Goal: Task Accomplishment & Management: Manage account settings

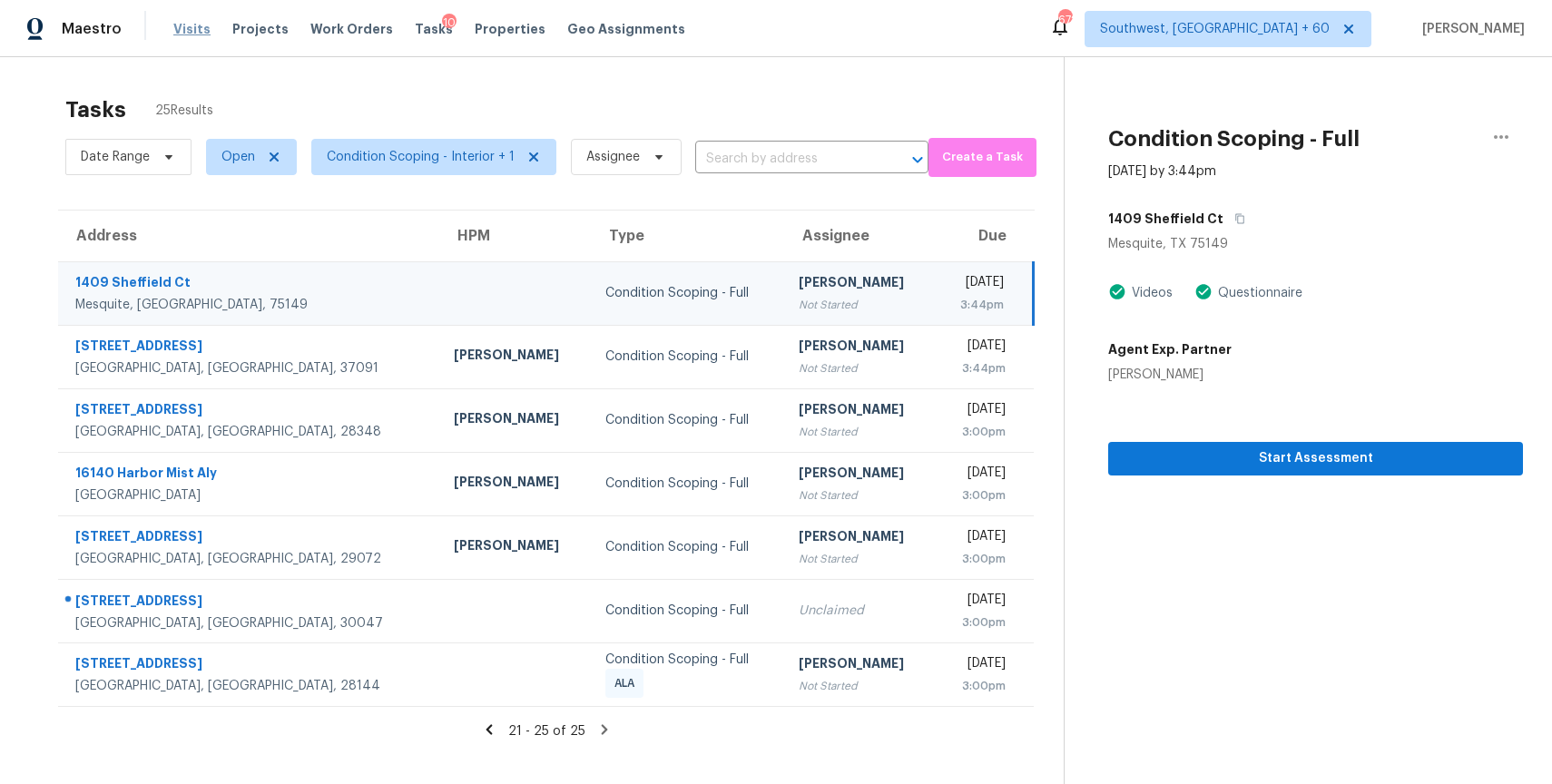
click at [192, 27] on span "Visits" at bounding box center [192, 28] width 37 height 18
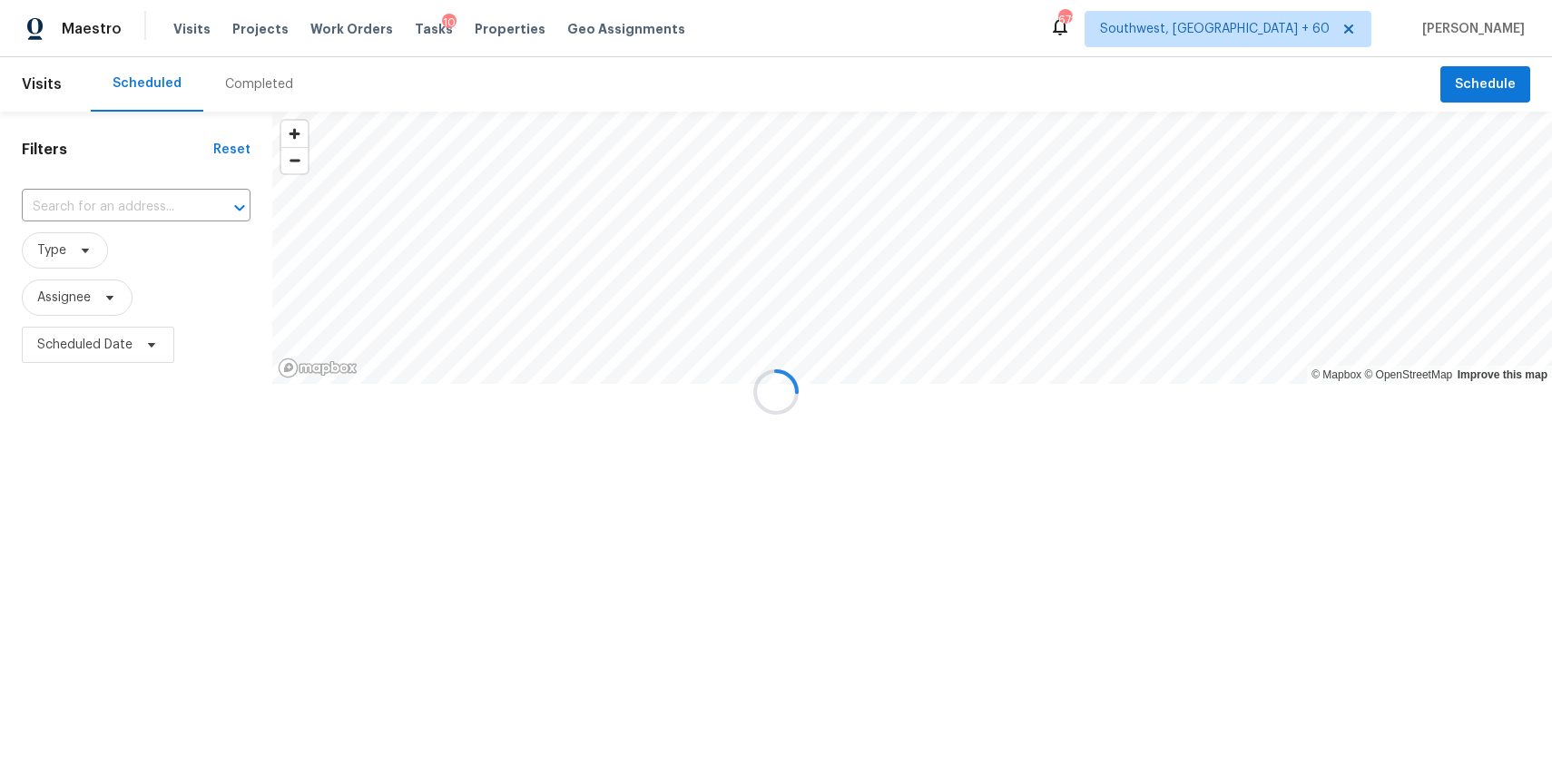
click at [251, 89] on div at bounding box center [776, 392] width 1552 height 784
click at [251, 89] on div "Completed" at bounding box center [258, 84] width 68 height 18
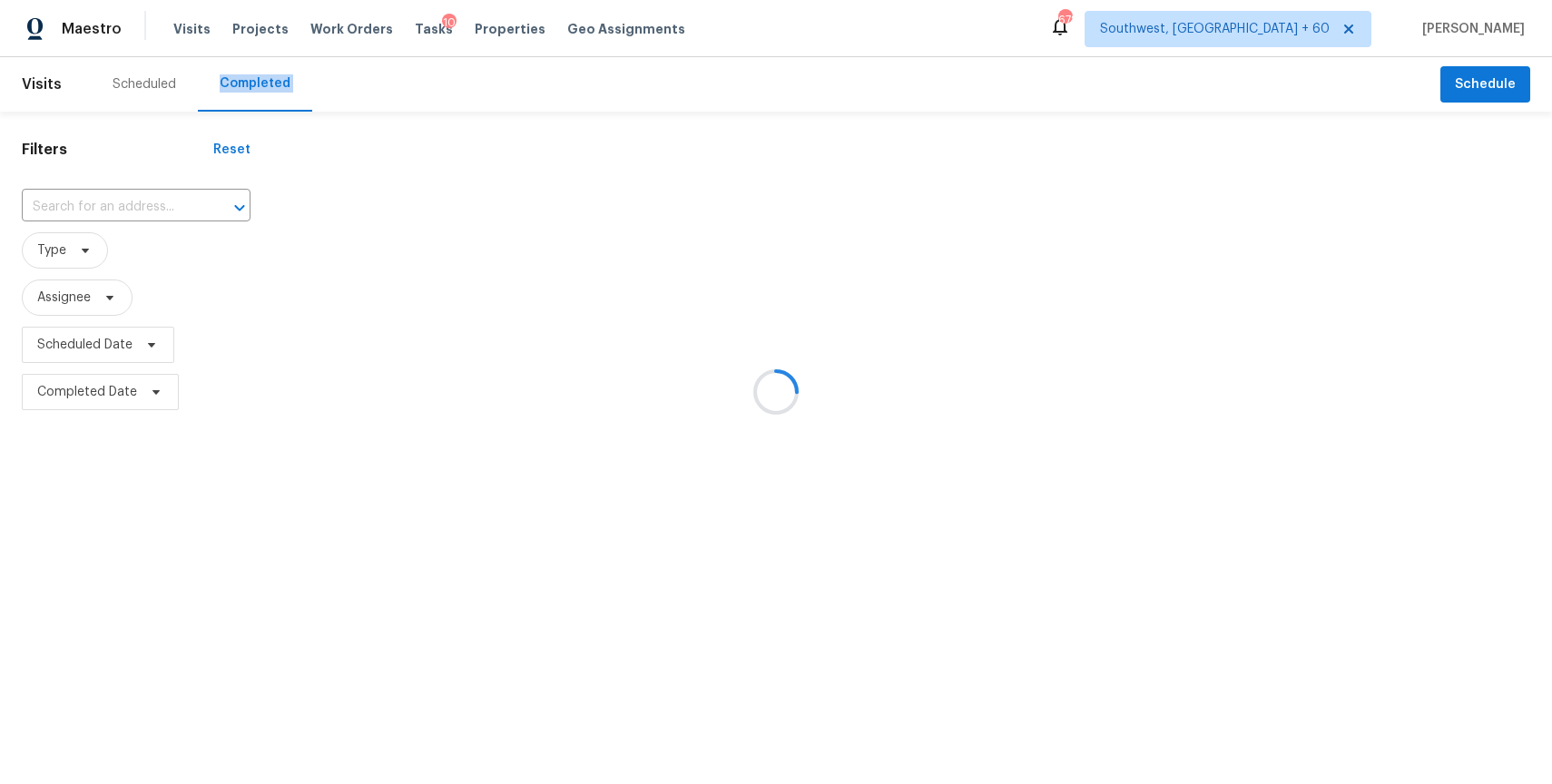
click at [251, 89] on div at bounding box center [776, 392] width 1552 height 784
click at [125, 207] on div at bounding box center [776, 392] width 1552 height 784
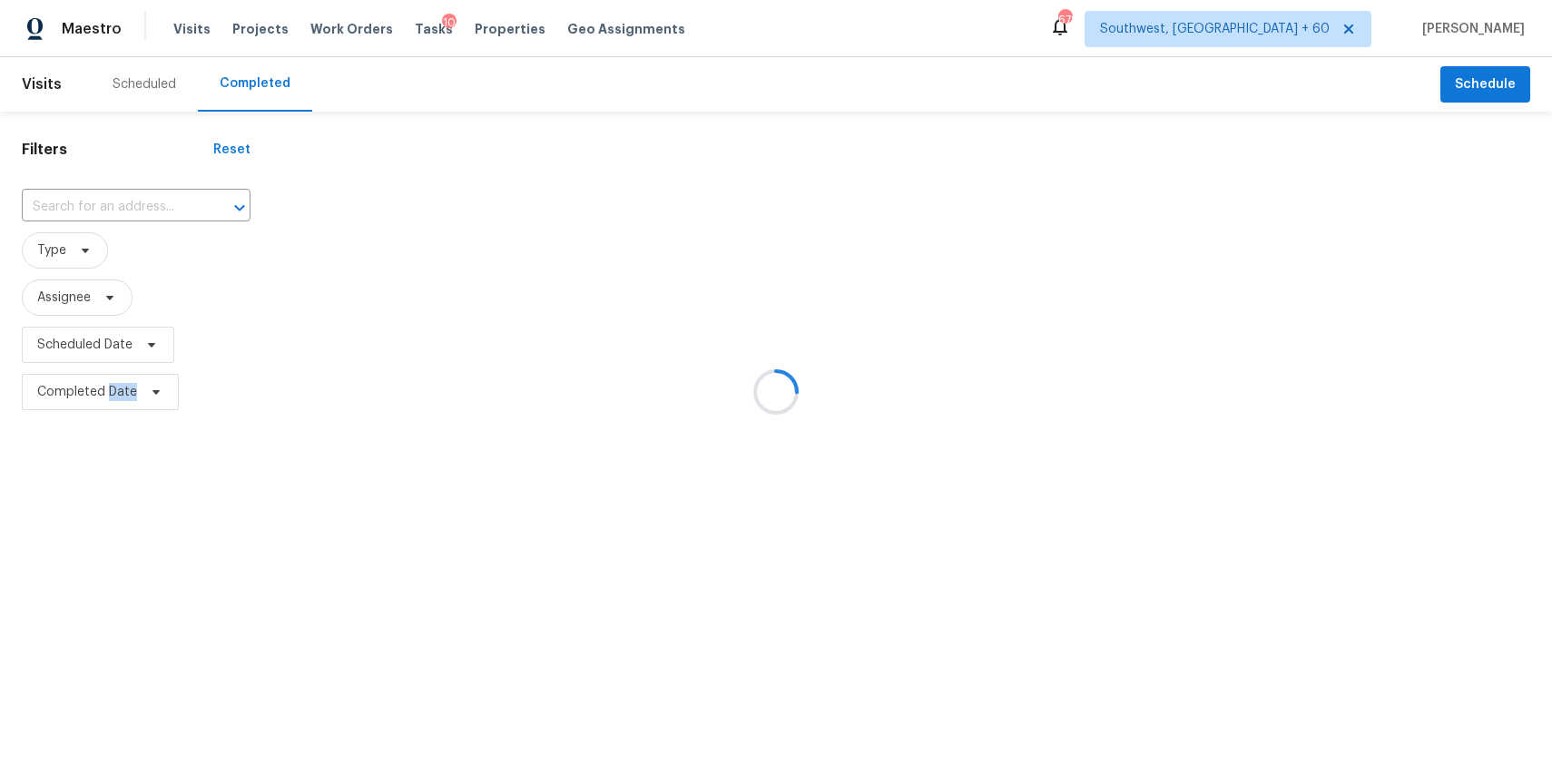
click at [146, 187] on div at bounding box center [776, 392] width 1552 height 784
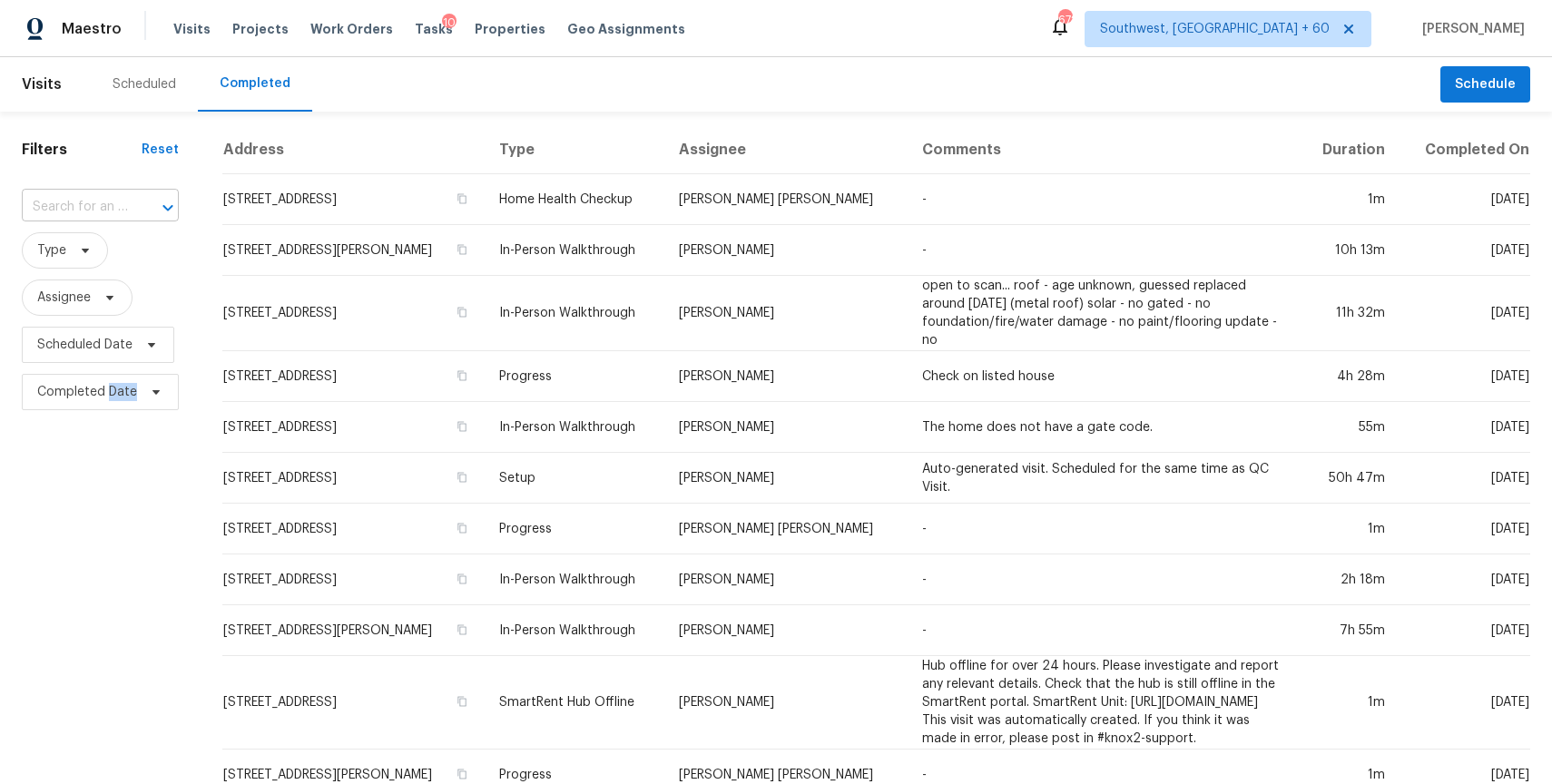
click at [125, 199] on div "​" at bounding box center [100, 207] width 157 height 28
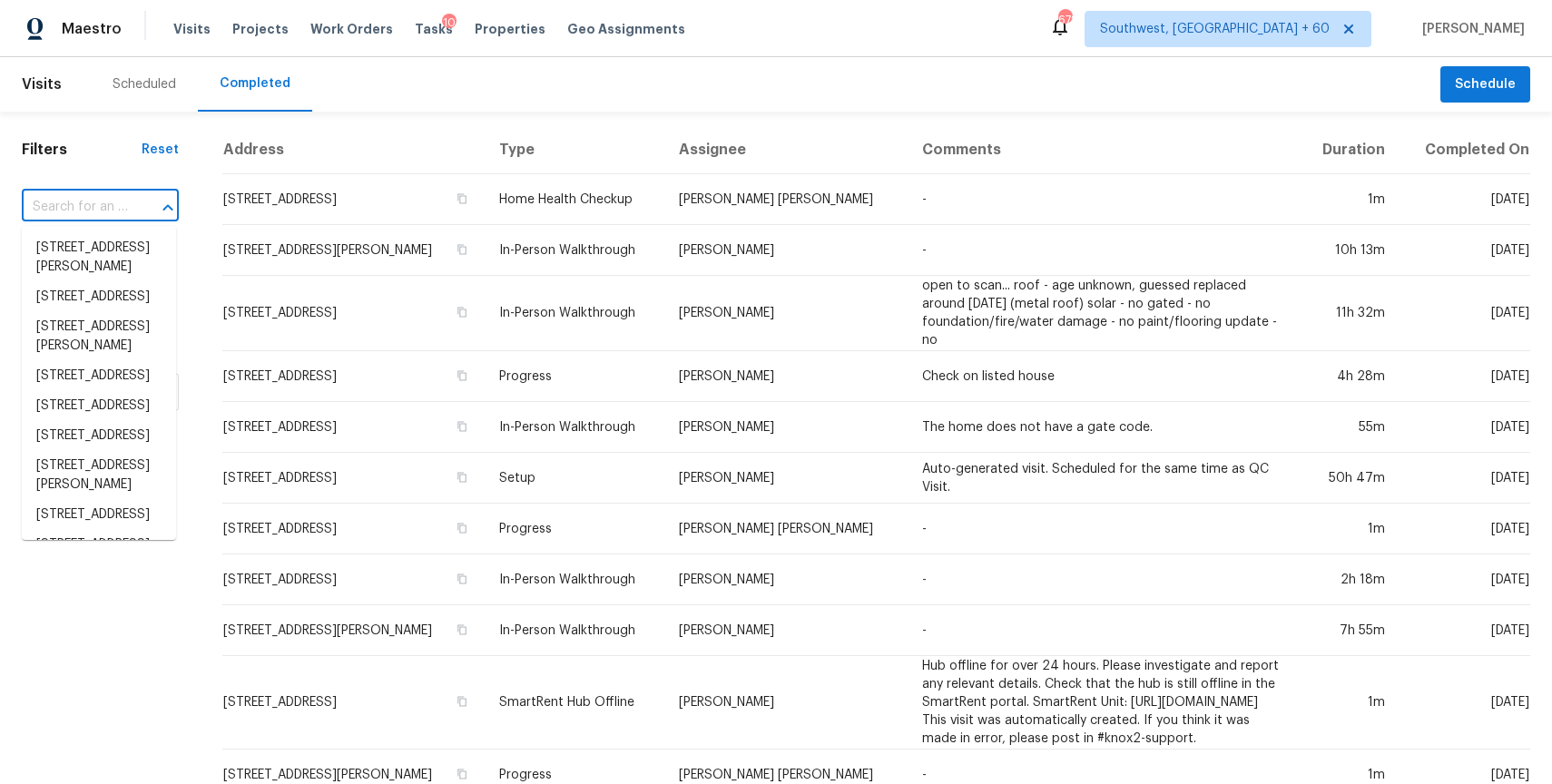
paste input "350 N 6th St, Macclenny, FL 32063"
type input "350 N 6th St, Macclenny, FL 32063"
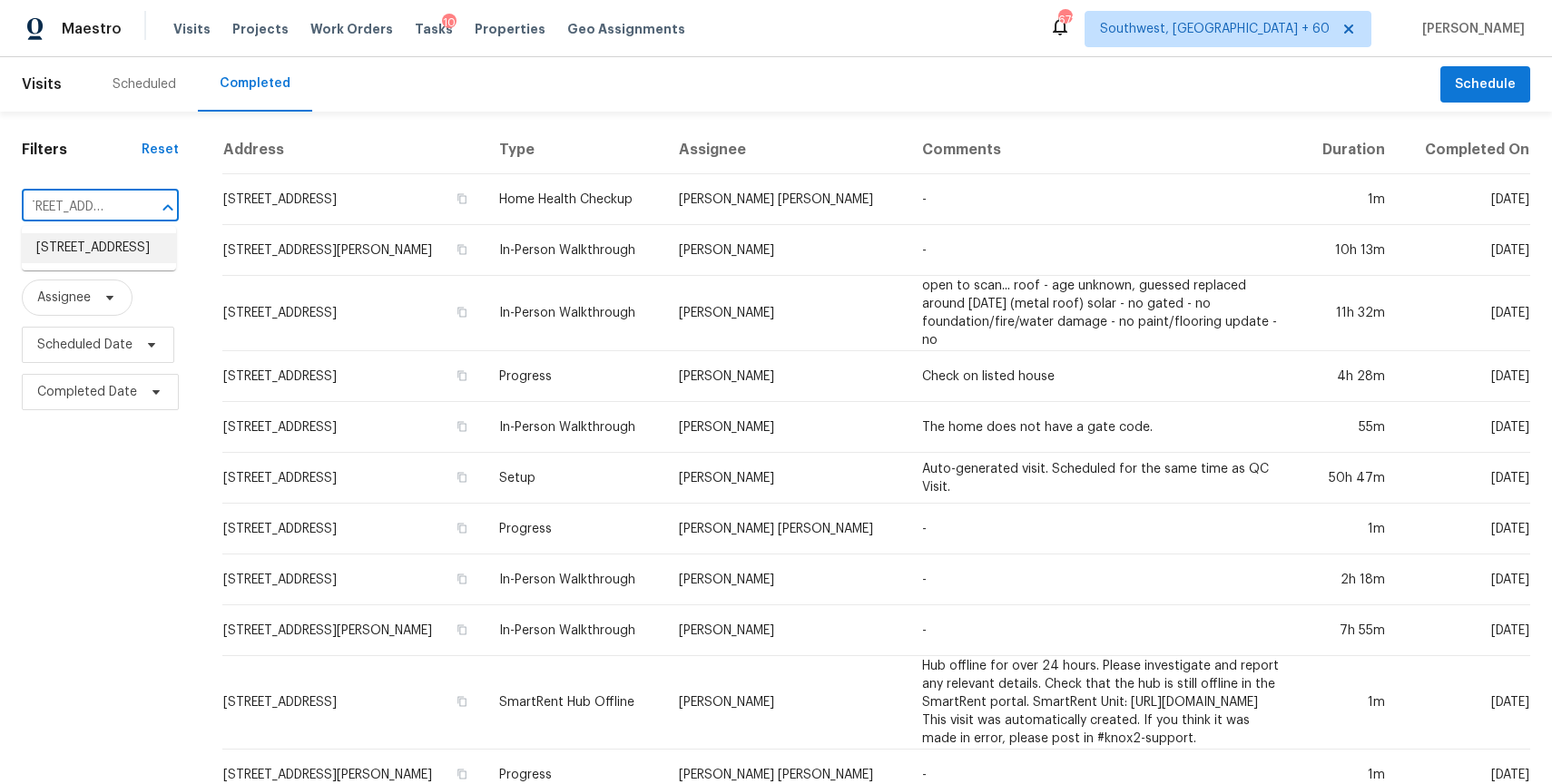
click at [109, 263] on li "350 N 6th St, Macclenny, FL 32063" at bounding box center [98, 248] width 154 height 30
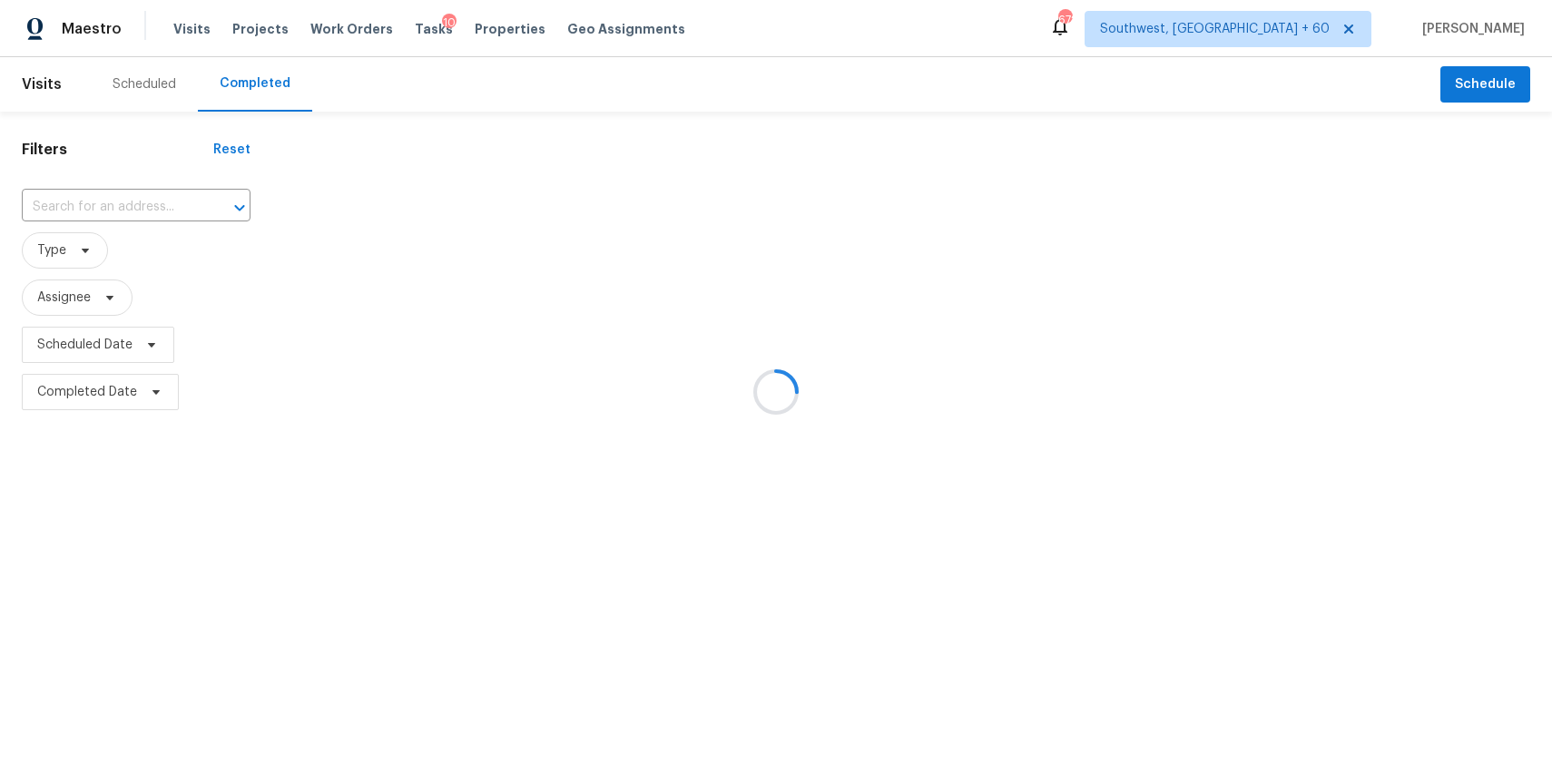
type input "350 N 6th St, Macclenny, FL 32063"
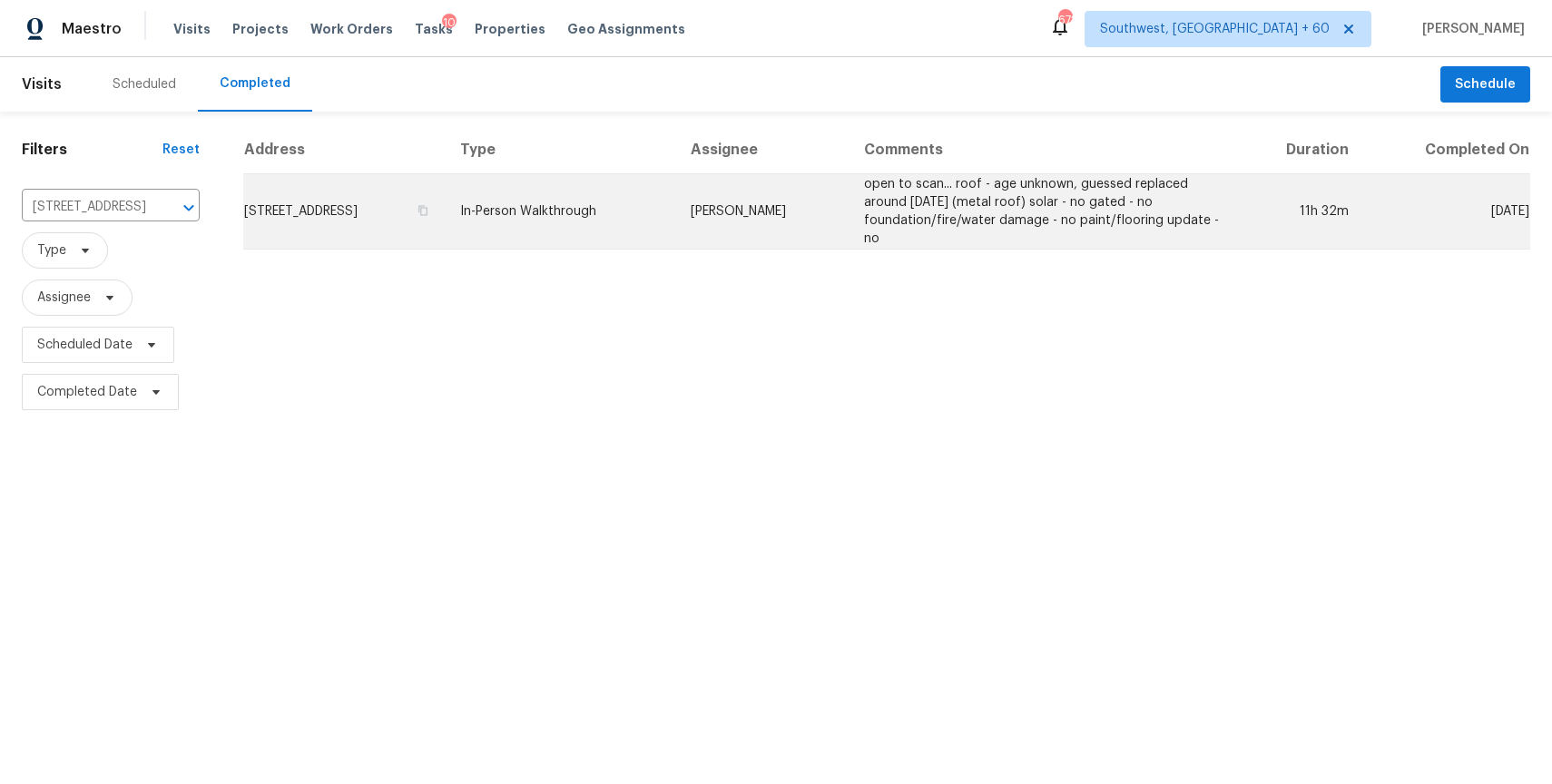
click at [676, 211] on td "In-Person Walkthrough" at bounding box center [561, 212] width 230 height 76
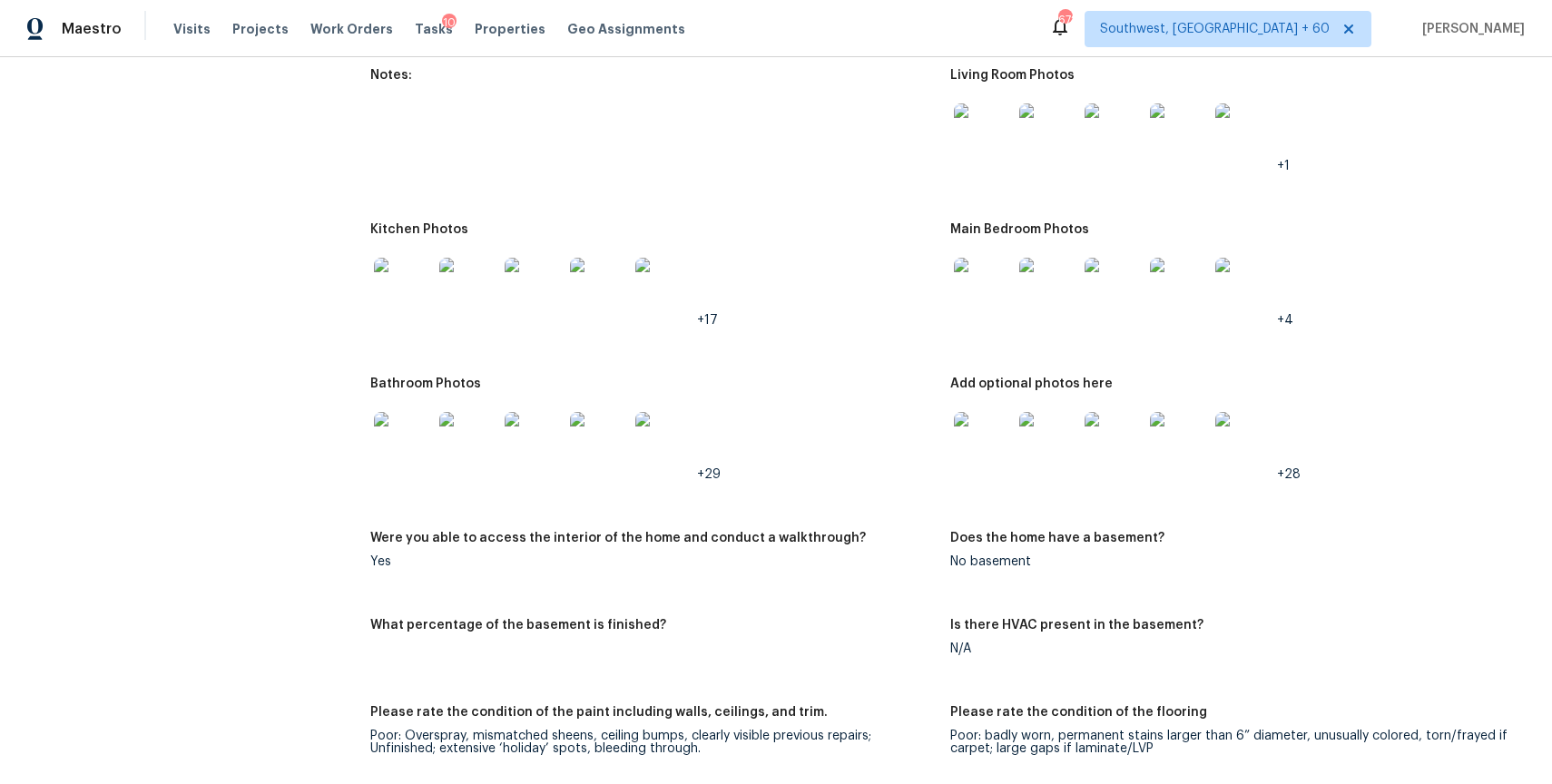
scroll to position [2059, 0]
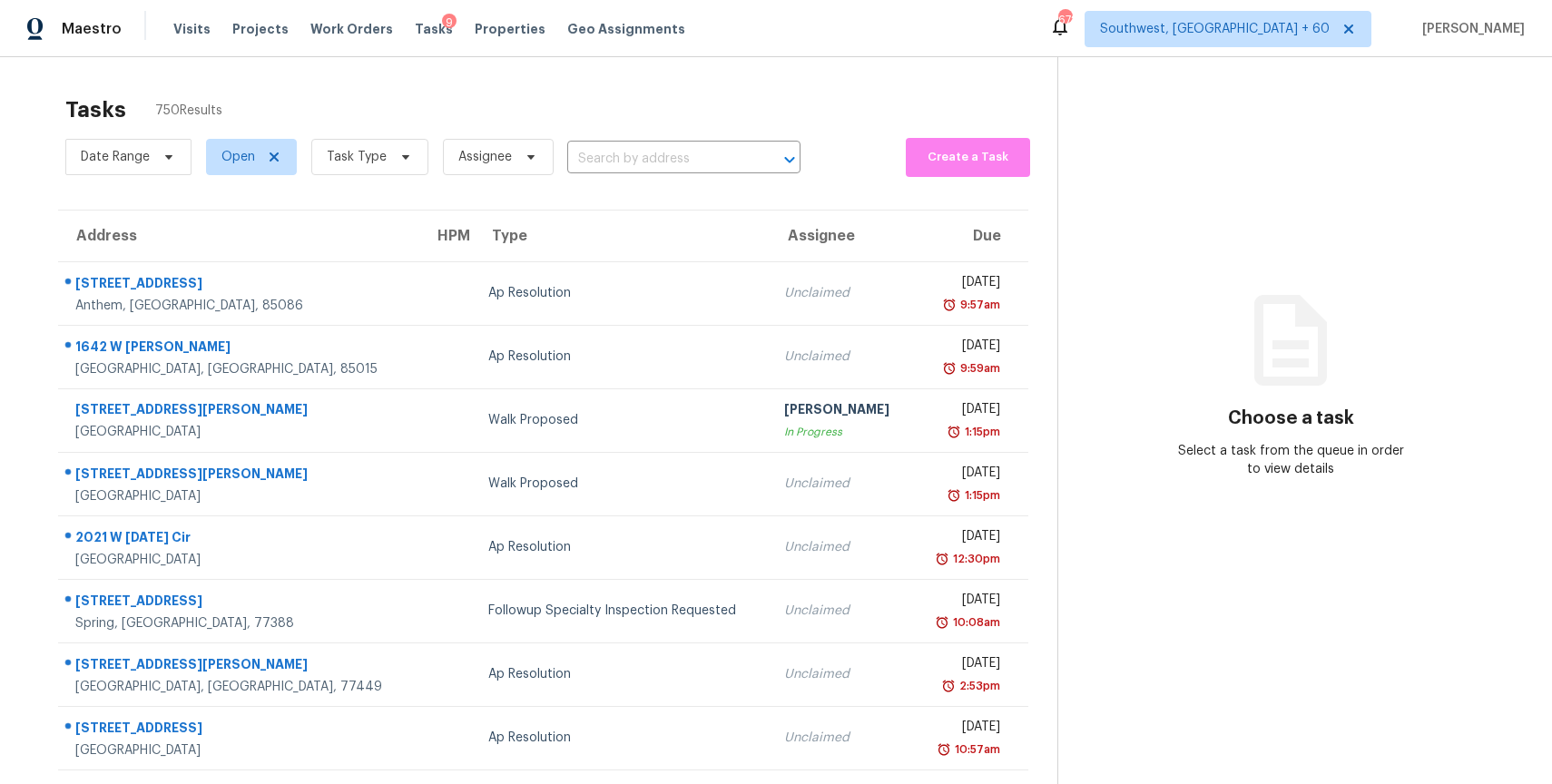
click at [673, 152] on input "text" at bounding box center [658, 159] width 183 height 28
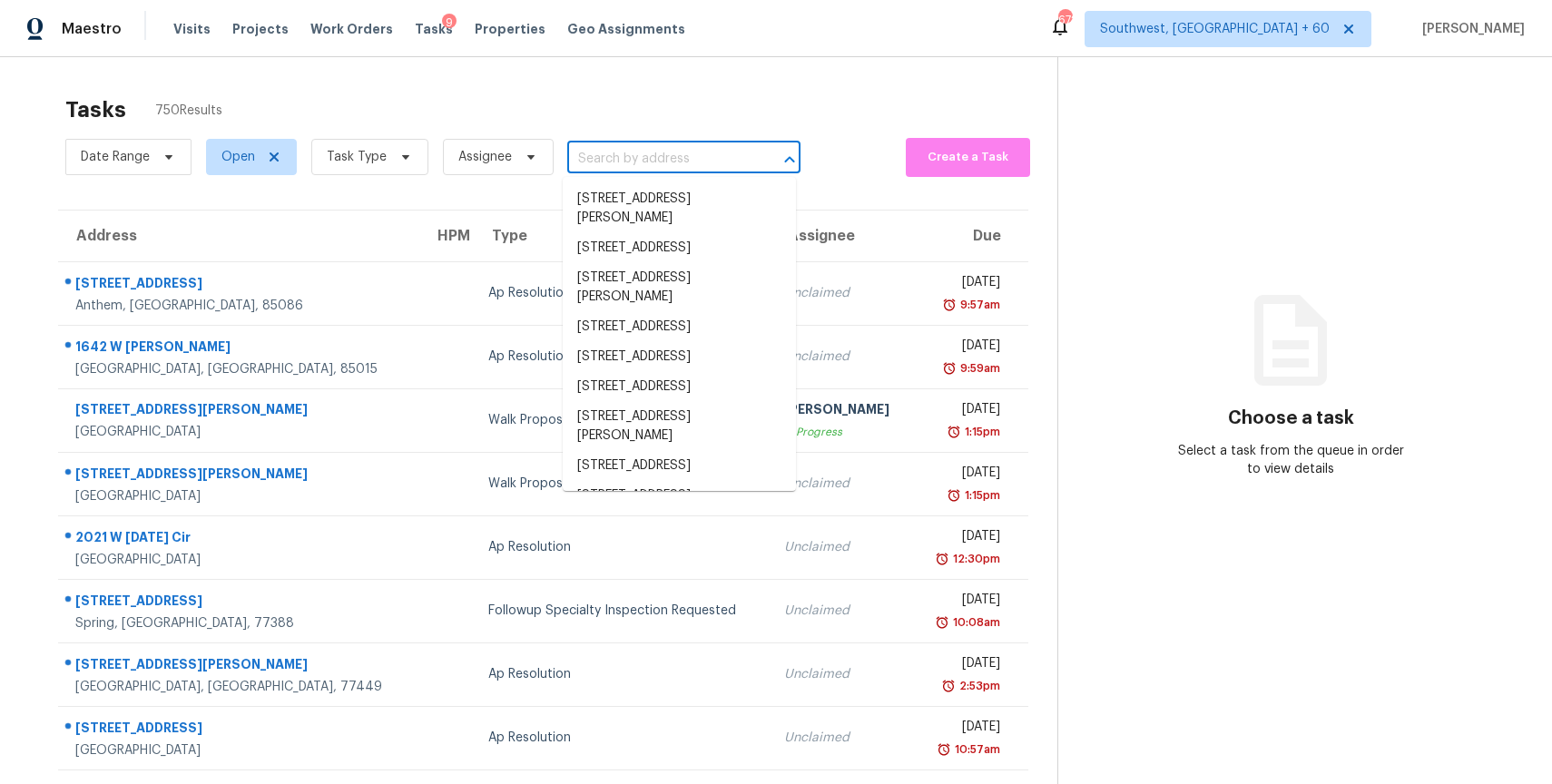
paste input "350 N 6th St, Macclenny, FL 32063"
type input "350 N 6th St, Macclenny, FL 32063"
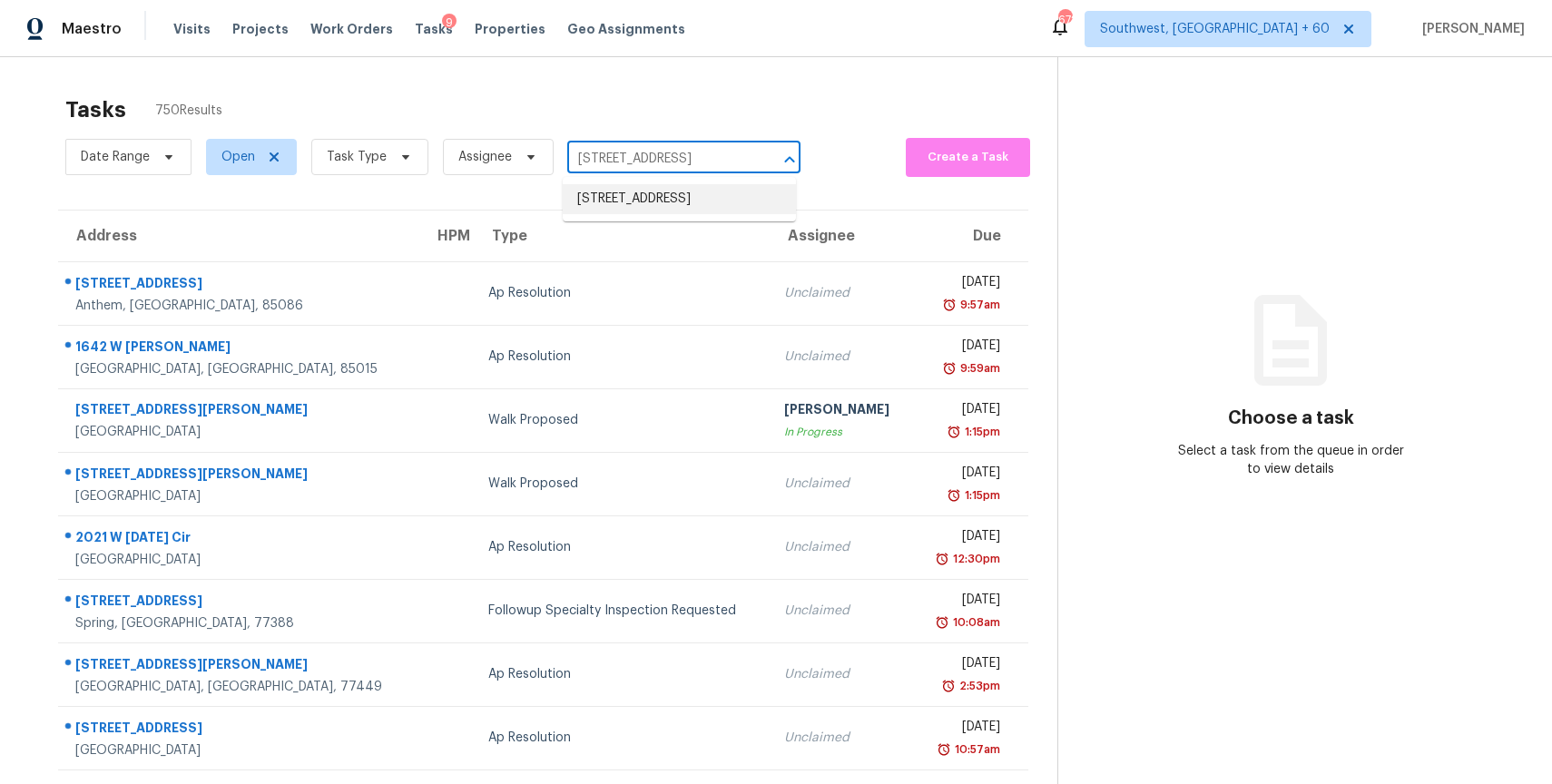
click at [680, 203] on li "350 N 6th St, Macclenny, FL 32063" at bounding box center [679, 199] width 233 height 30
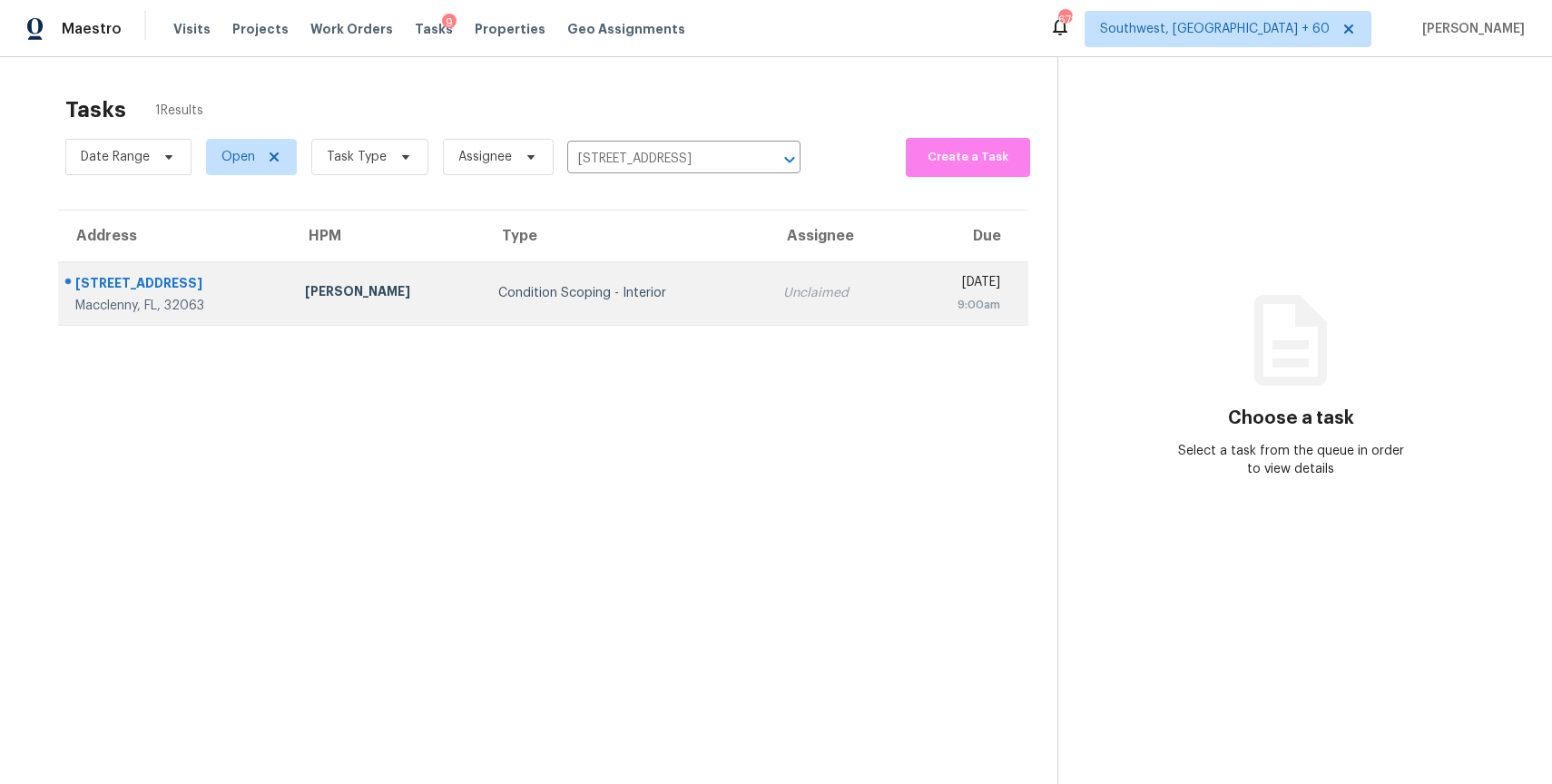
click at [920, 284] on div "Tue, Oct 14th 2025" at bounding box center [960, 284] width 81 height 22
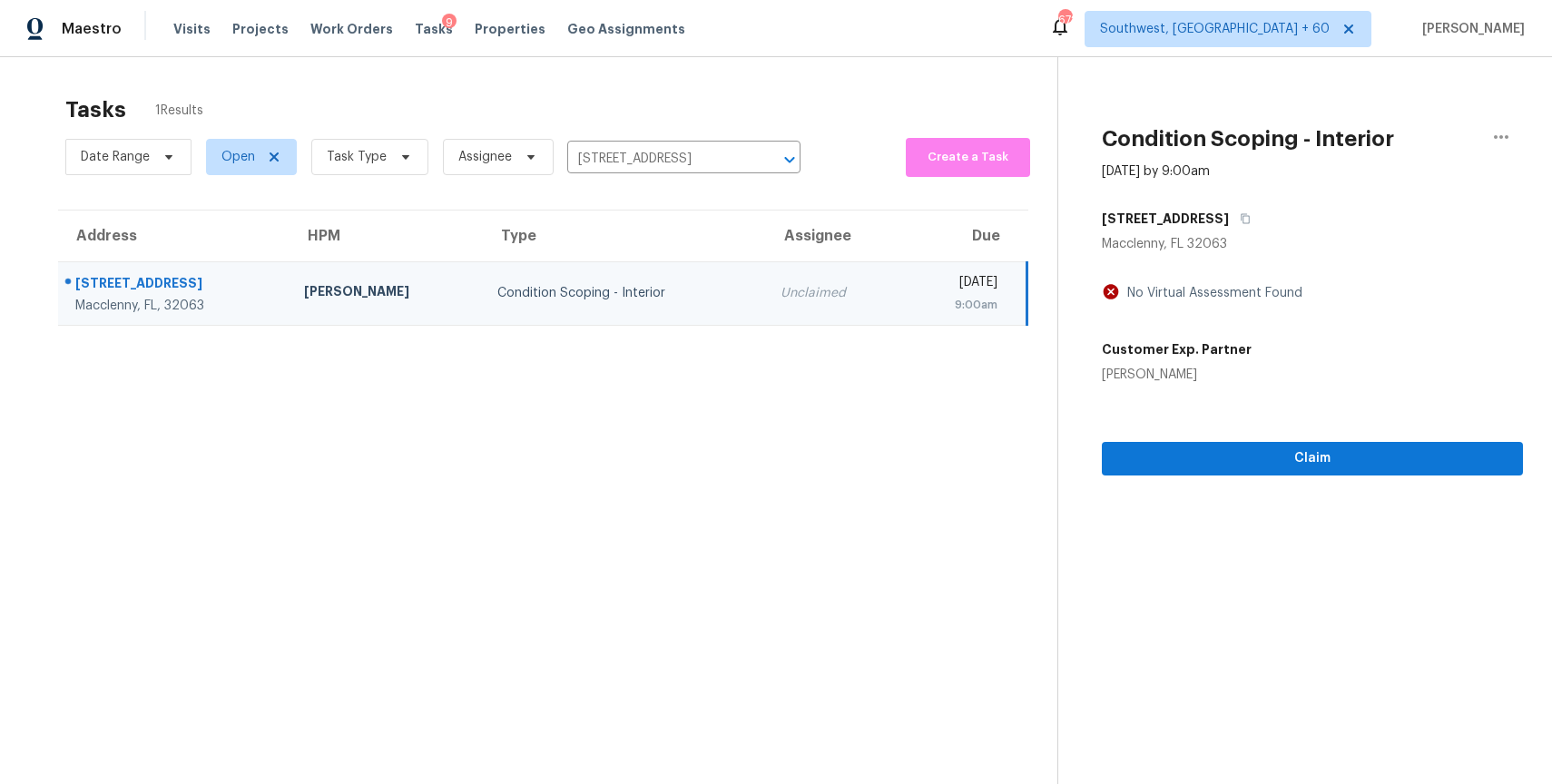
click at [1351, 440] on div "Claim" at bounding box center [1311, 430] width 421 height 91
click at [1357, 451] on span "Claim" at bounding box center [1312, 459] width 392 height 22
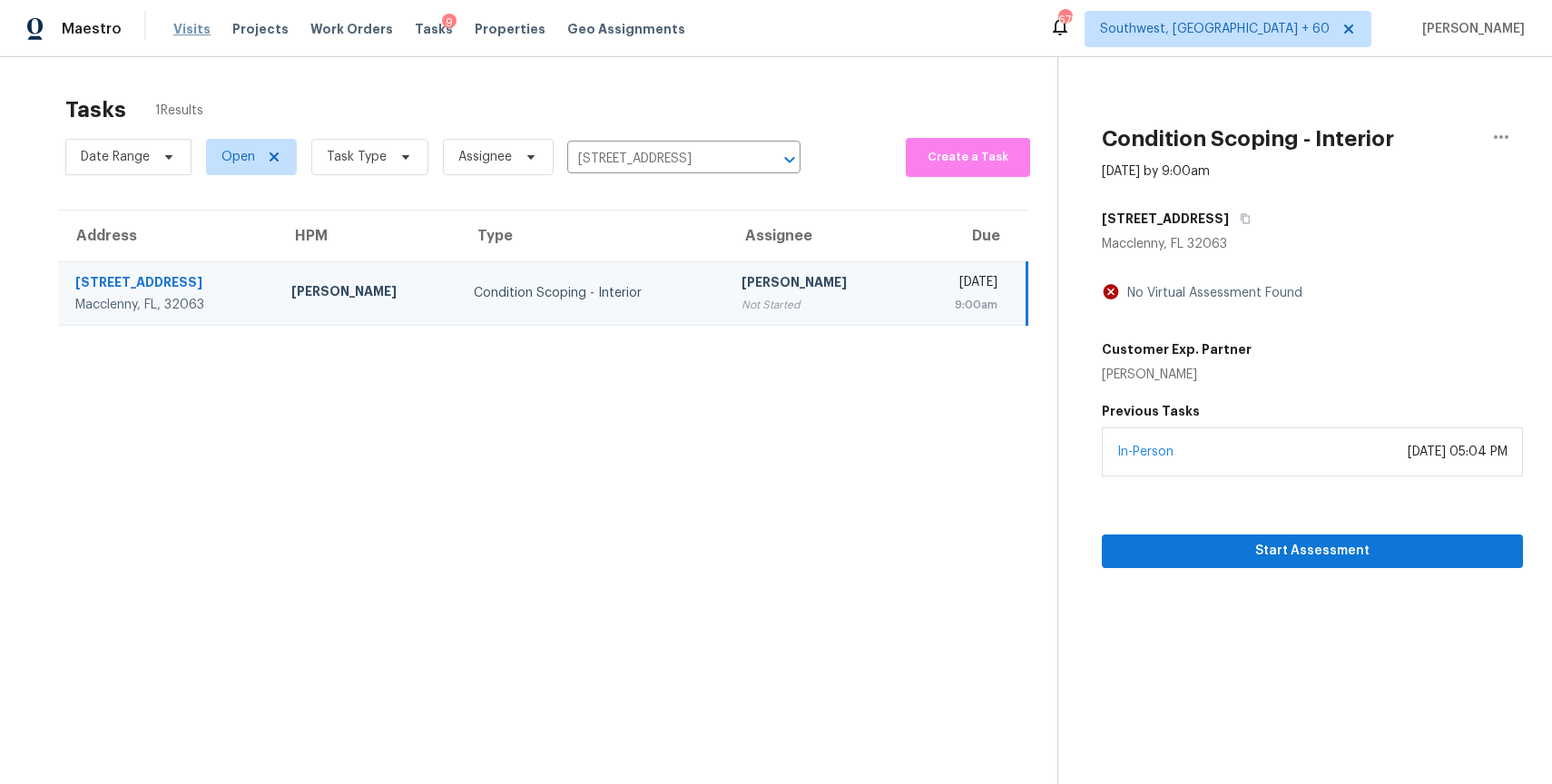
click at [174, 25] on span "Visits" at bounding box center [192, 28] width 37 height 18
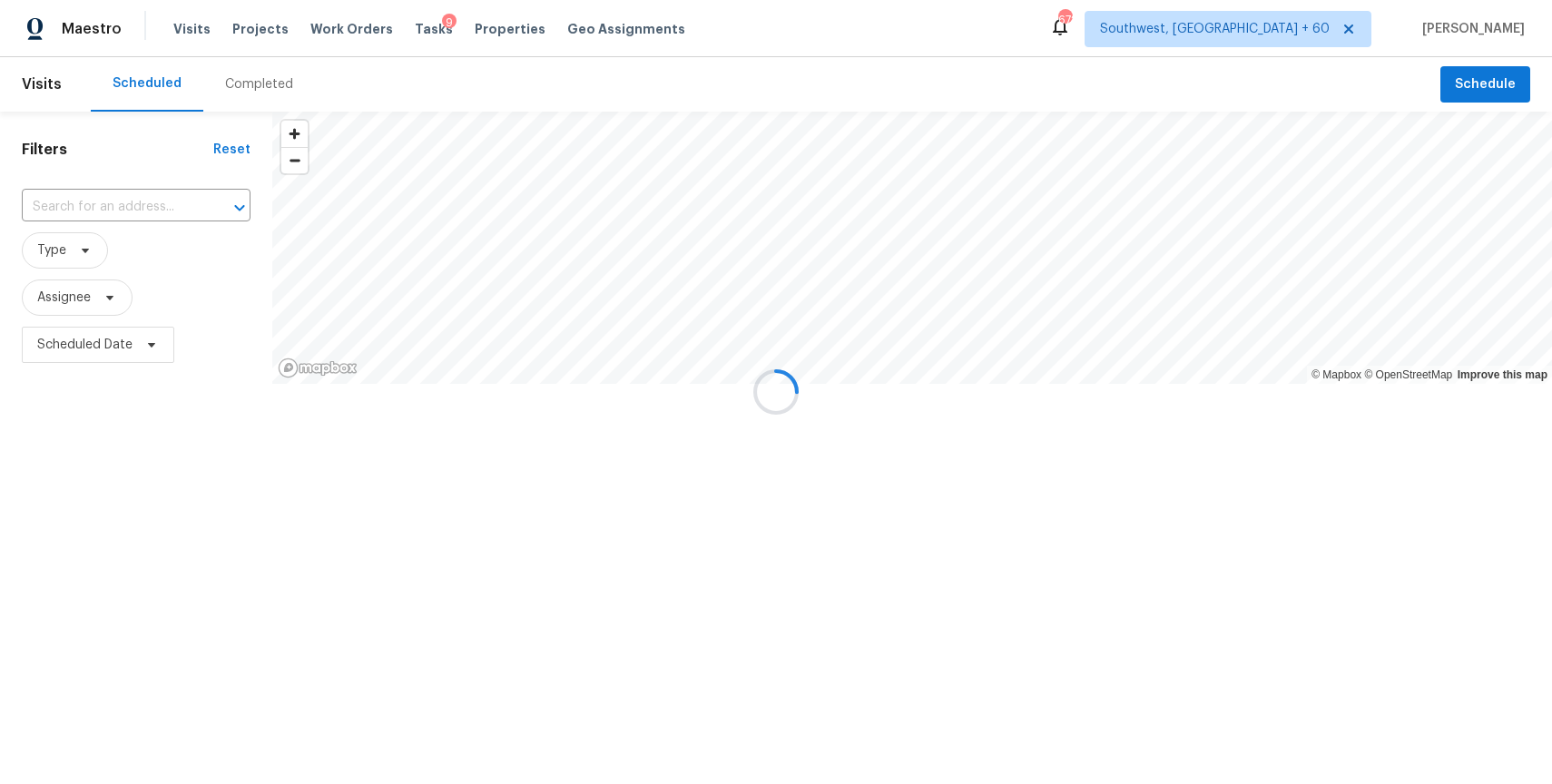
click at [226, 71] on div at bounding box center [776, 392] width 1552 height 784
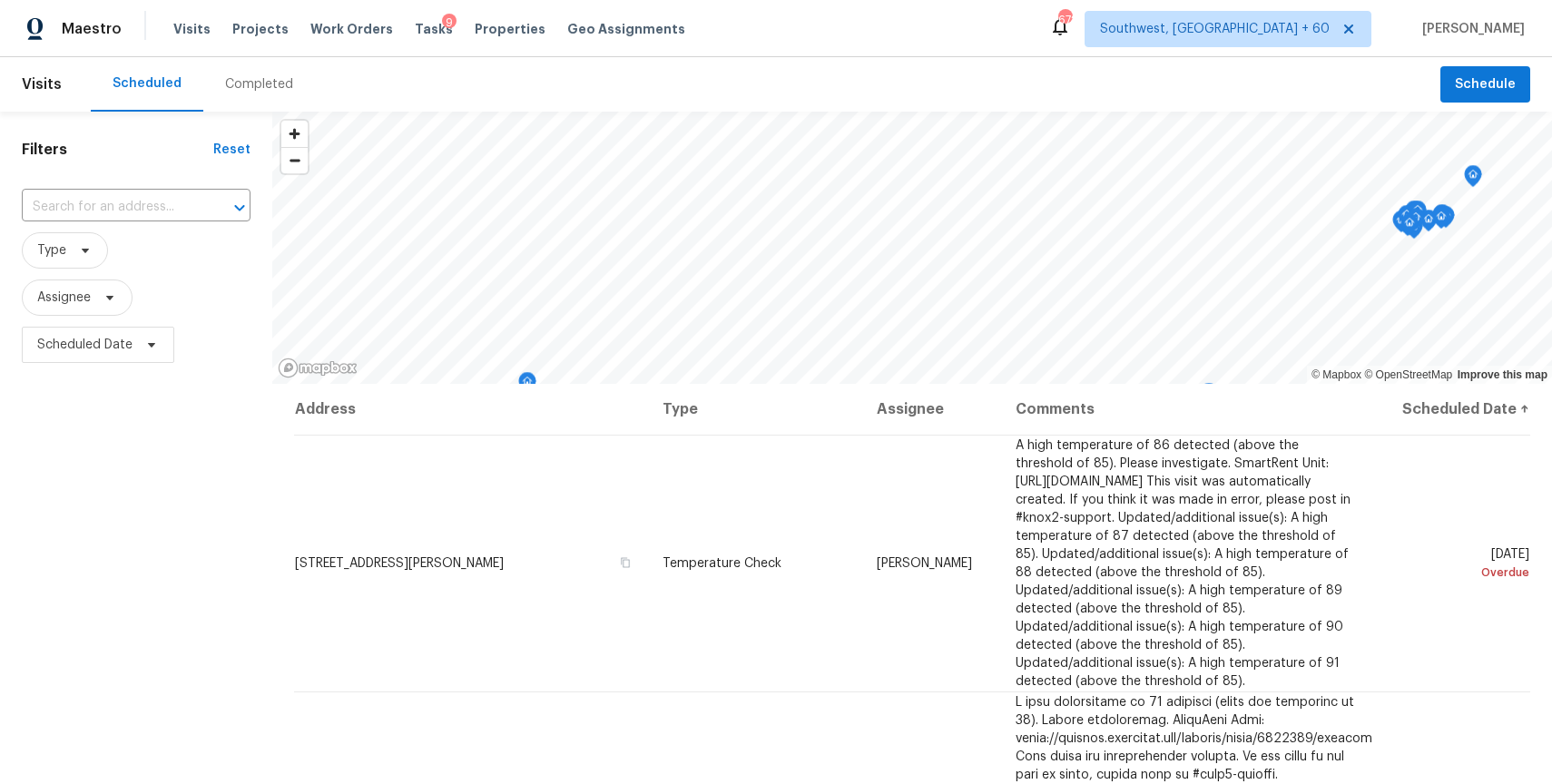
click at [226, 71] on div "Completed" at bounding box center [259, 84] width 112 height 54
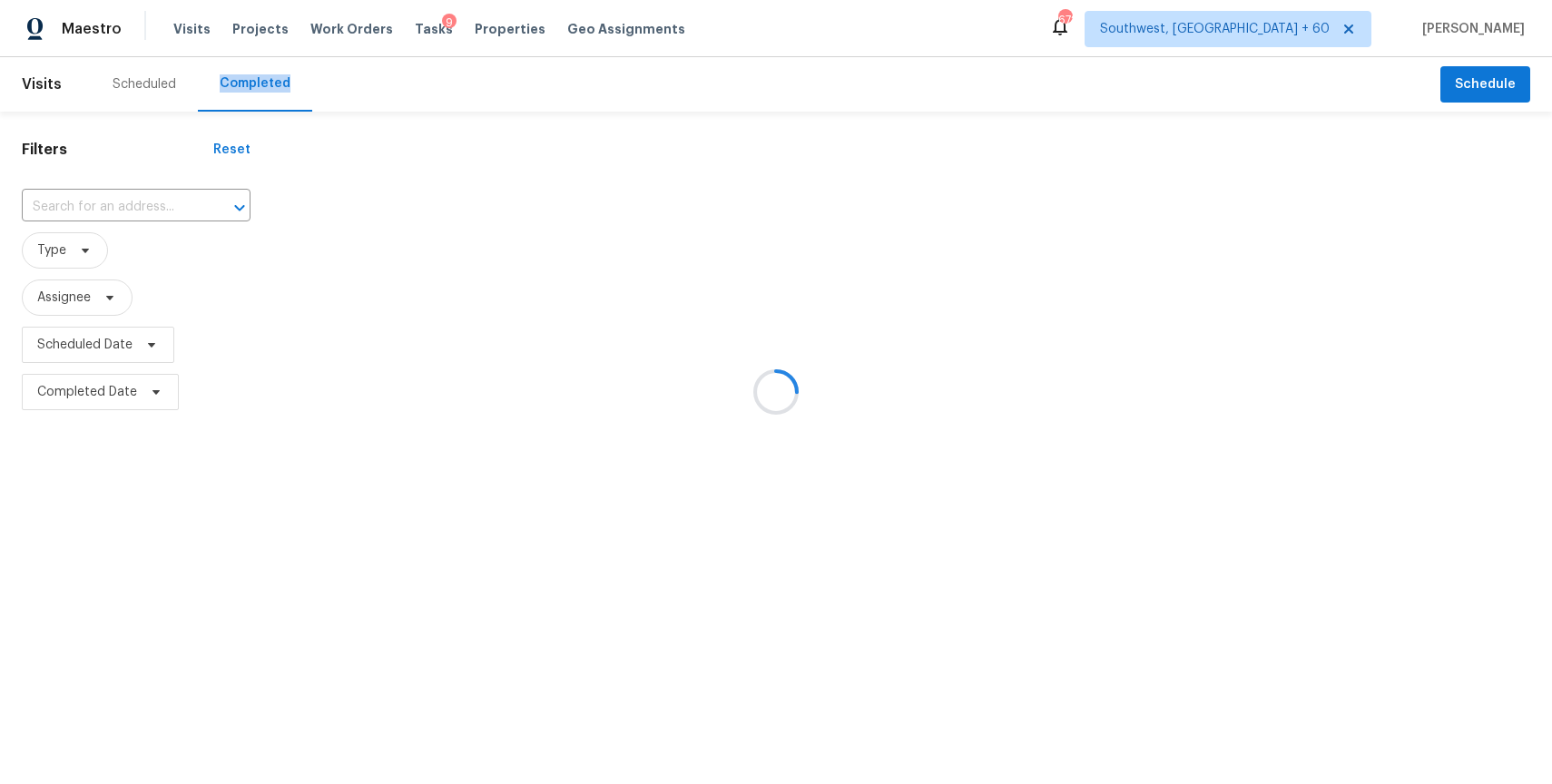
click at [226, 71] on div at bounding box center [776, 392] width 1552 height 784
click at [135, 214] on div at bounding box center [776, 392] width 1552 height 784
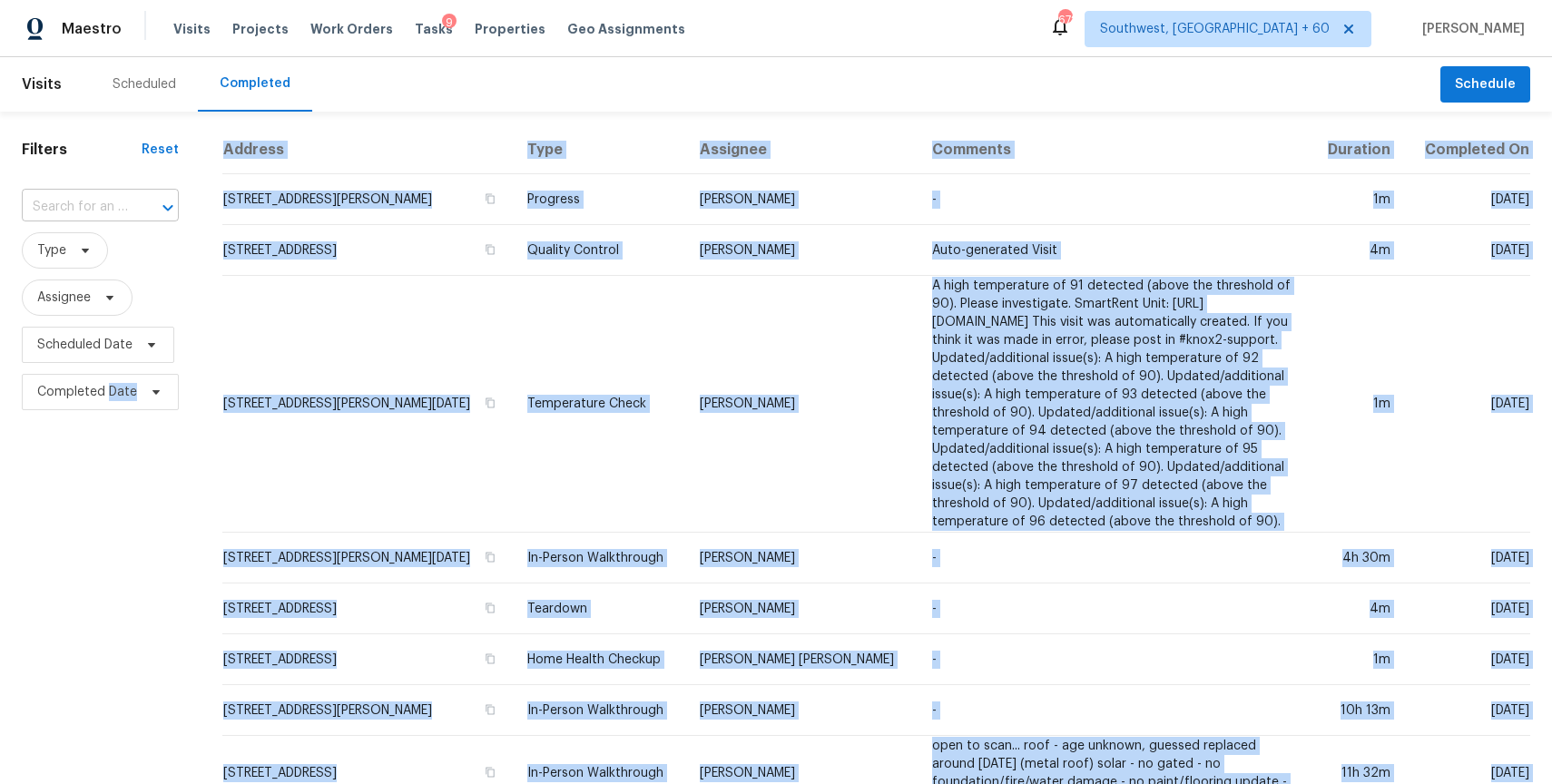
click at [95, 212] on input "text" at bounding box center [75, 207] width 106 height 28
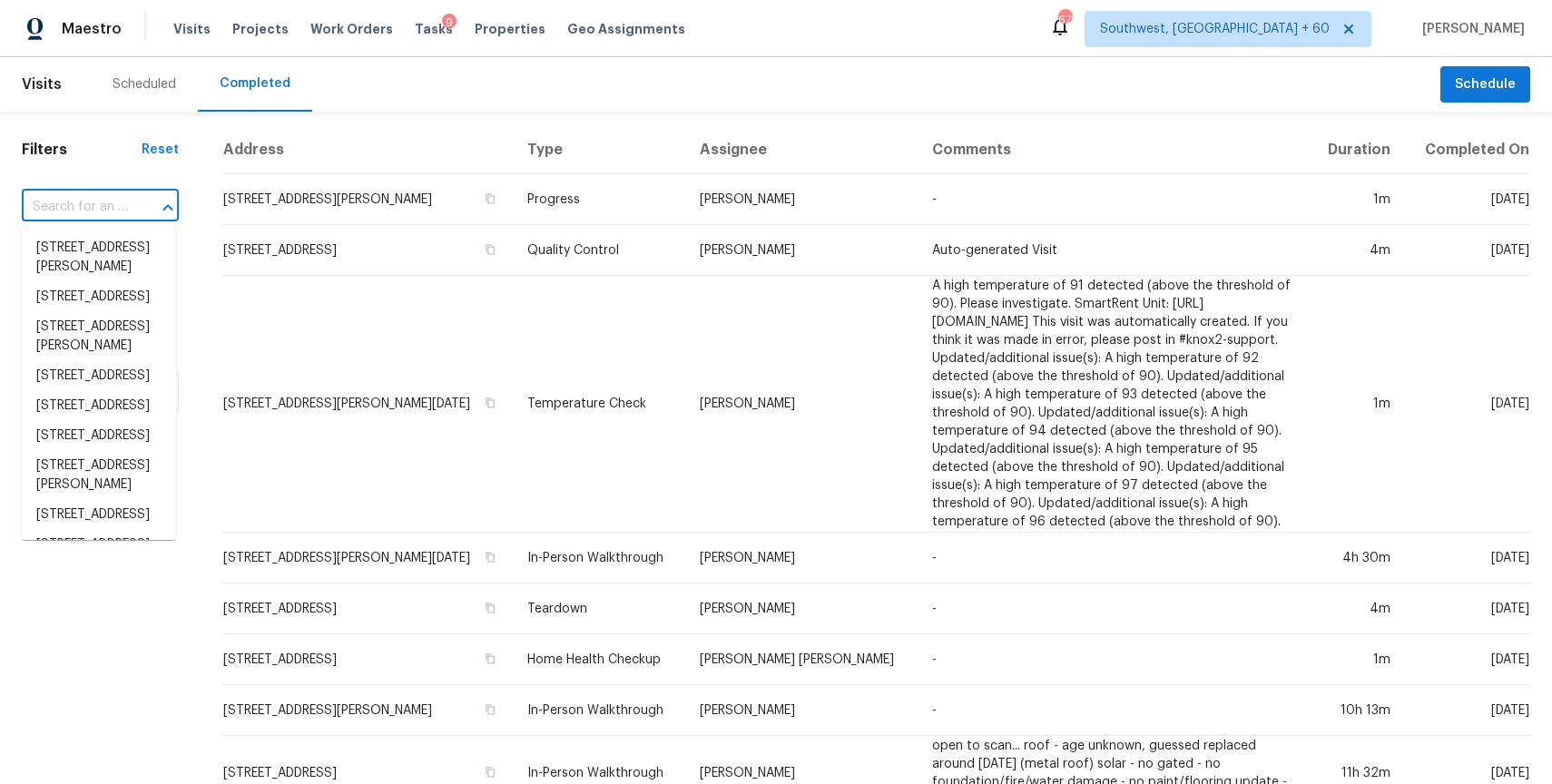
paste input "825 Commerce Blvd, Riverdale, GA 30296"
type input "825 Commerce Blvd, Riverdale, GA 30296"
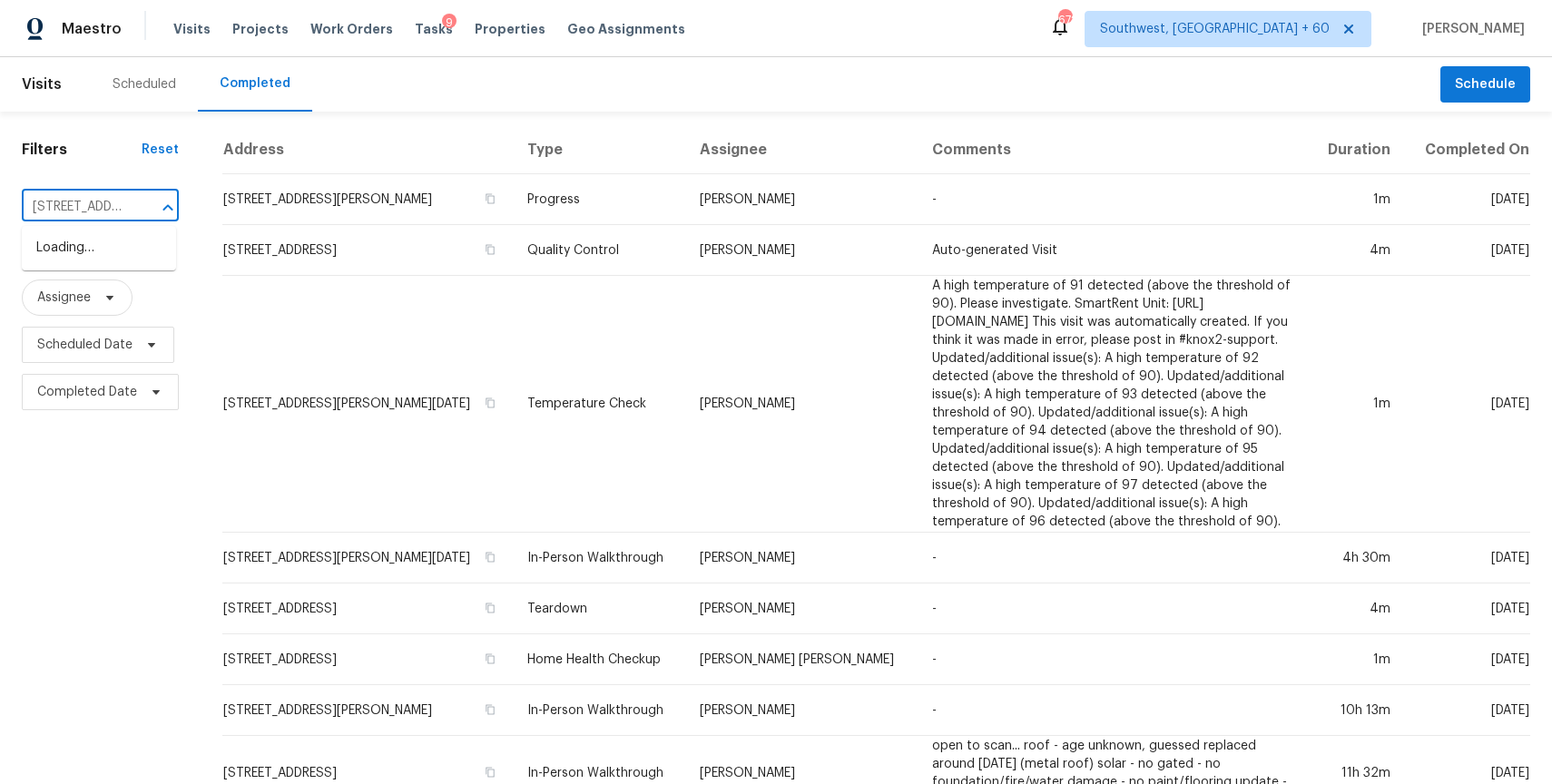
scroll to position [0, 156]
click at [111, 254] on li "825 Commerce Blvd, Riverdale, GA 30296" at bounding box center [98, 248] width 154 height 30
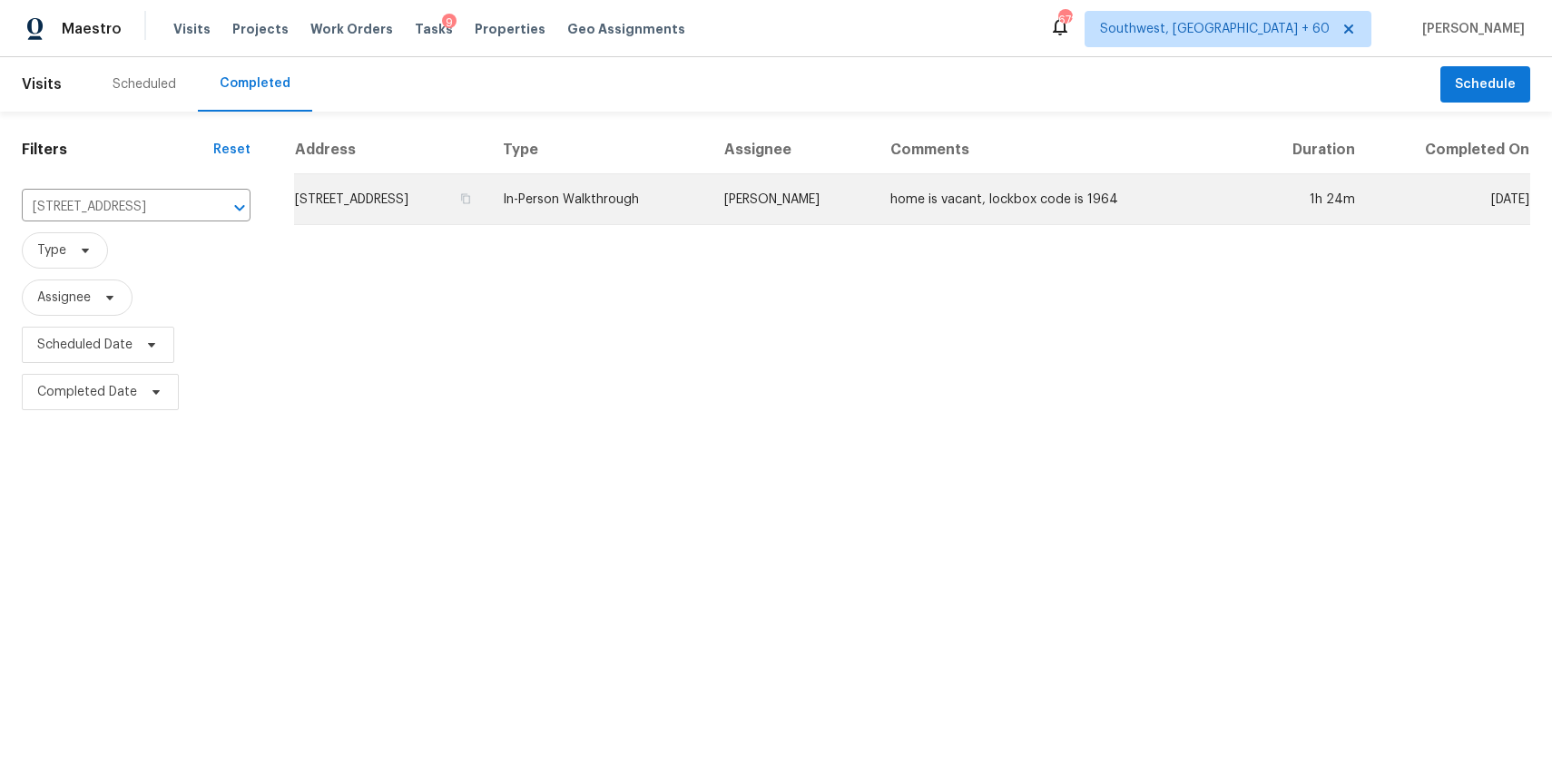
click at [876, 175] on td "Jaydon Entrekin" at bounding box center [793, 199] width 166 height 50
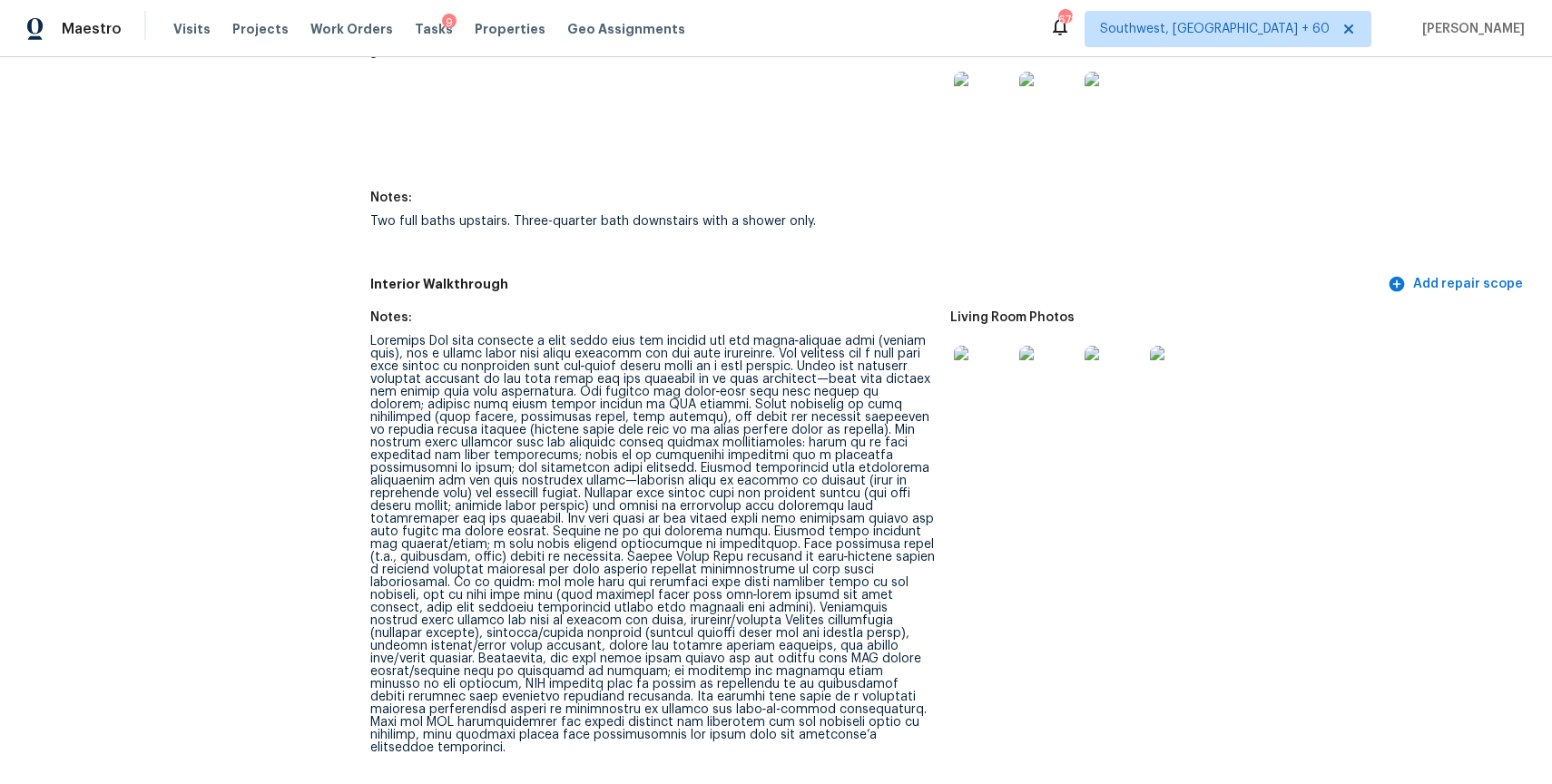
scroll to position [3210, 0]
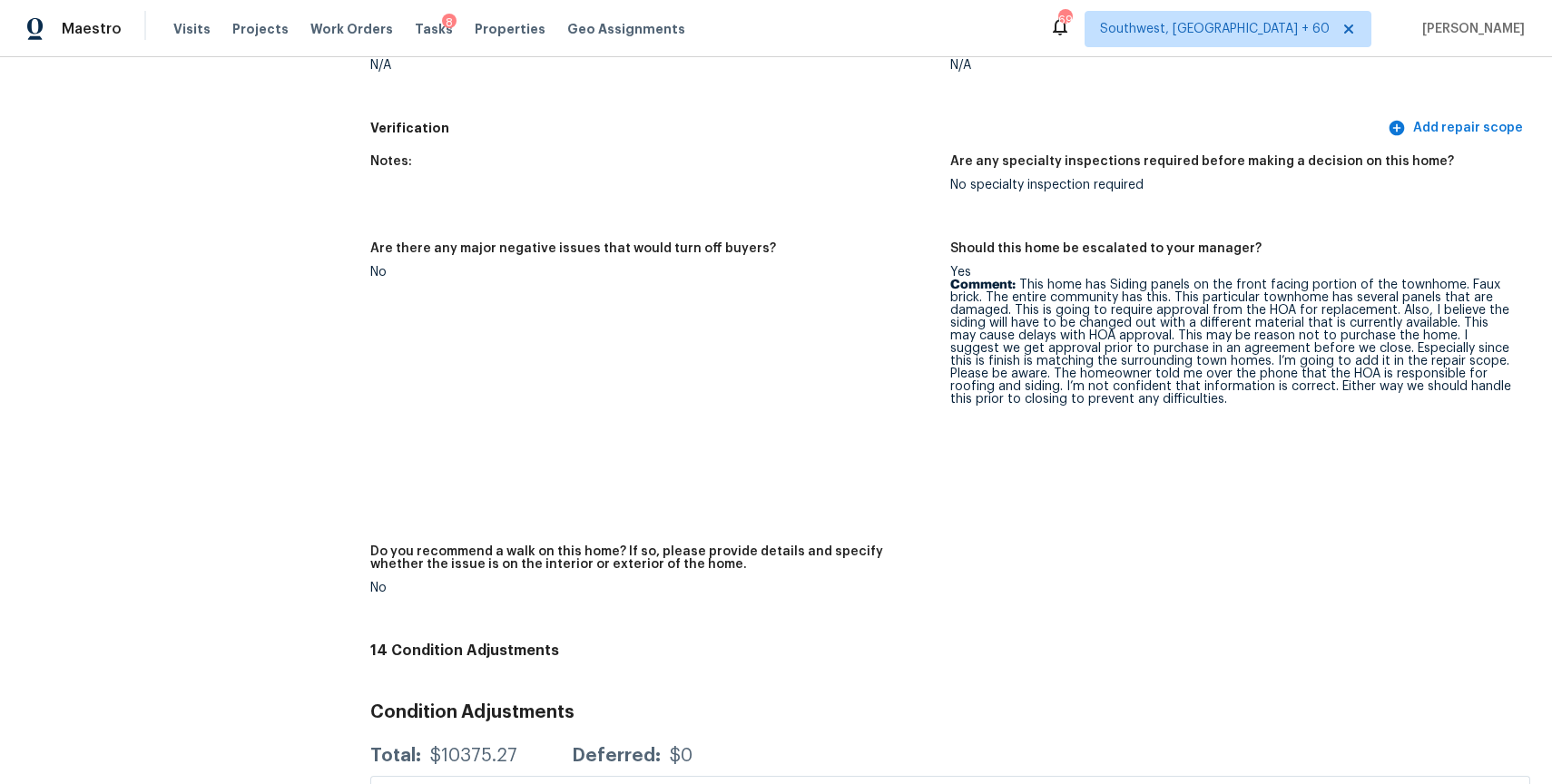
scroll to position [4950, 0]
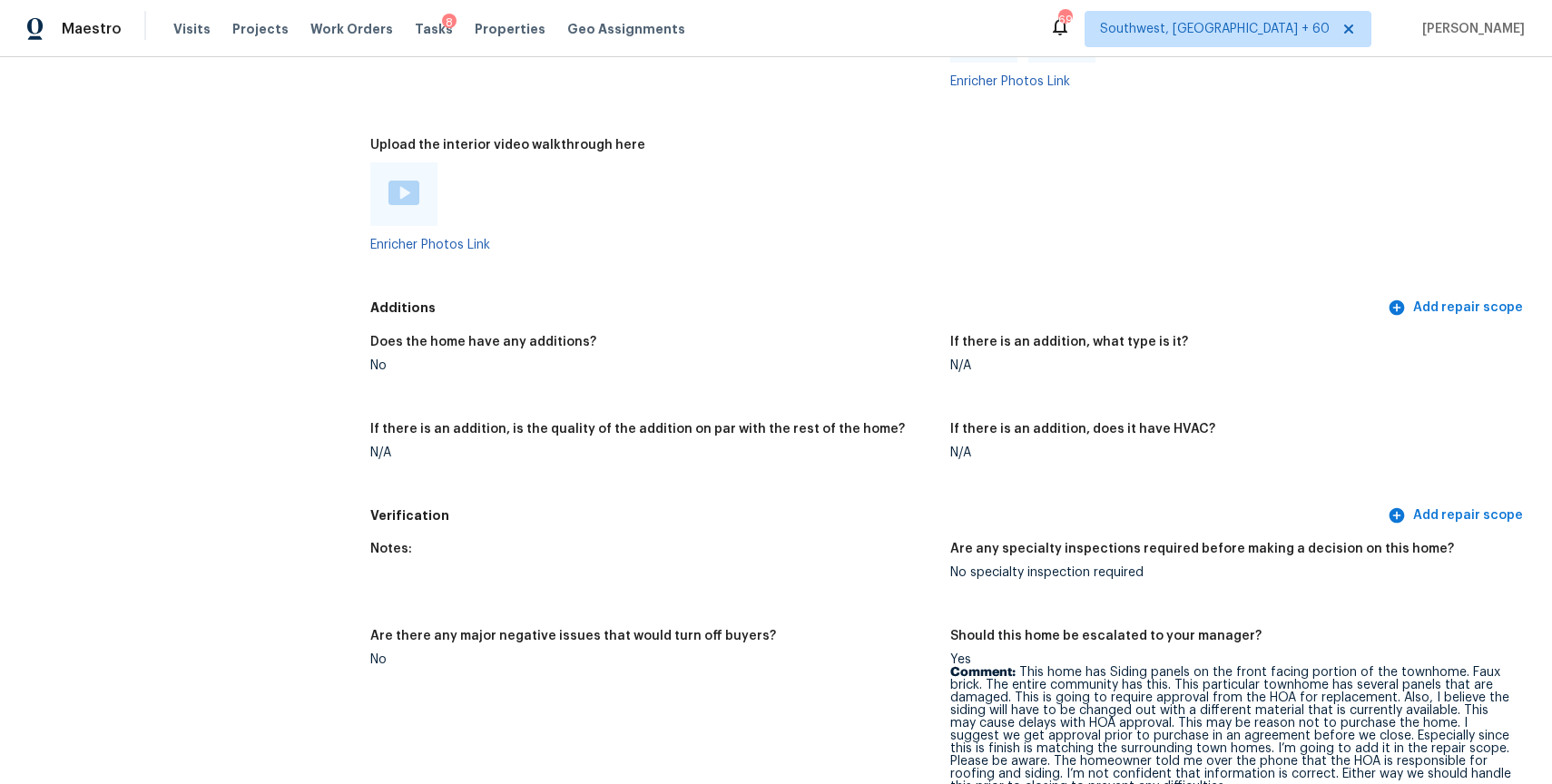
click at [417, 184] on div at bounding box center [404, 194] width 67 height 63
click at [403, 181] on img at bounding box center [403, 193] width 31 height 24
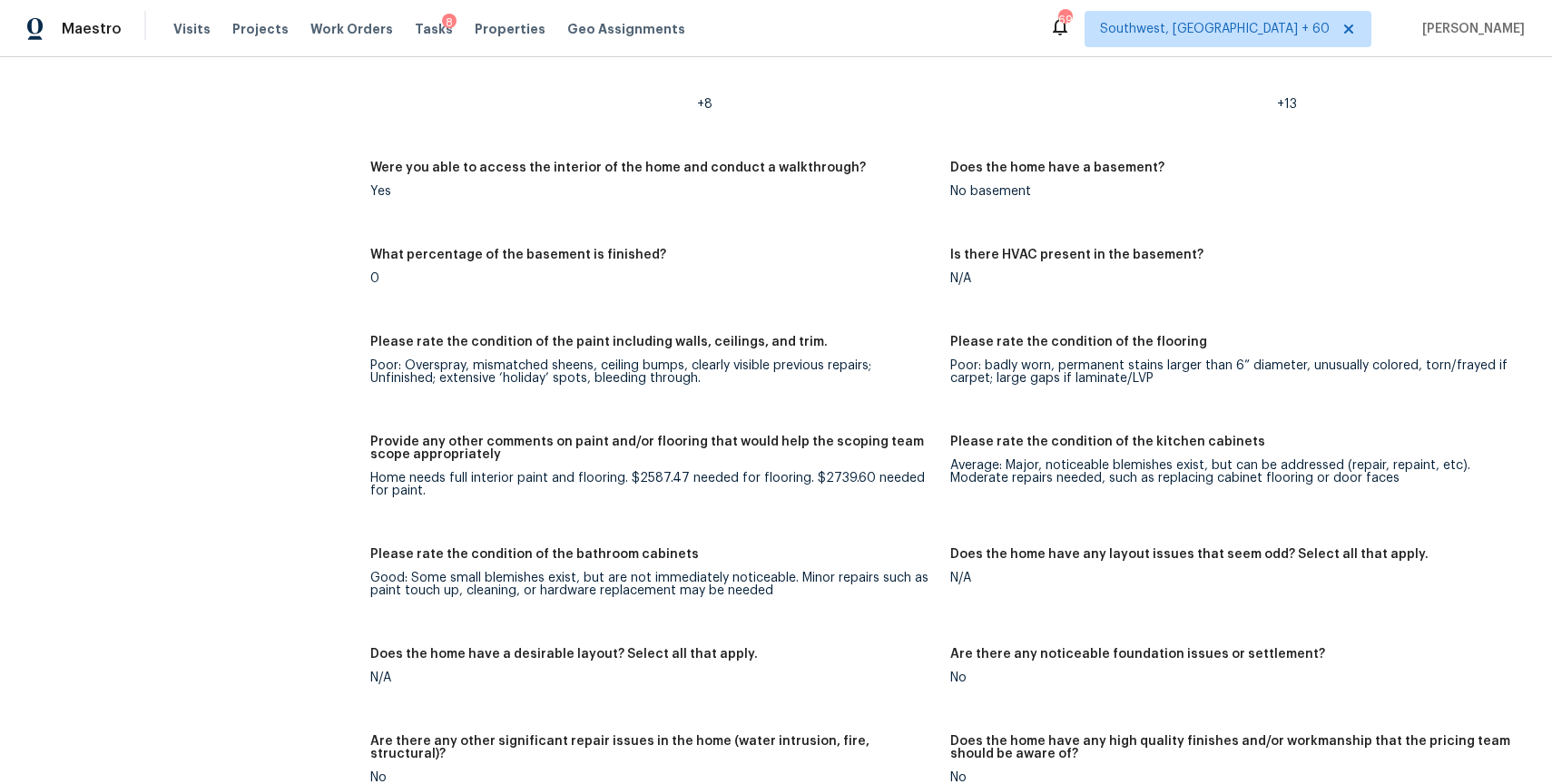
scroll to position [3290, 0]
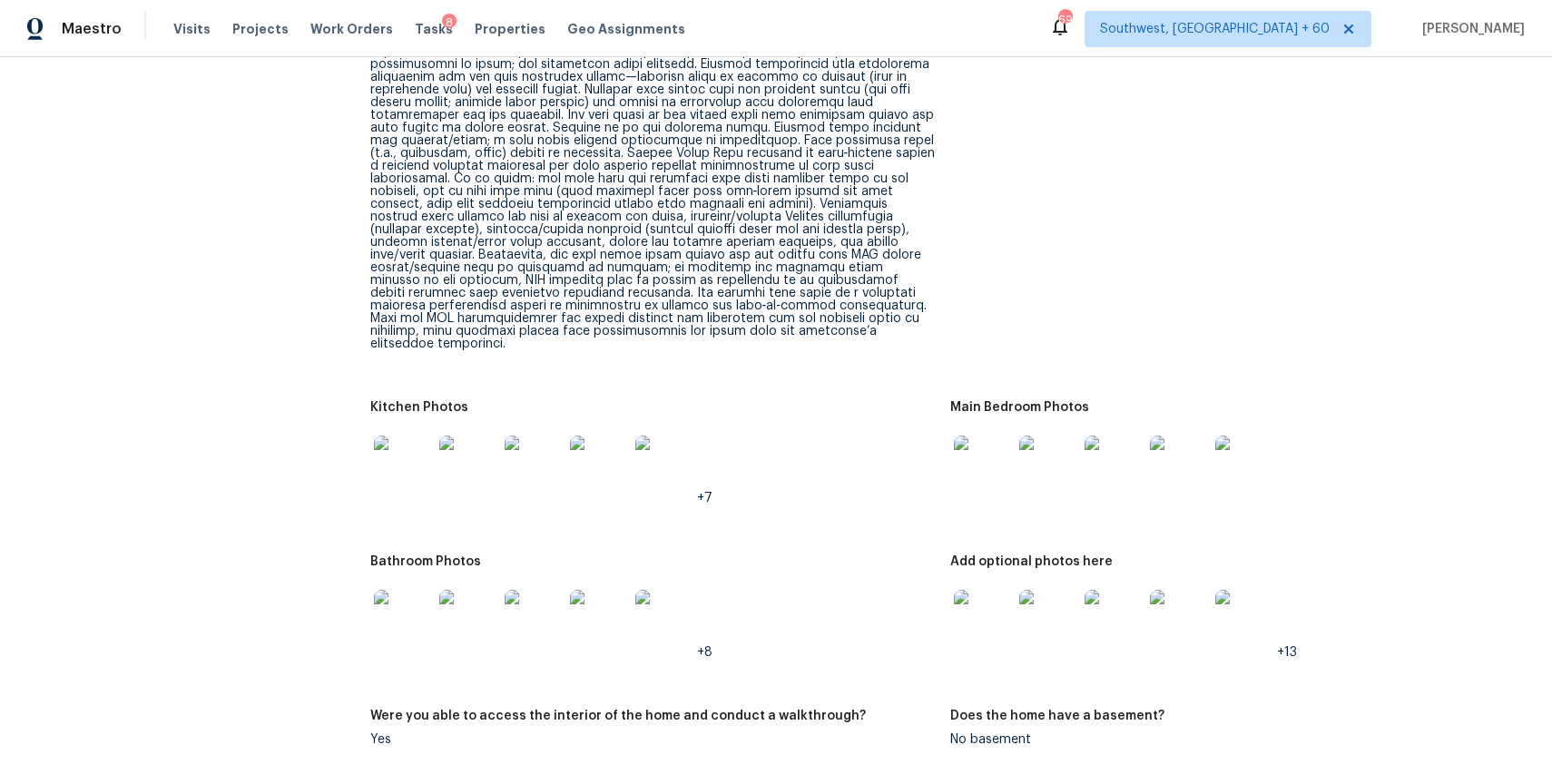
click at [985, 435] on img at bounding box center [983, 464] width 58 height 58
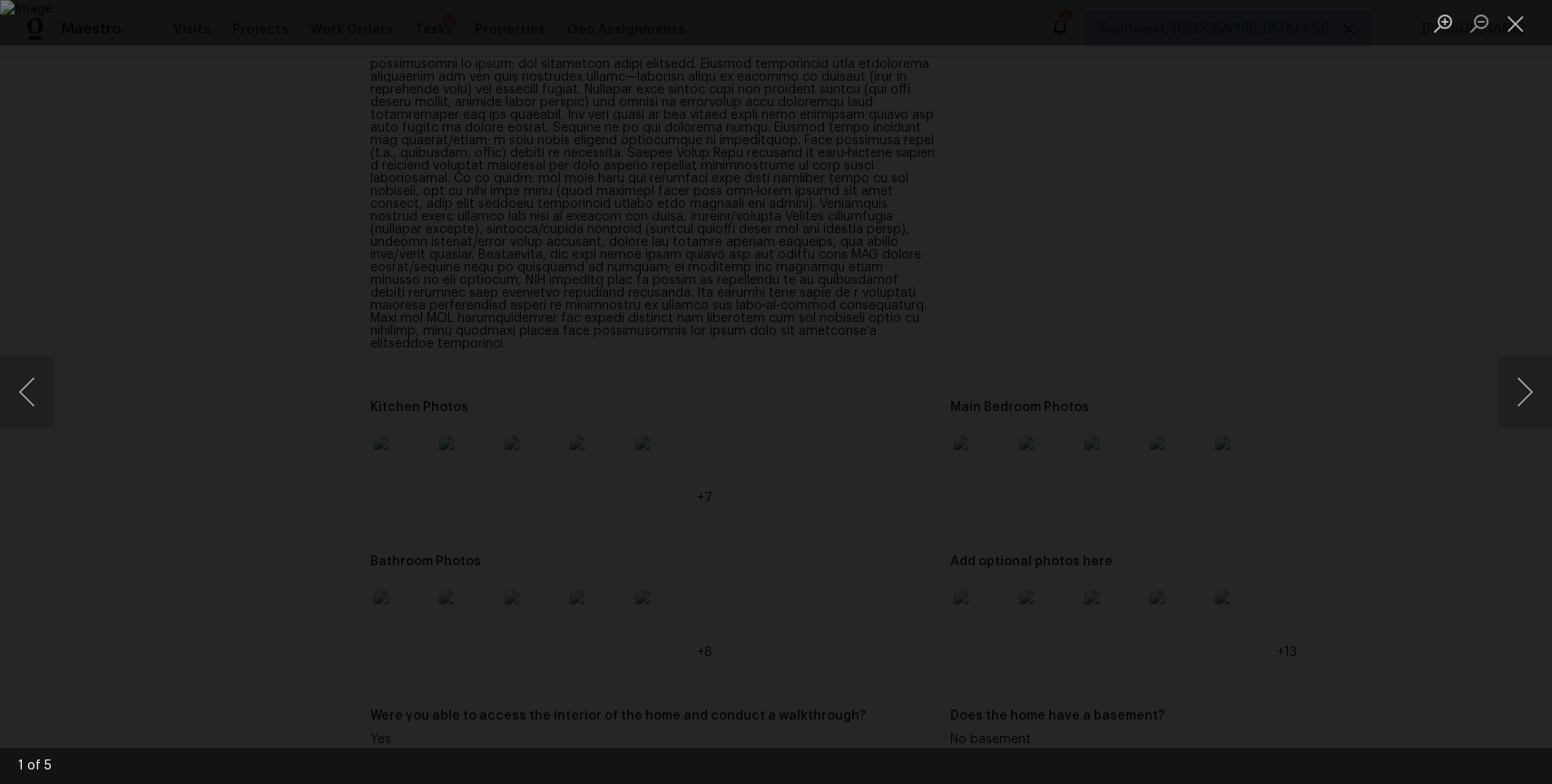
click at [1381, 344] on div "Lightbox" at bounding box center [776, 392] width 1552 height 784
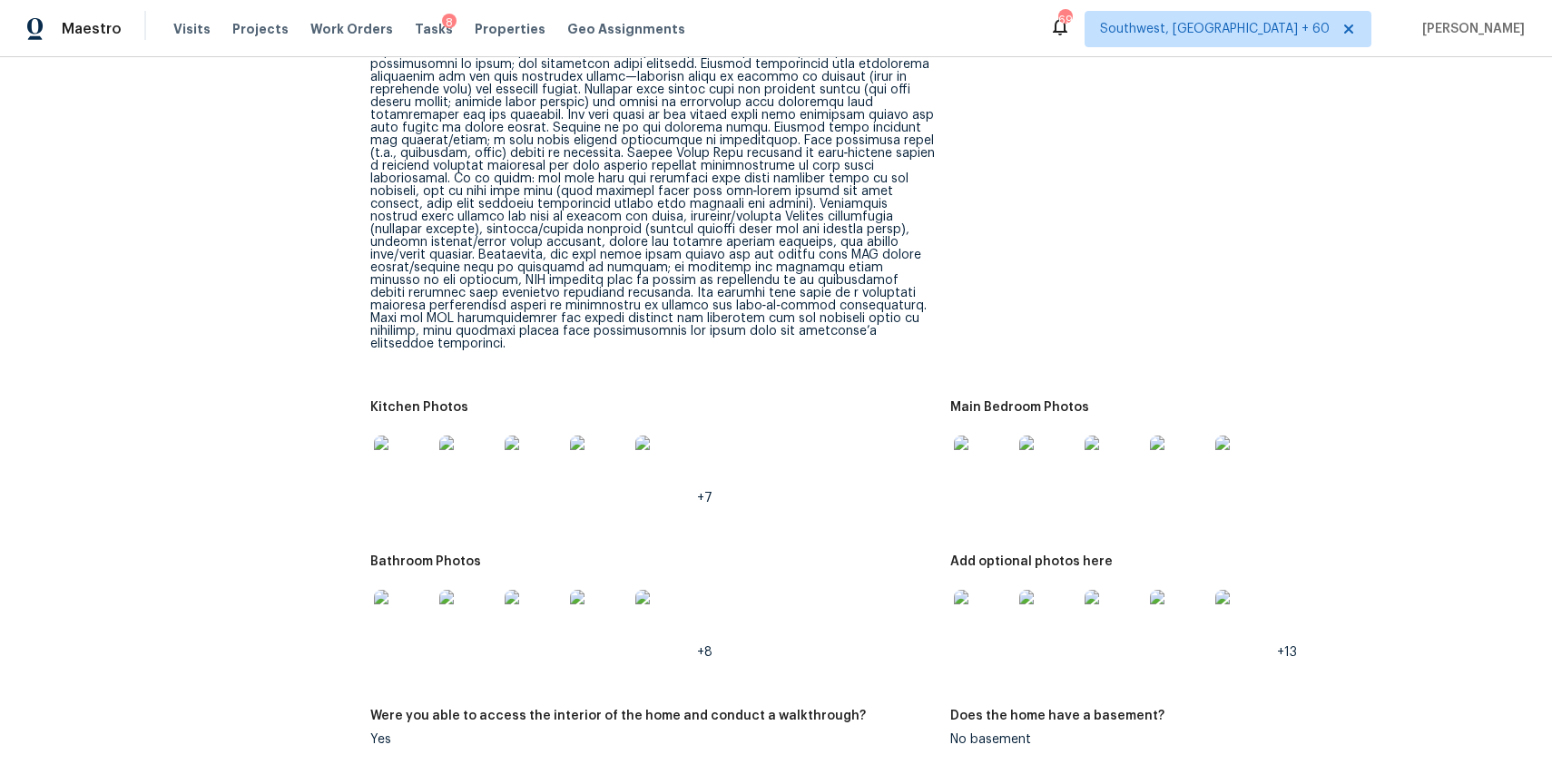
click at [943, 571] on figure "Bathroom Photos +8" at bounding box center [660, 621] width 580 height 132
click at [1001, 589] on img at bounding box center [983, 618] width 58 height 58
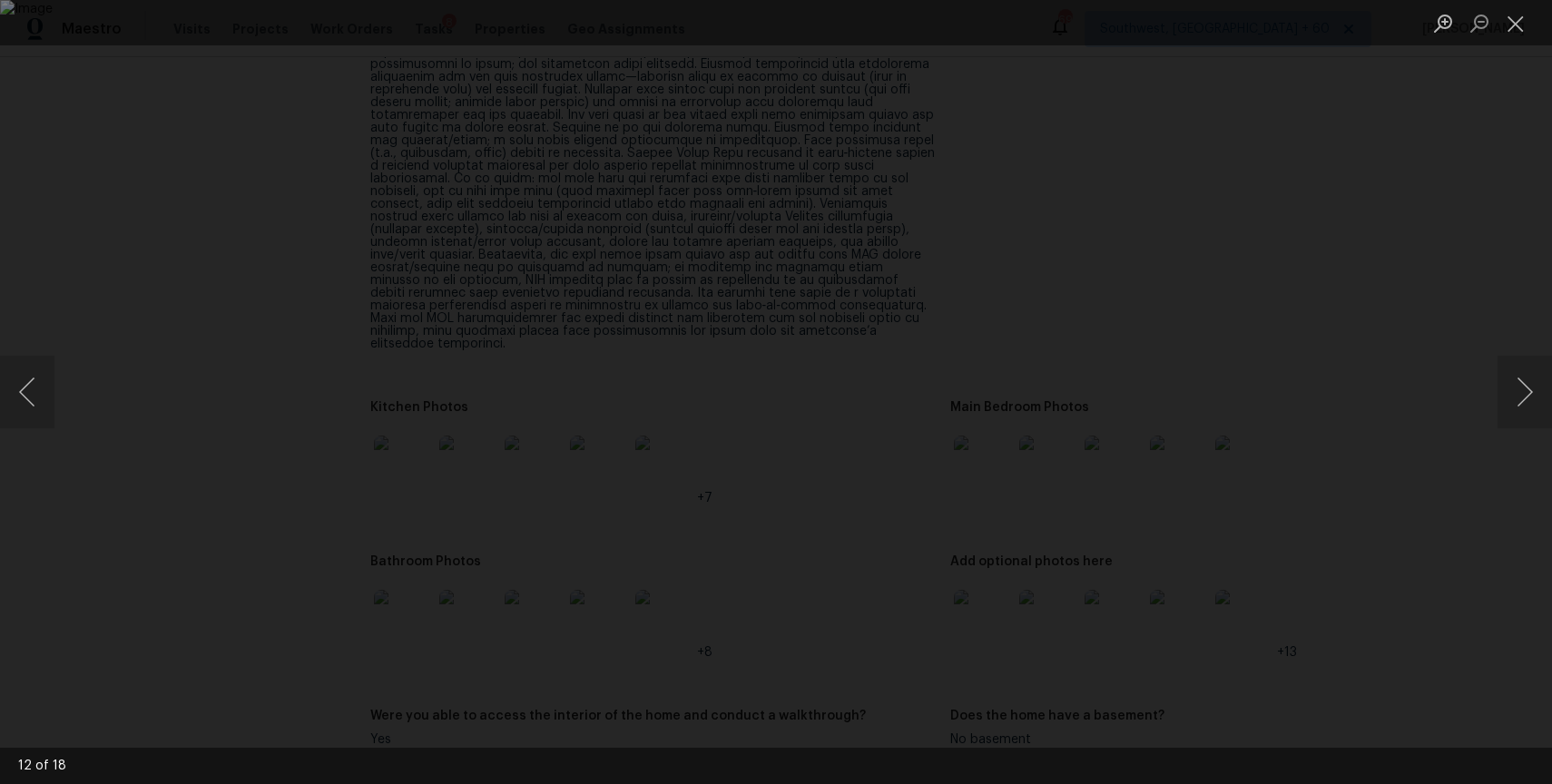
click at [1317, 227] on div "Lightbox" at bounding box center [776, 392] width 1552 height 784
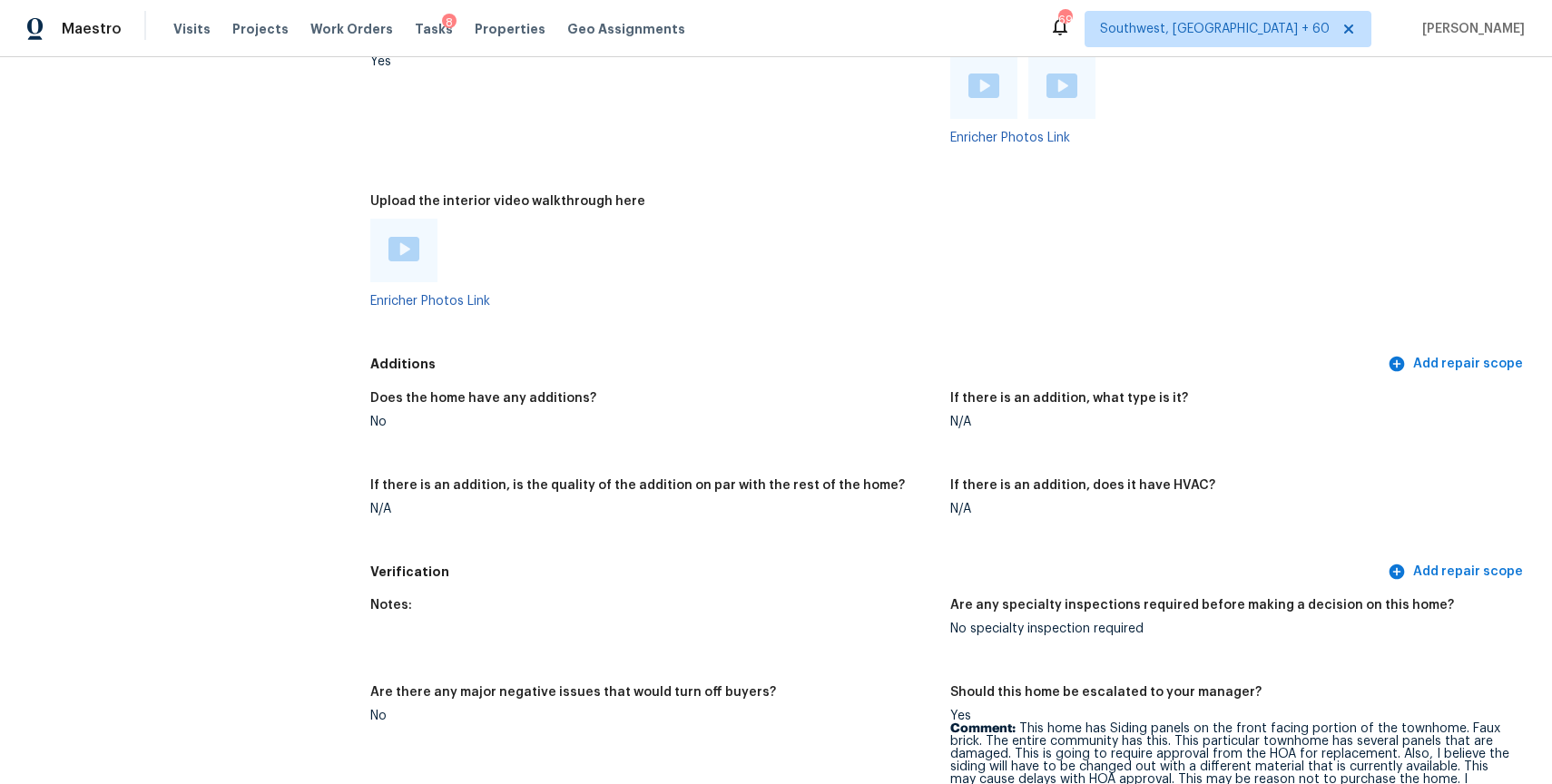
scroll to position [4895, 0]
click at [421, 241] on div at bounding box center [404, 249] width 67 height 63
click at [408, 236] on img at bounding box center [403, 248] width 31 height 24
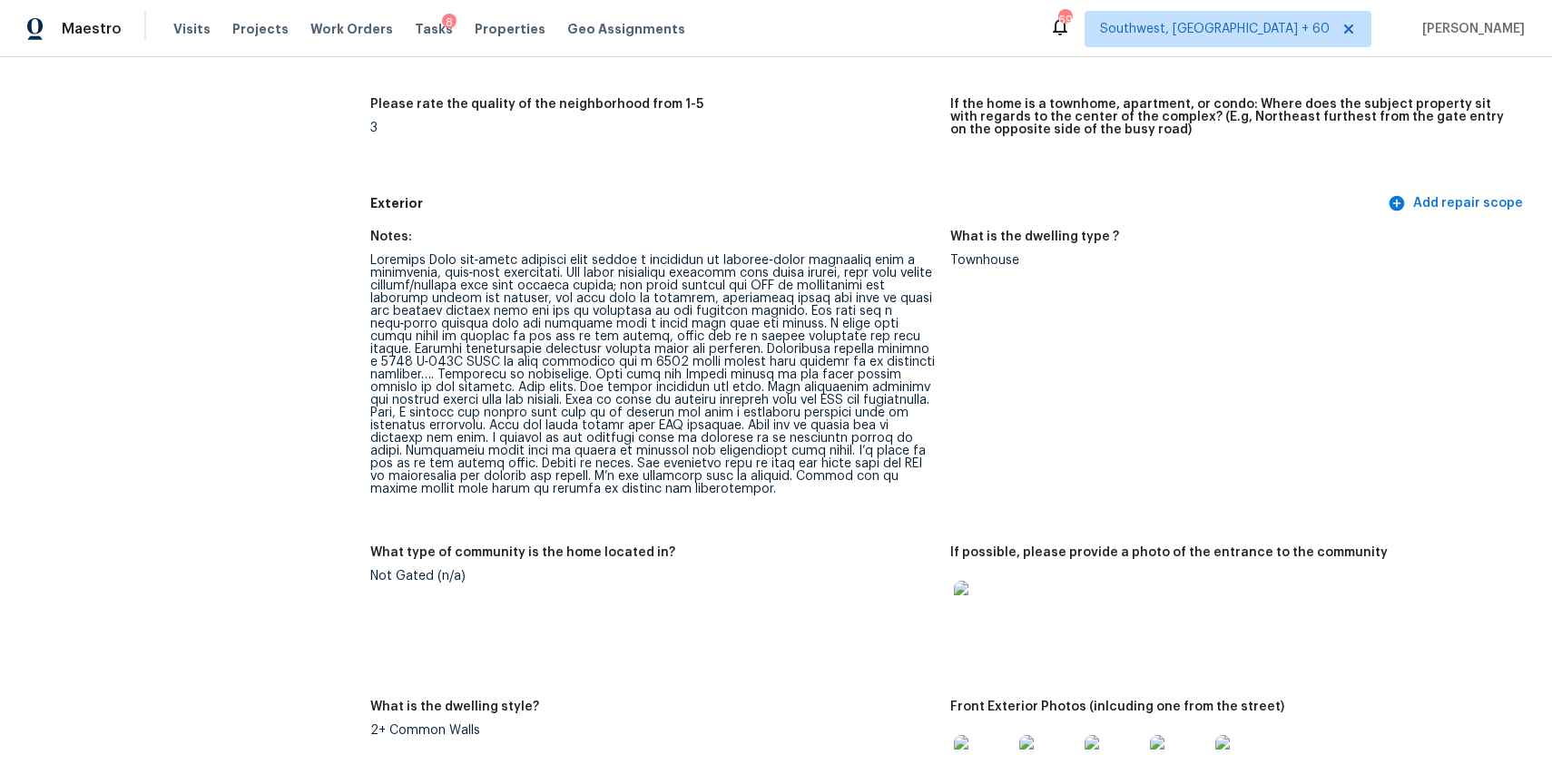
scroll to position [557, 0]
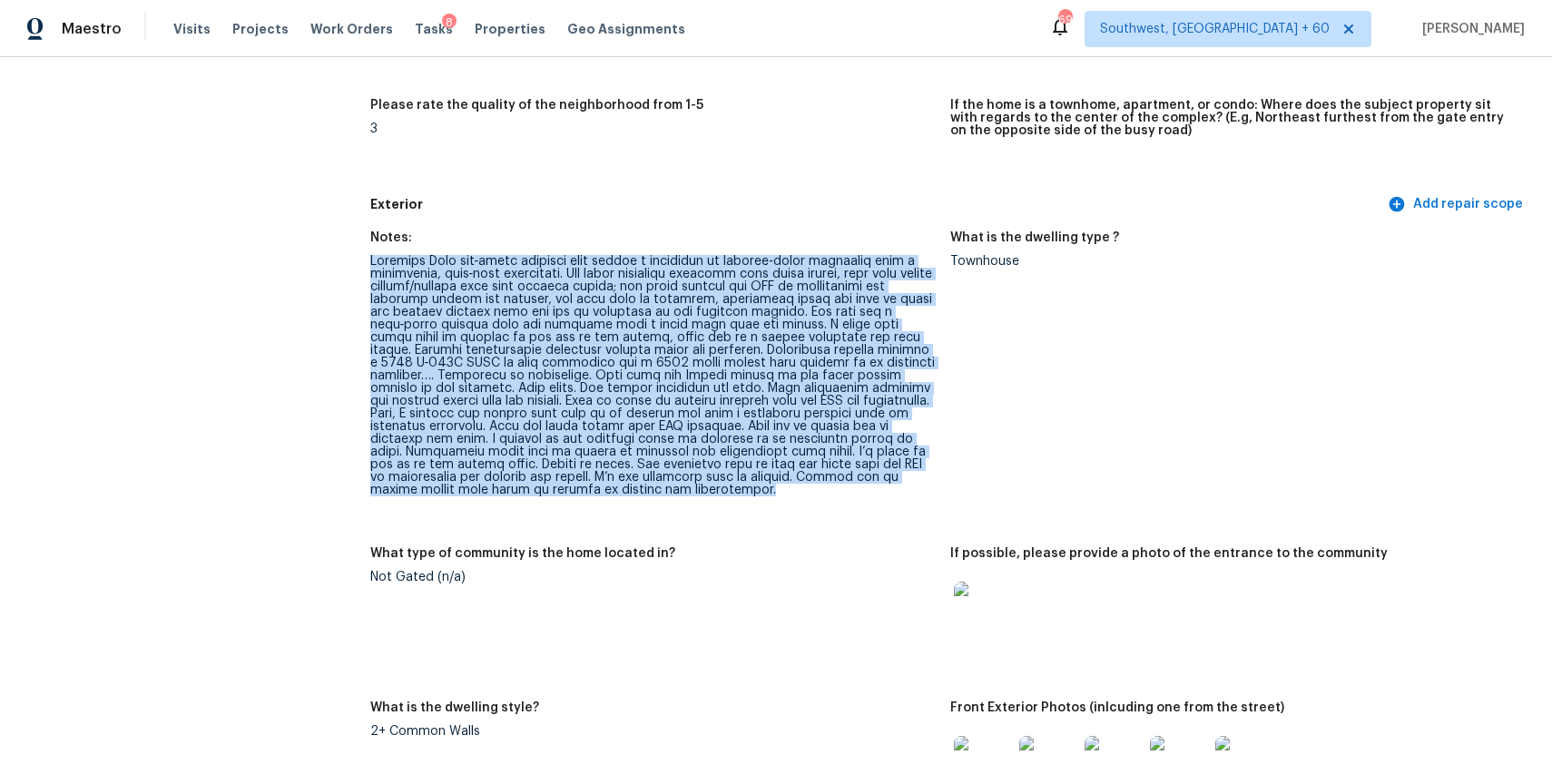
drag, startPoint x: 369, startPoint y: 258, endPoint x: 781, endPoint y: 493, distance: 474.3
click at [781, 493] on div at bounding box center [653, 375] width 565 height 241
copy div "Exterior This two‑level townhome sits within a community of similar‑style townh…"
drag, startPoint x: 781, startPoint y: 493, endPoint x: 1019, endPoint y: 75, distance: 481.0
click at [781, 483] on div at bounding box center [653, 375] width 565 height 241
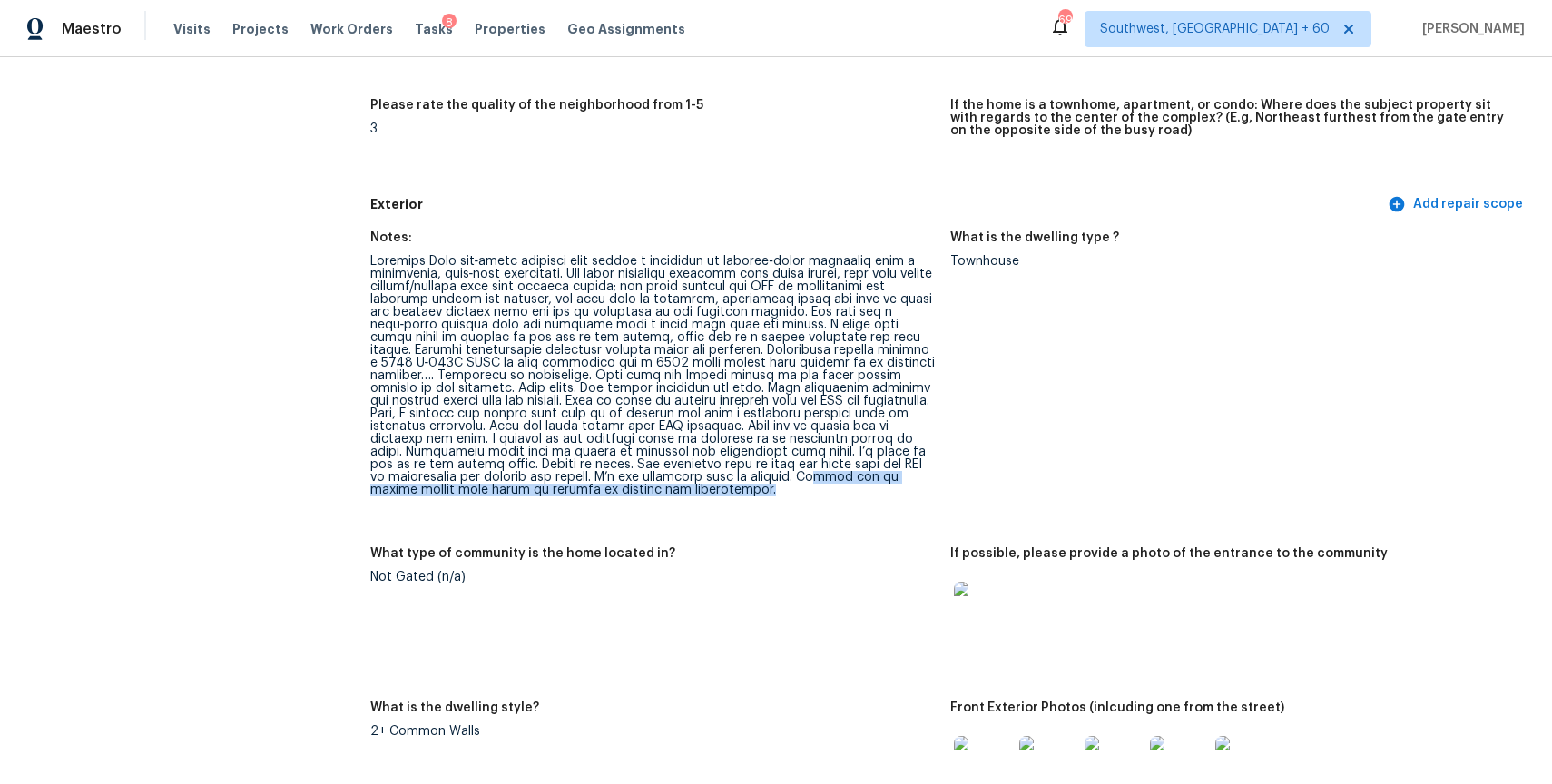
click at [843, 418] on div at bounding box center [653, 375] width 565 height 241
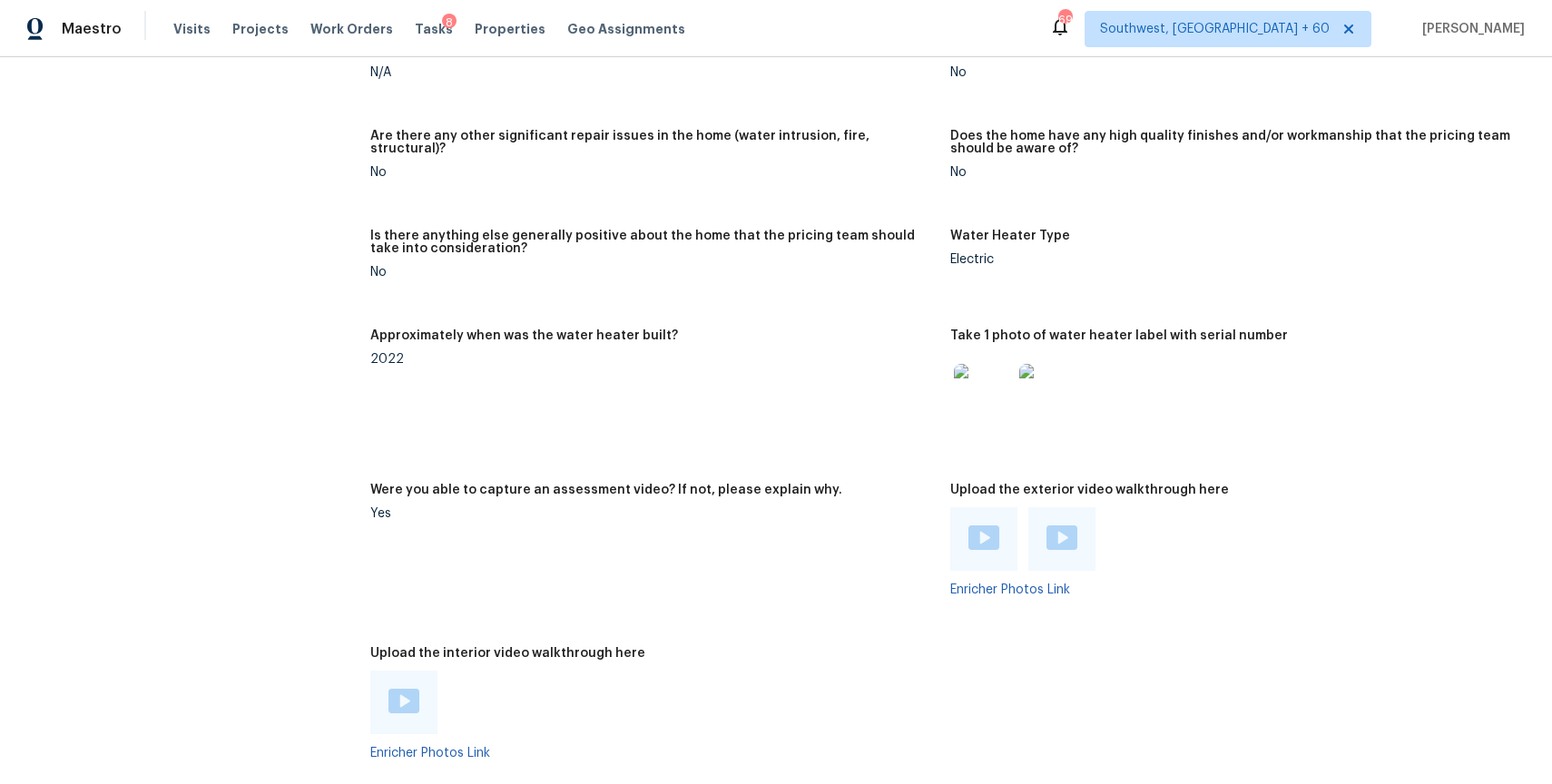
scroll to position [4644, 0]
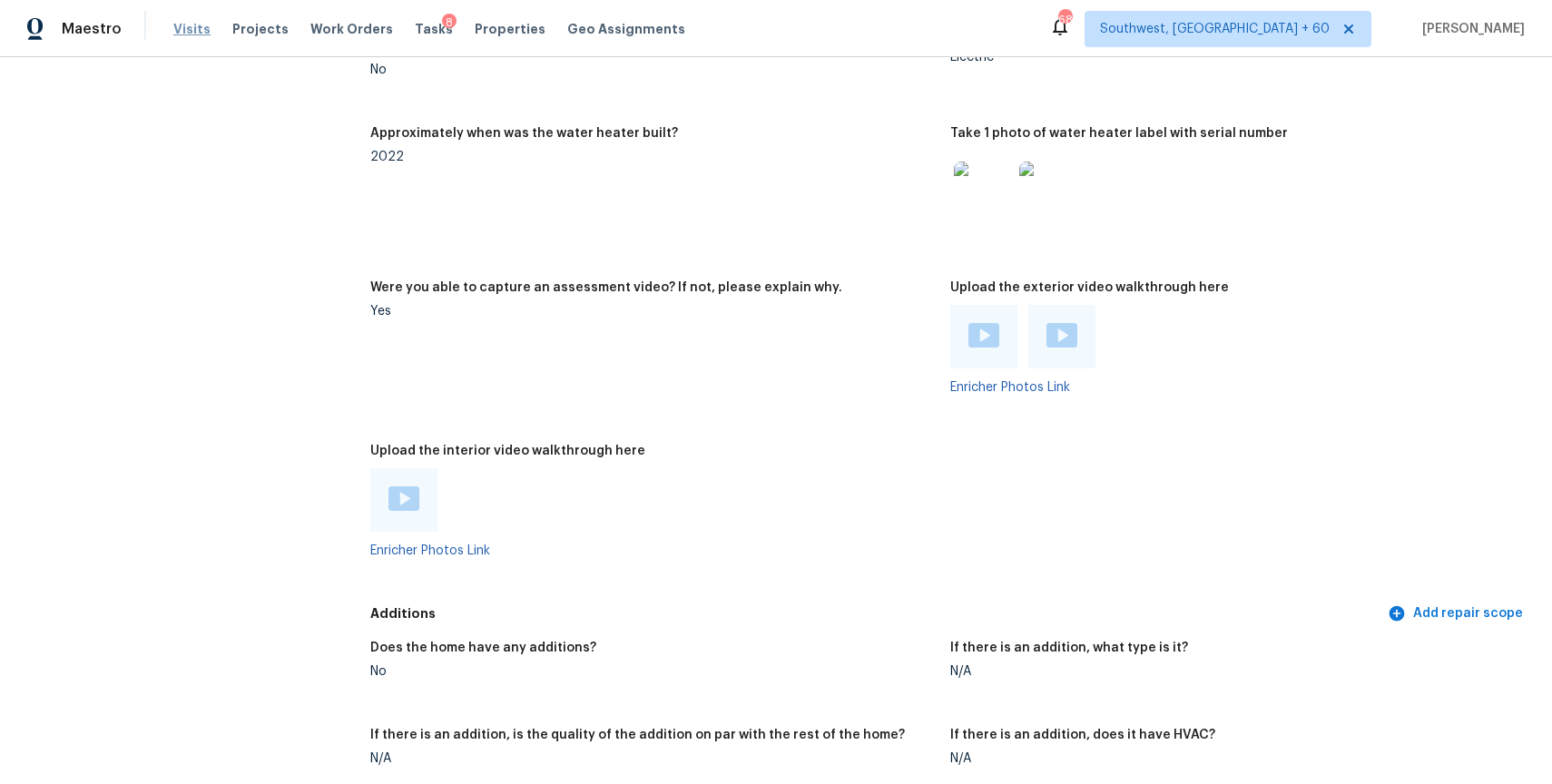
click at [185, 33] on span "Visits" at bounding box center [192, 28] width 37 height 18
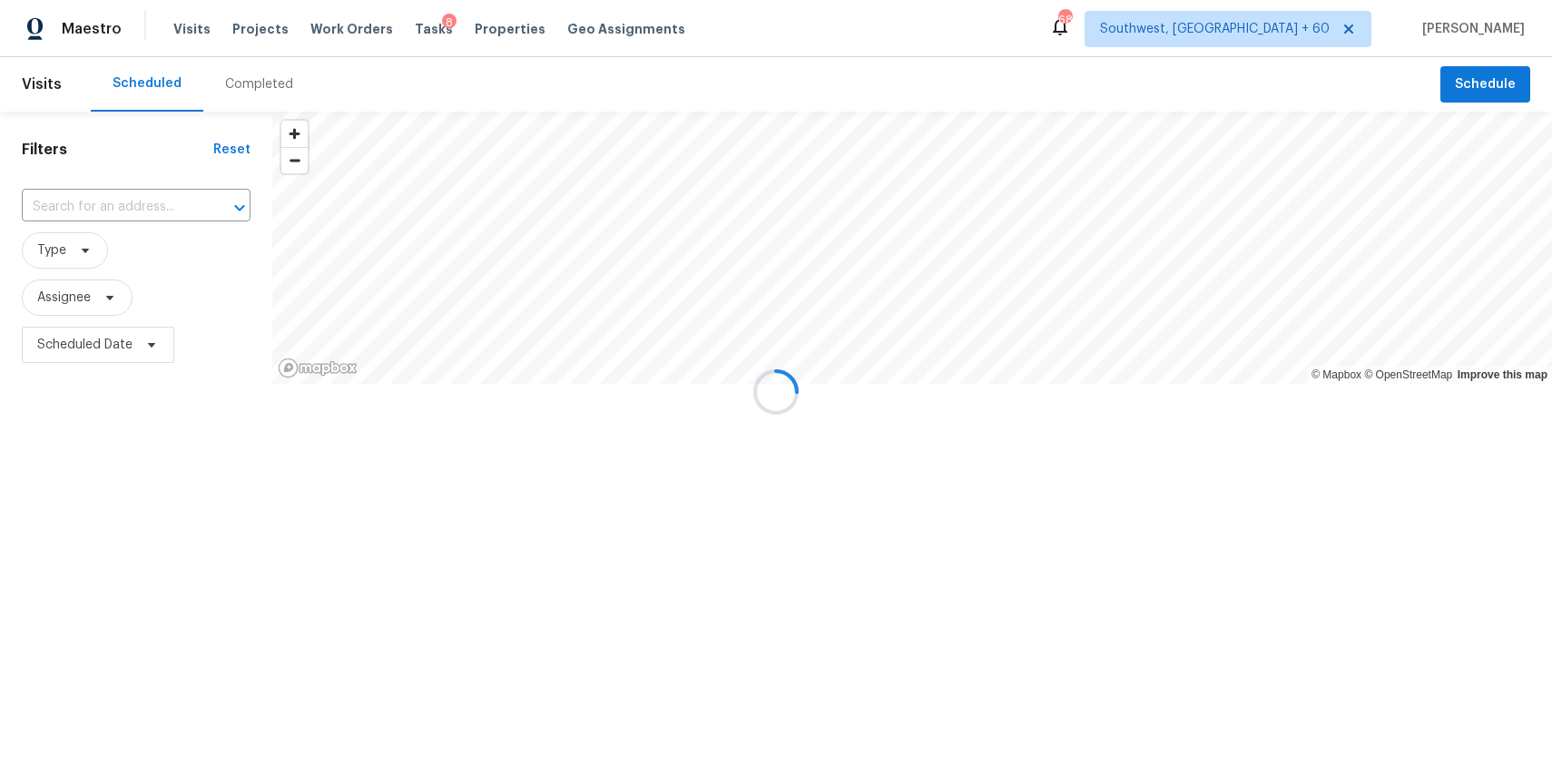
click at [234, 80] on div at bounding box center [776, 392] width 1552 height 784
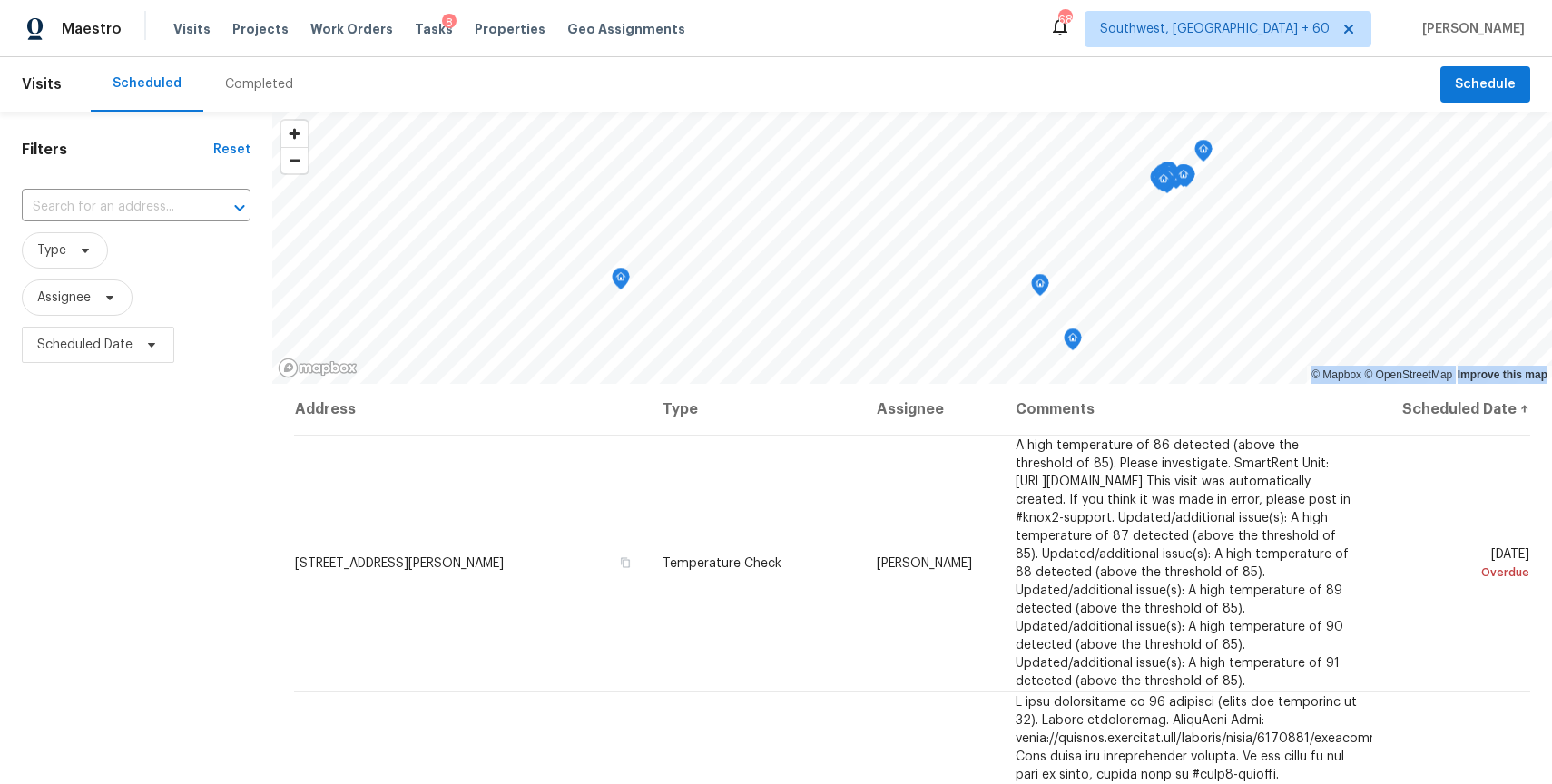
click at [258, 84] on div "Completed" at bounding box center [258, 84] width 68 height 18
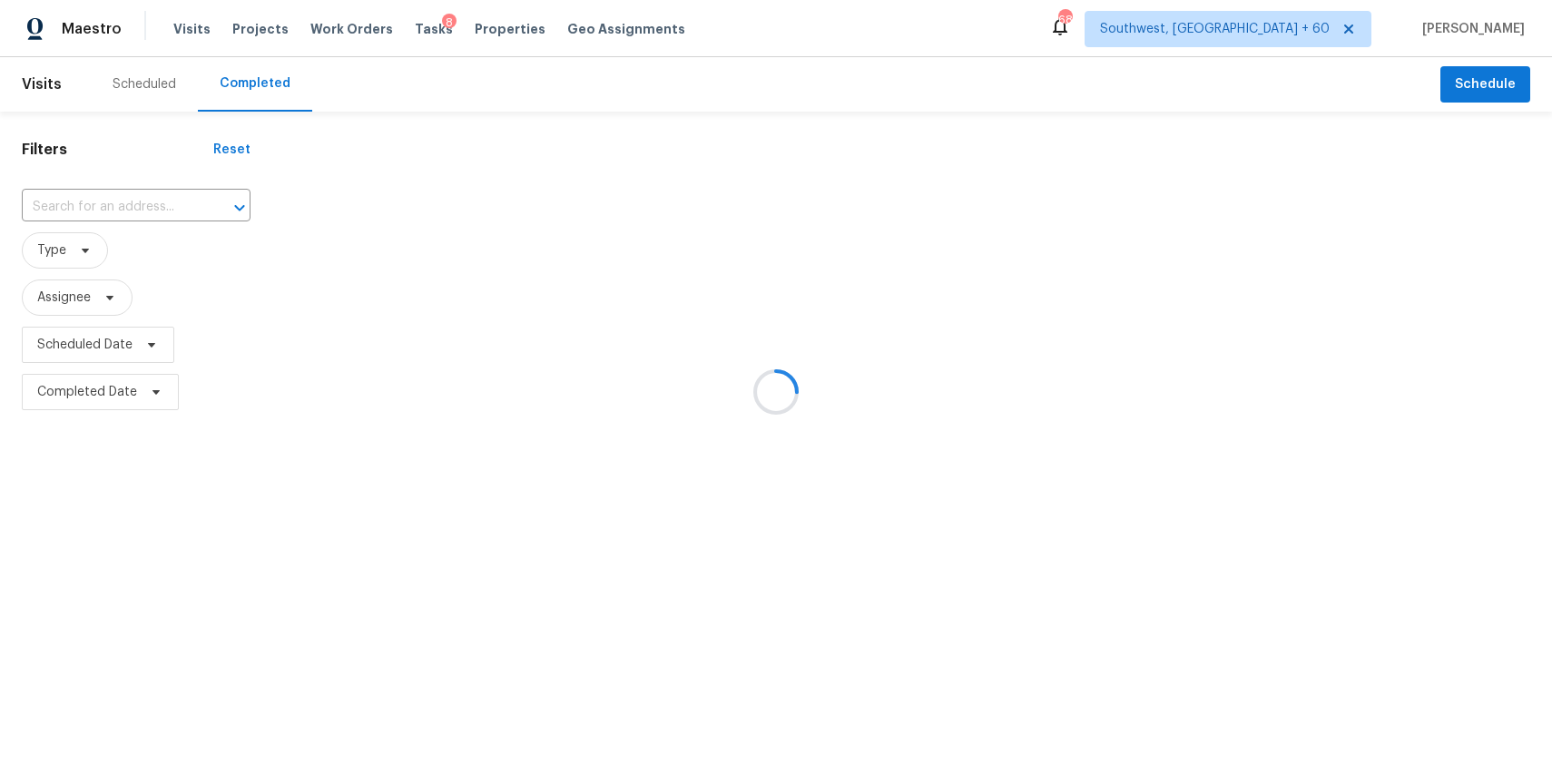
click at [158, 204] on div at bounding box center [776, 392] width 1552 height 784
click at [126, 197] on div at bounding box center [776, 392] width 1552 height 784
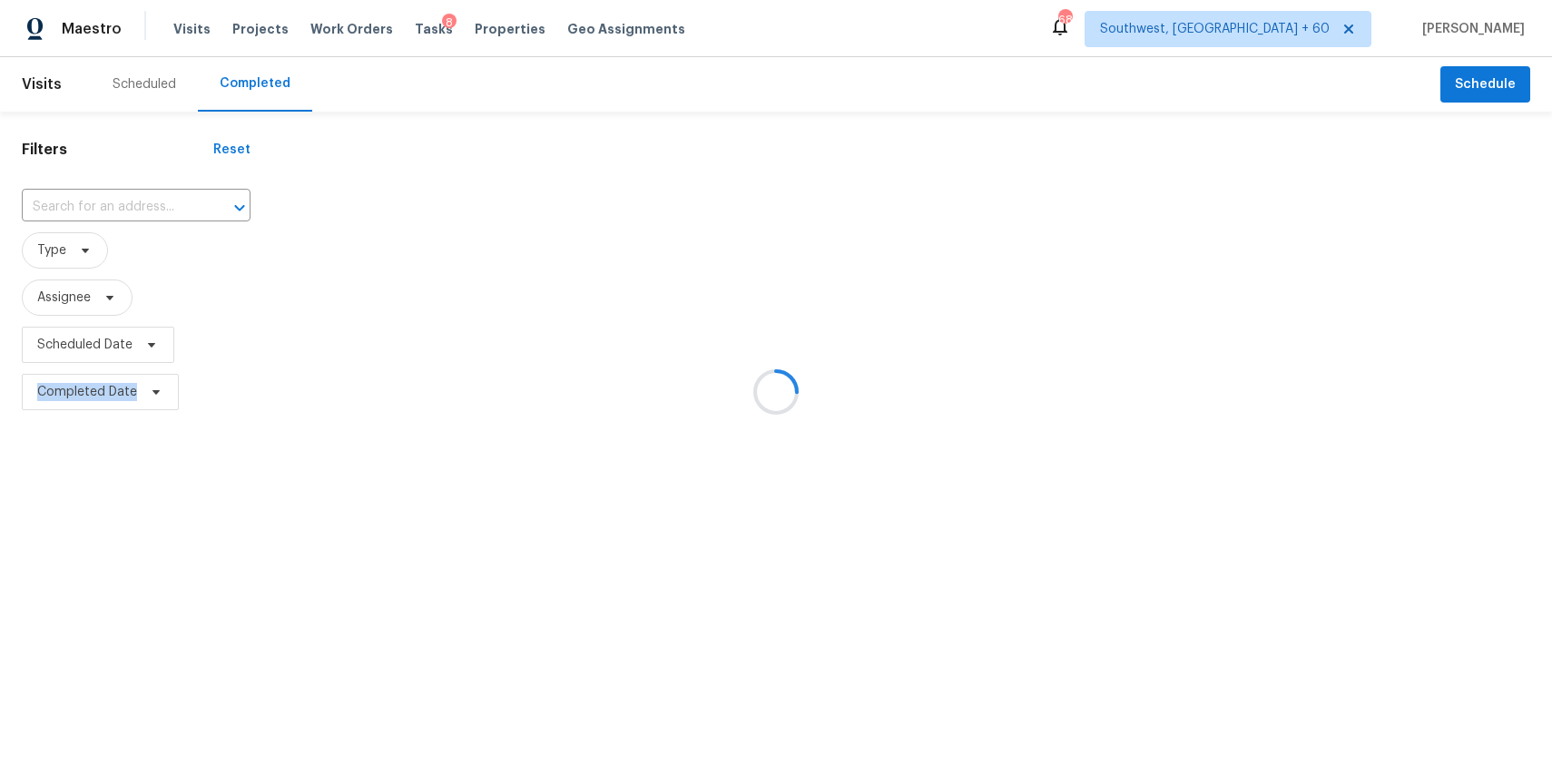
click at [110, 212] on input "text" at bounding box center [110, 207] width 178 height 28
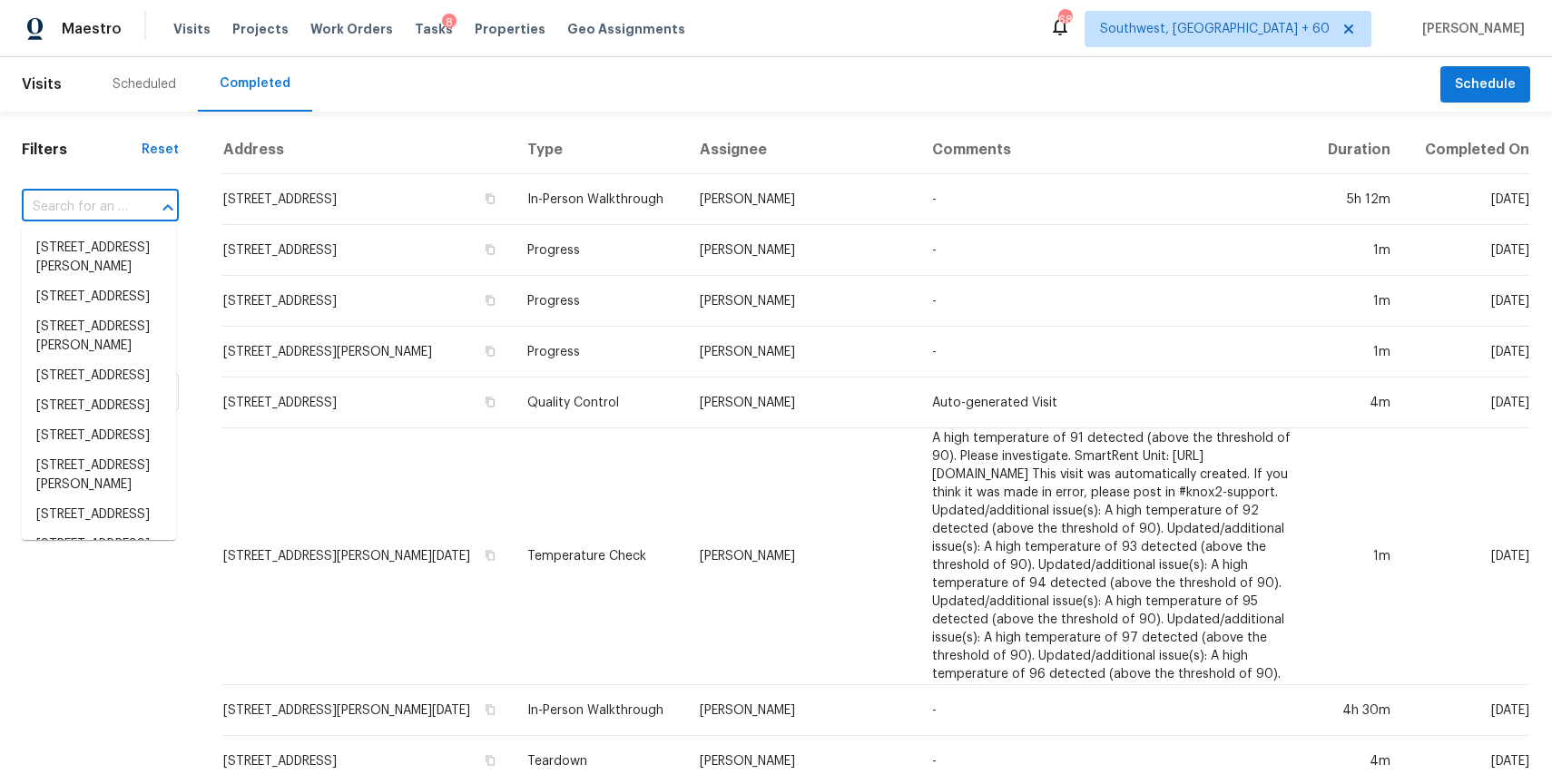
click at [110, 212] on input "text" at bounding box center [75, 207] width 106 height 28
paste input "6716 Caribou Ct, Indianapolis, IN 46278"
type input "6716 Caribou Ct, Indianapolis, IN 46278"
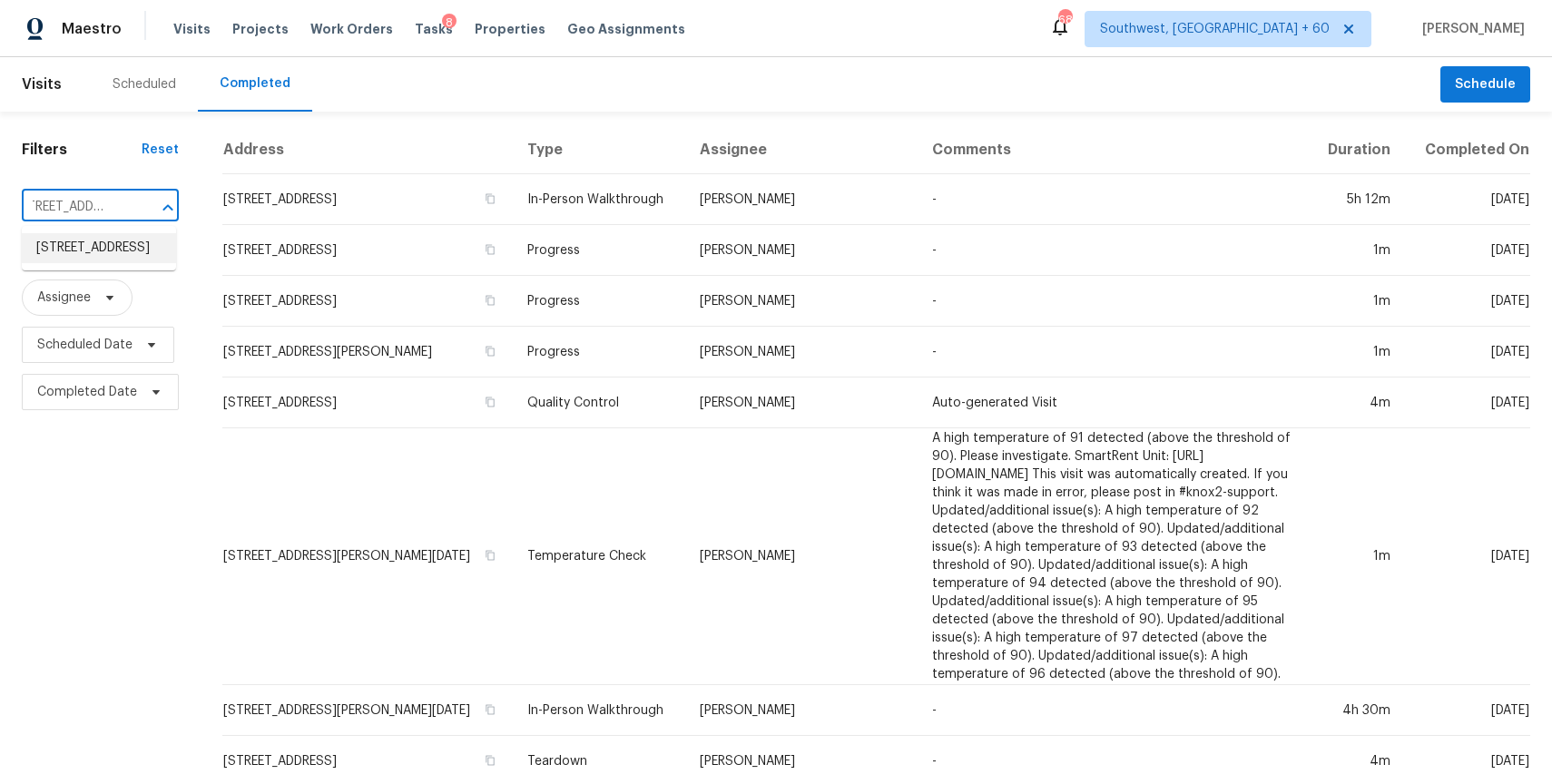
click at [85, 263] on li "6716 Caribou Ct, Indianapolis, IN 46278" at bounding box center [98, 248] width 154 height 30
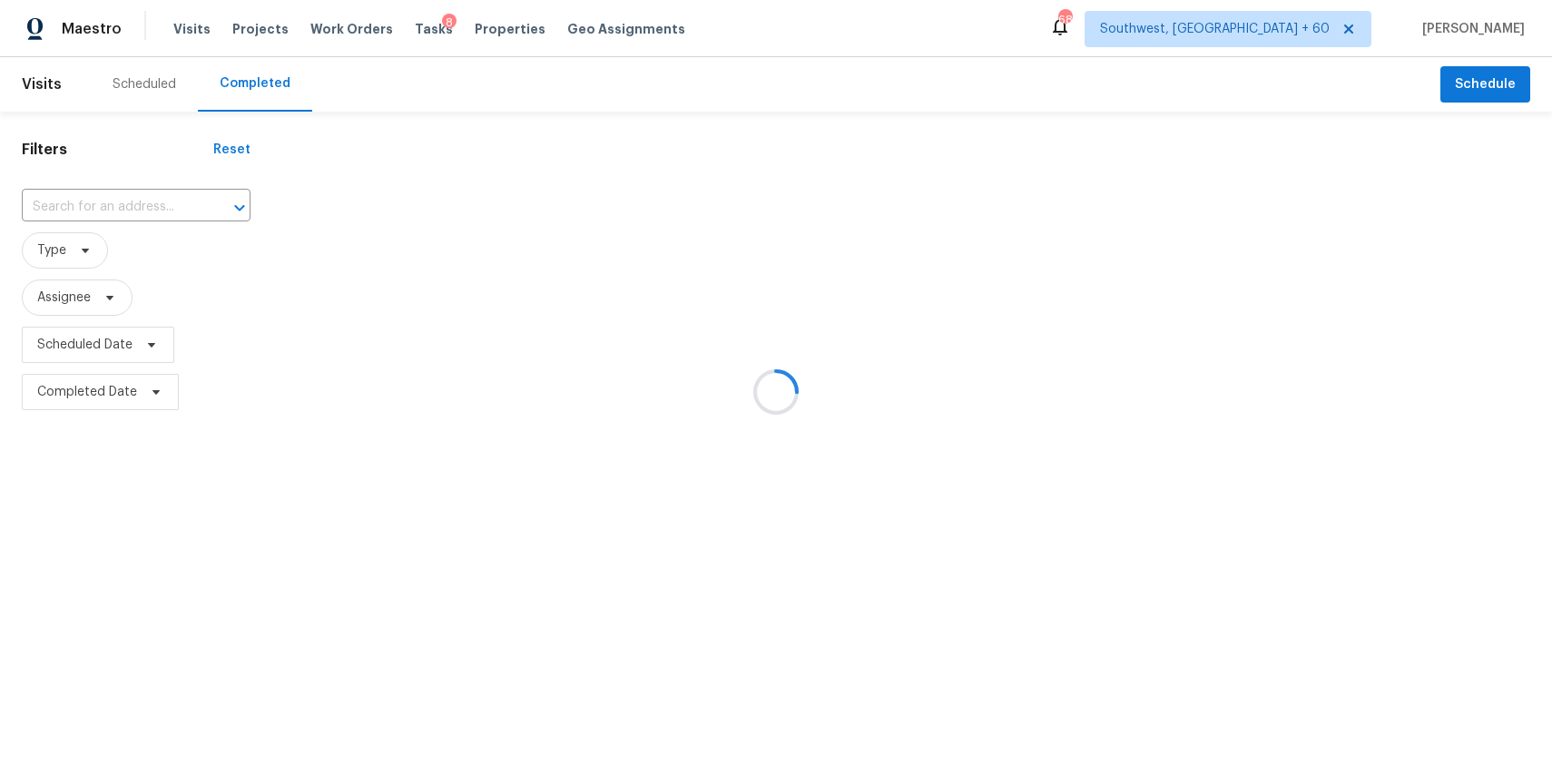
type input "6716 Caribou Ct, Indianapolis, IN 46278"
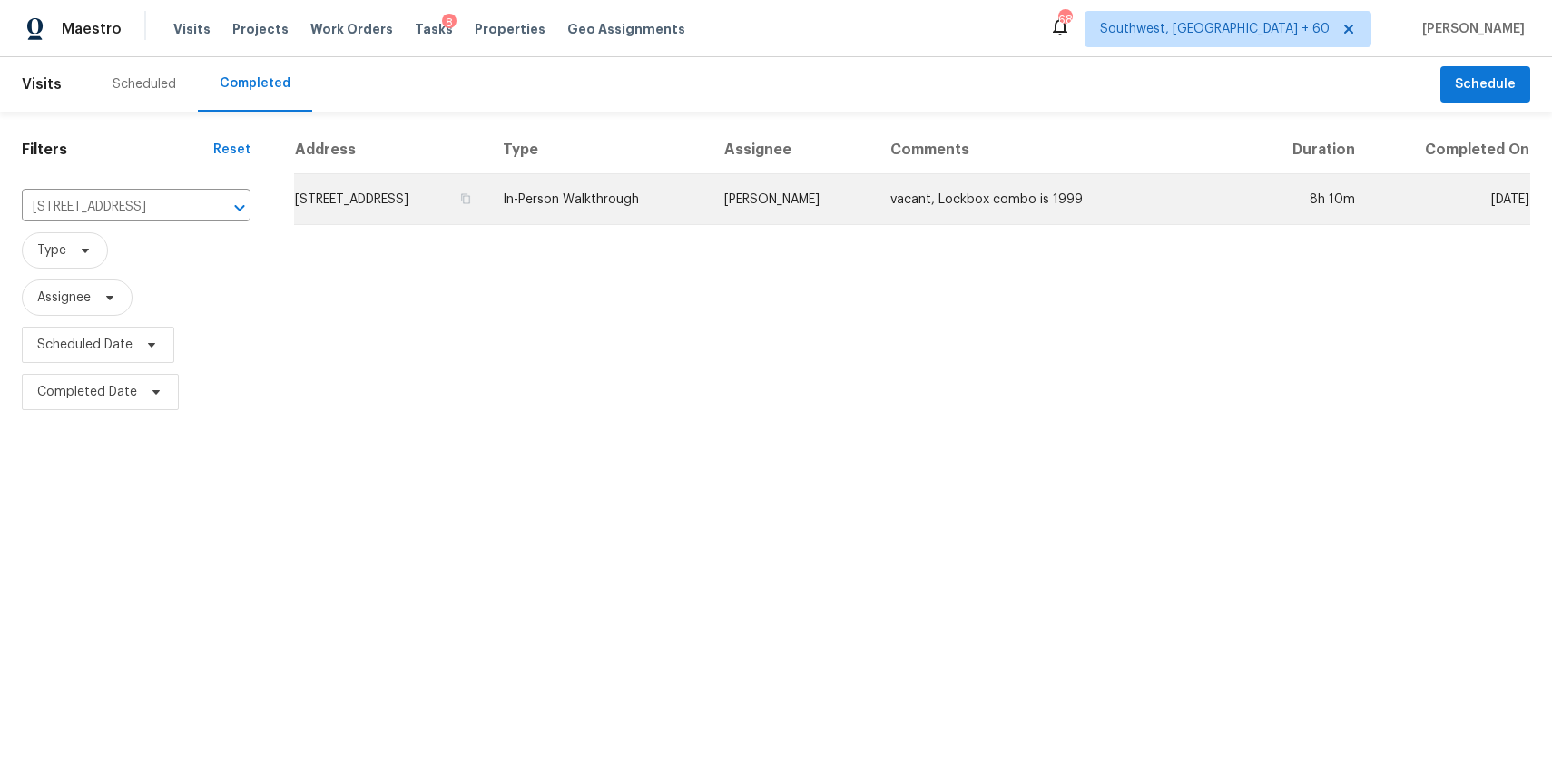
click at [876, 206] on td "Isaul Martinez" at bounding box center [793, 199] width 166 height 50
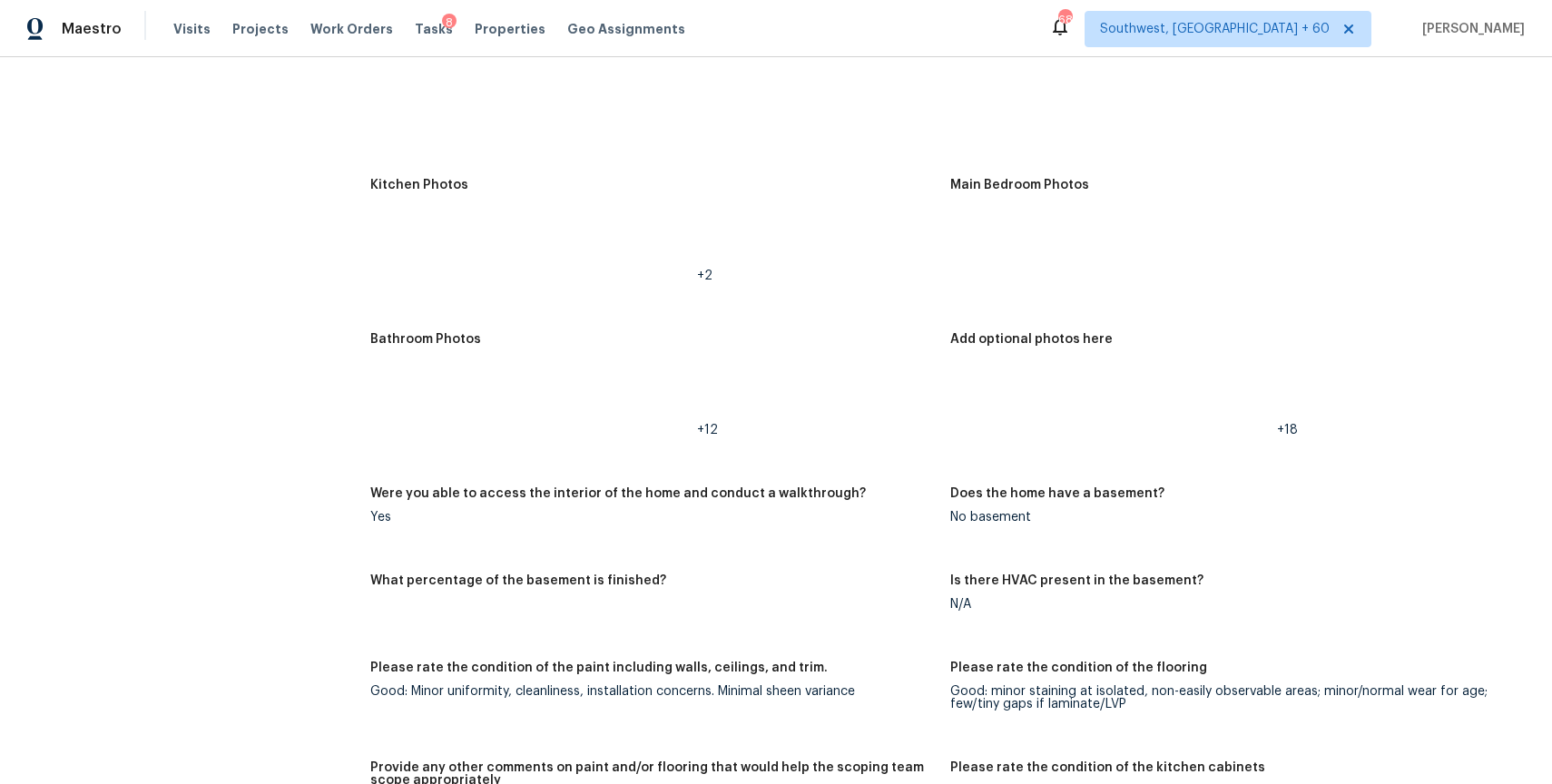
scroll to position [1593, 0]
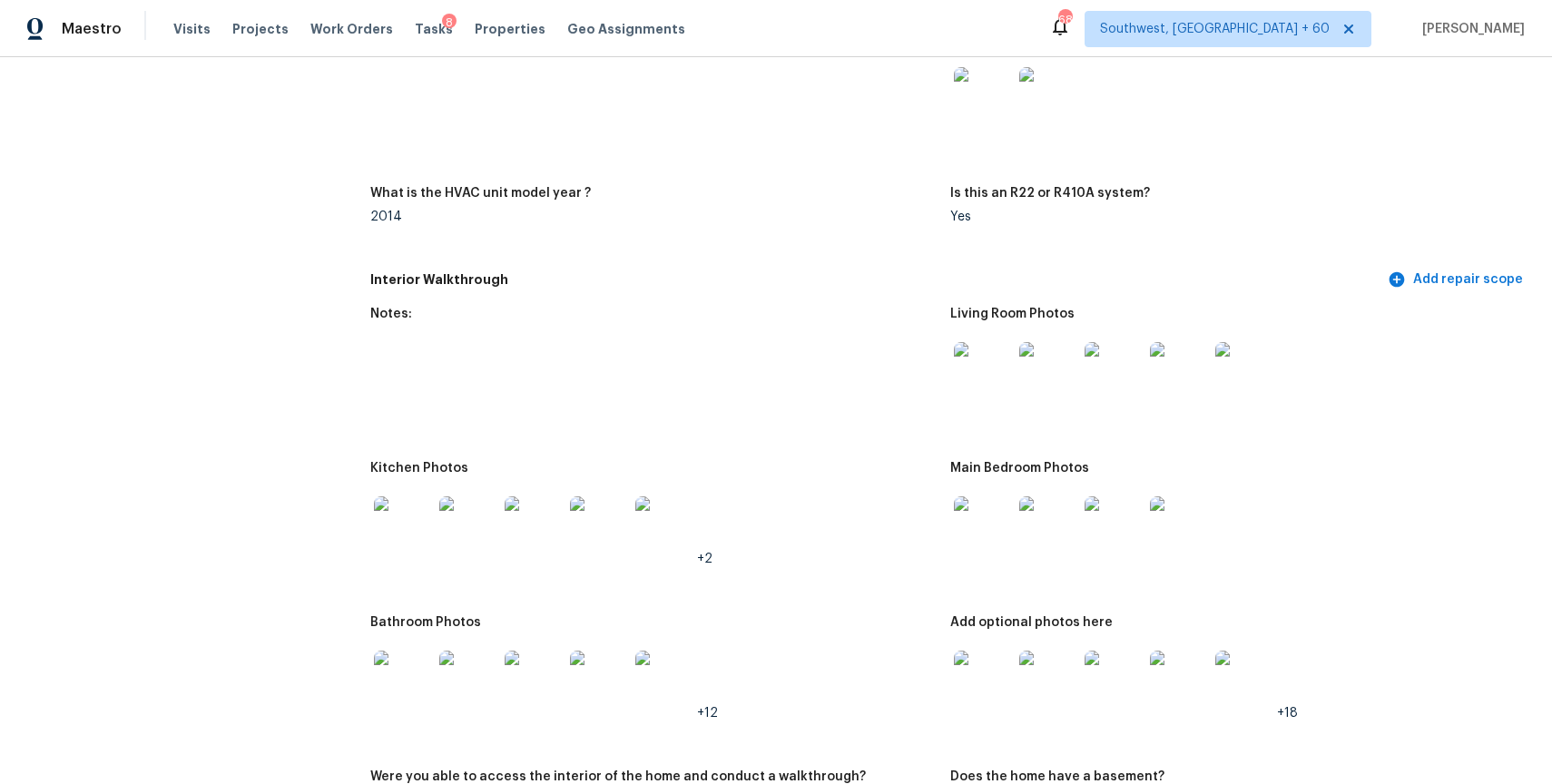
click at [975, 374] on img at bounding box center [983, 371] width 58 height 58
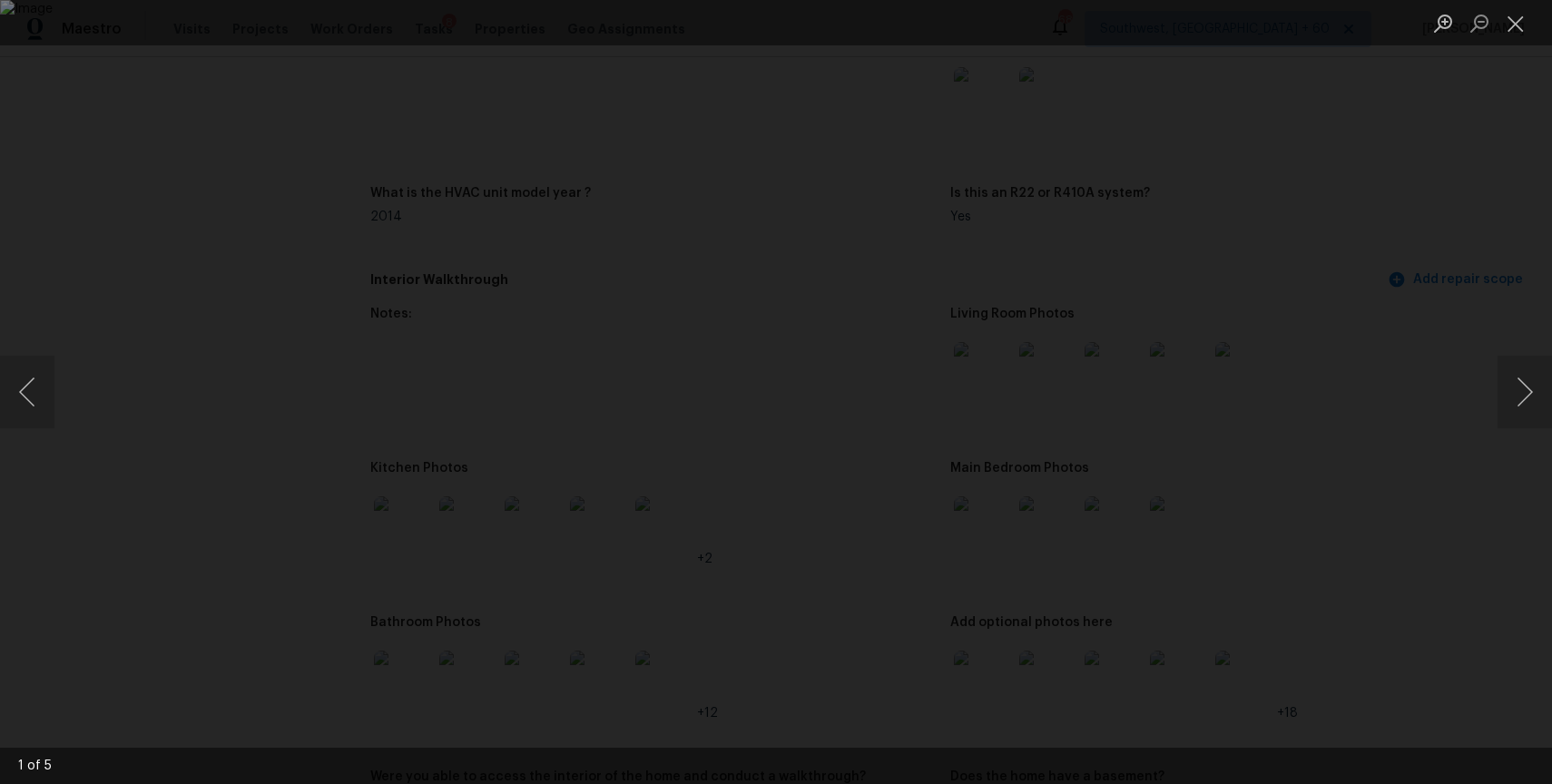
click at [1385, 282] on div "Lightbox" at bounding box center [776, 392] width 1552 height 784
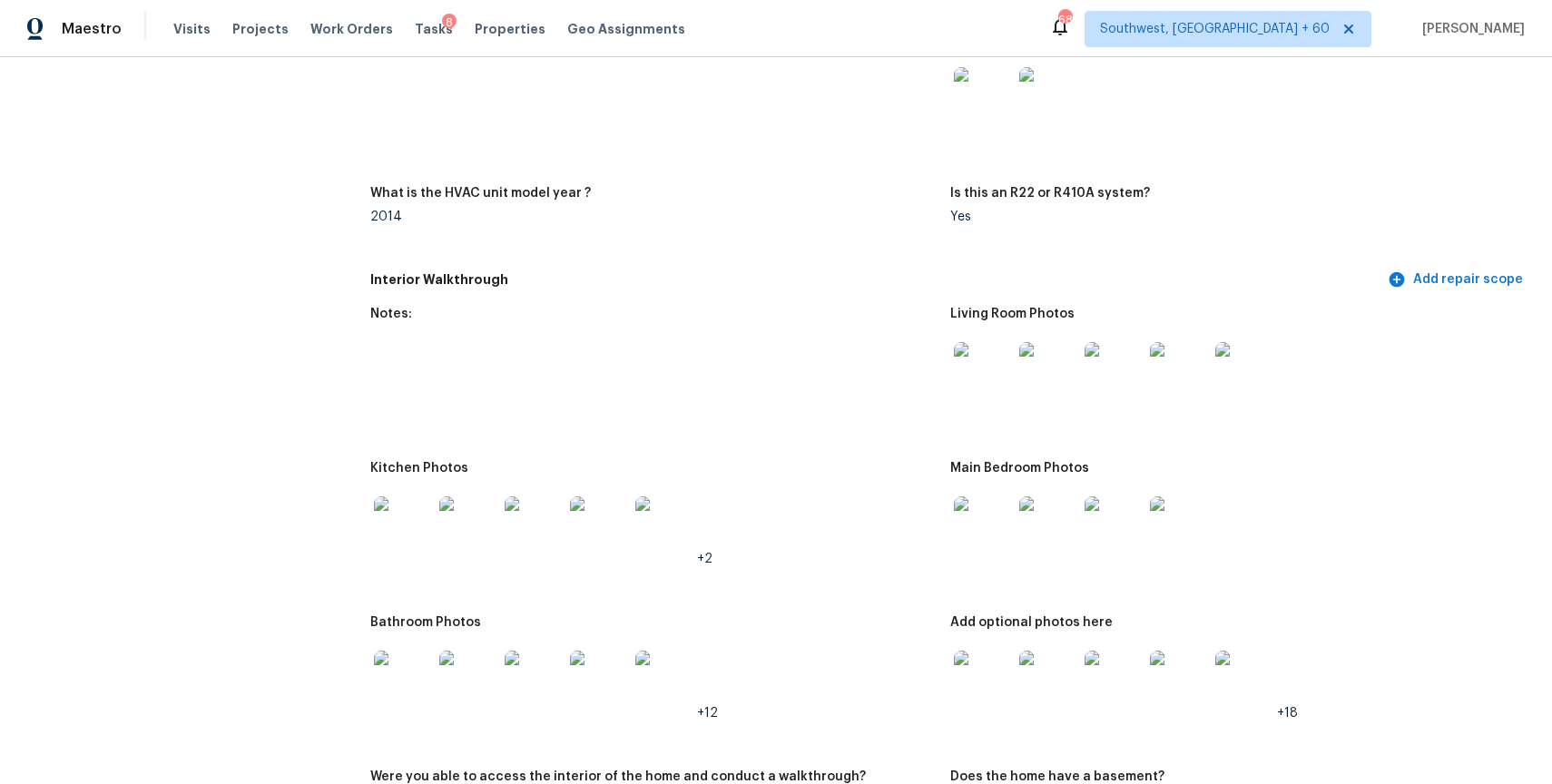
click at [1012, 534] on div at bounding box center [983, 526] width 65 height 80
click at [1028, 530] on img at bounding box center [1048, 525] width 58 height 58
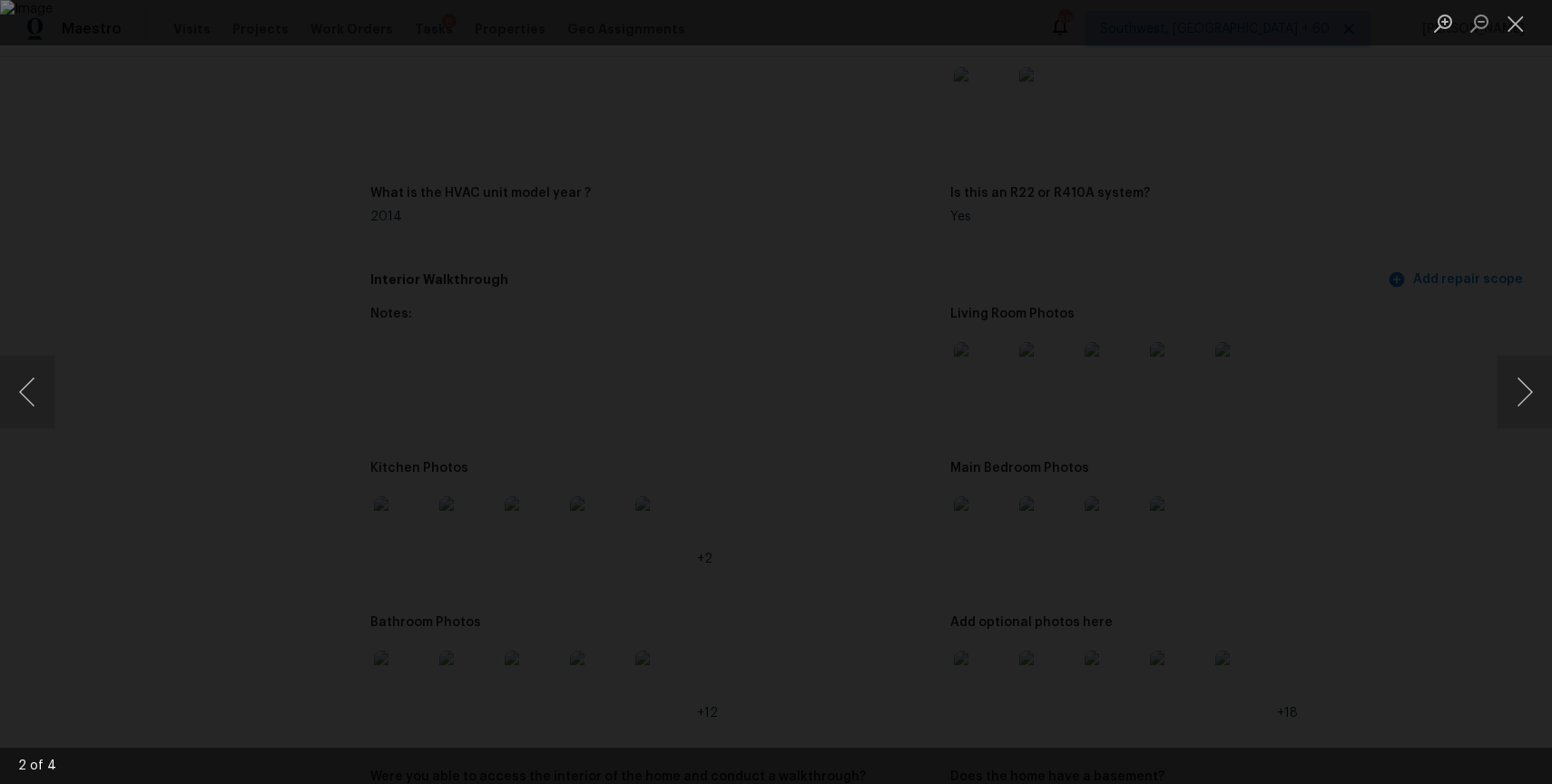
click at [1493, 61] on div "Lightbox" at bounding box center [776, 392] width 1552 height 784
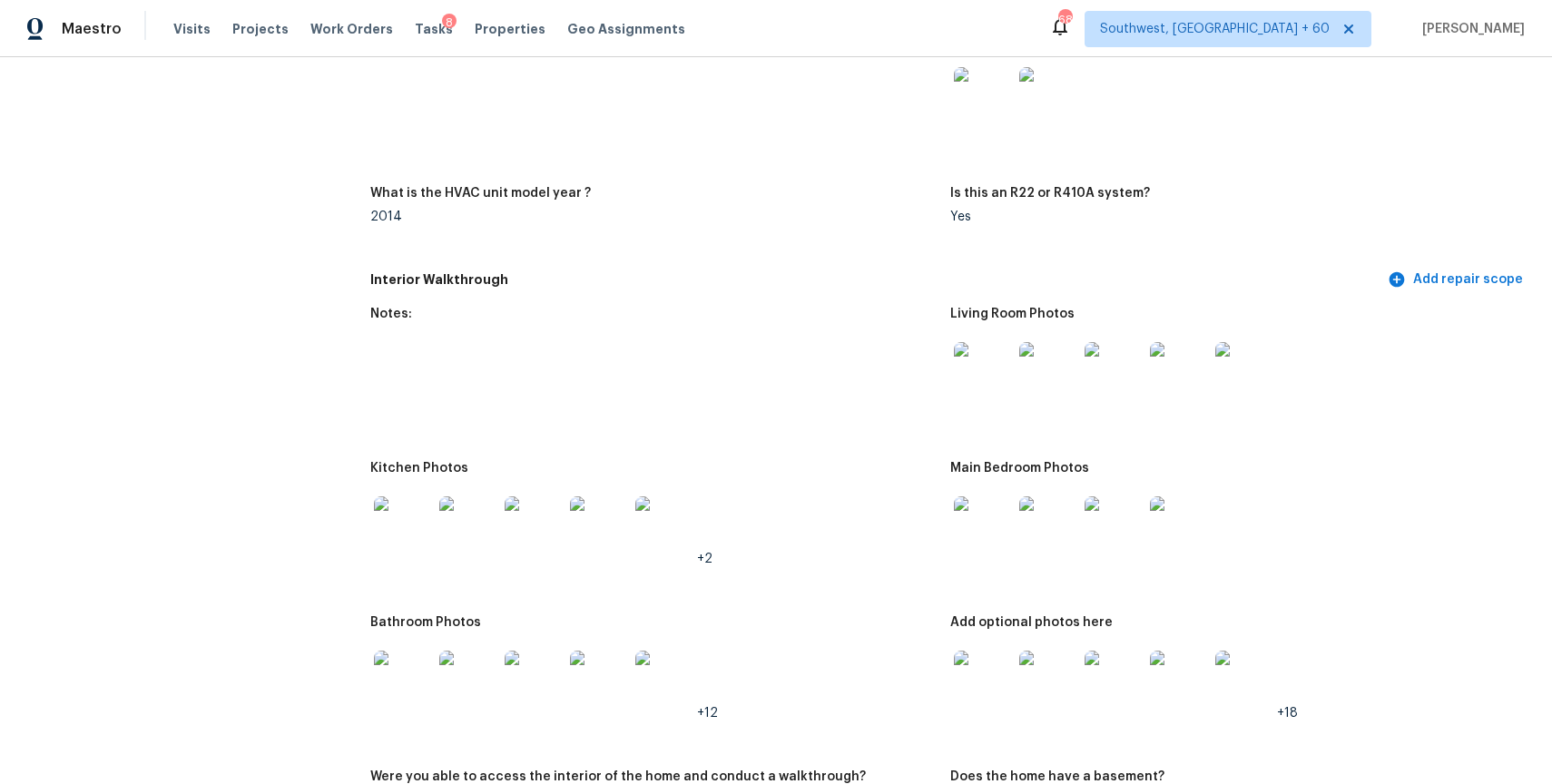
click at [963, 523] on img at bounding box center [983, 525] width 58 height 58
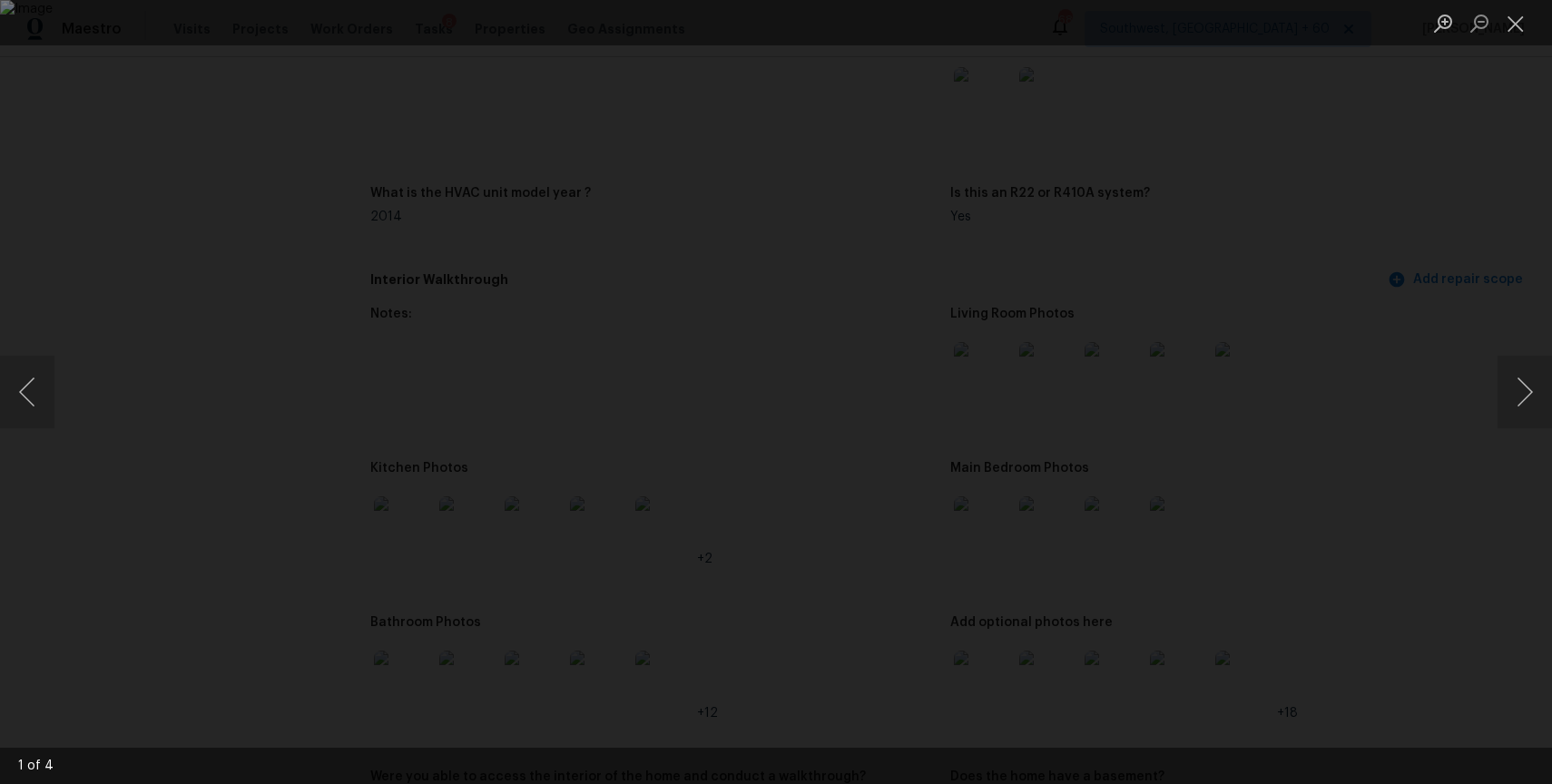
click at [1438, 198] on div "Lightbox" at bounding box center [776, 392] width 1552 height 784
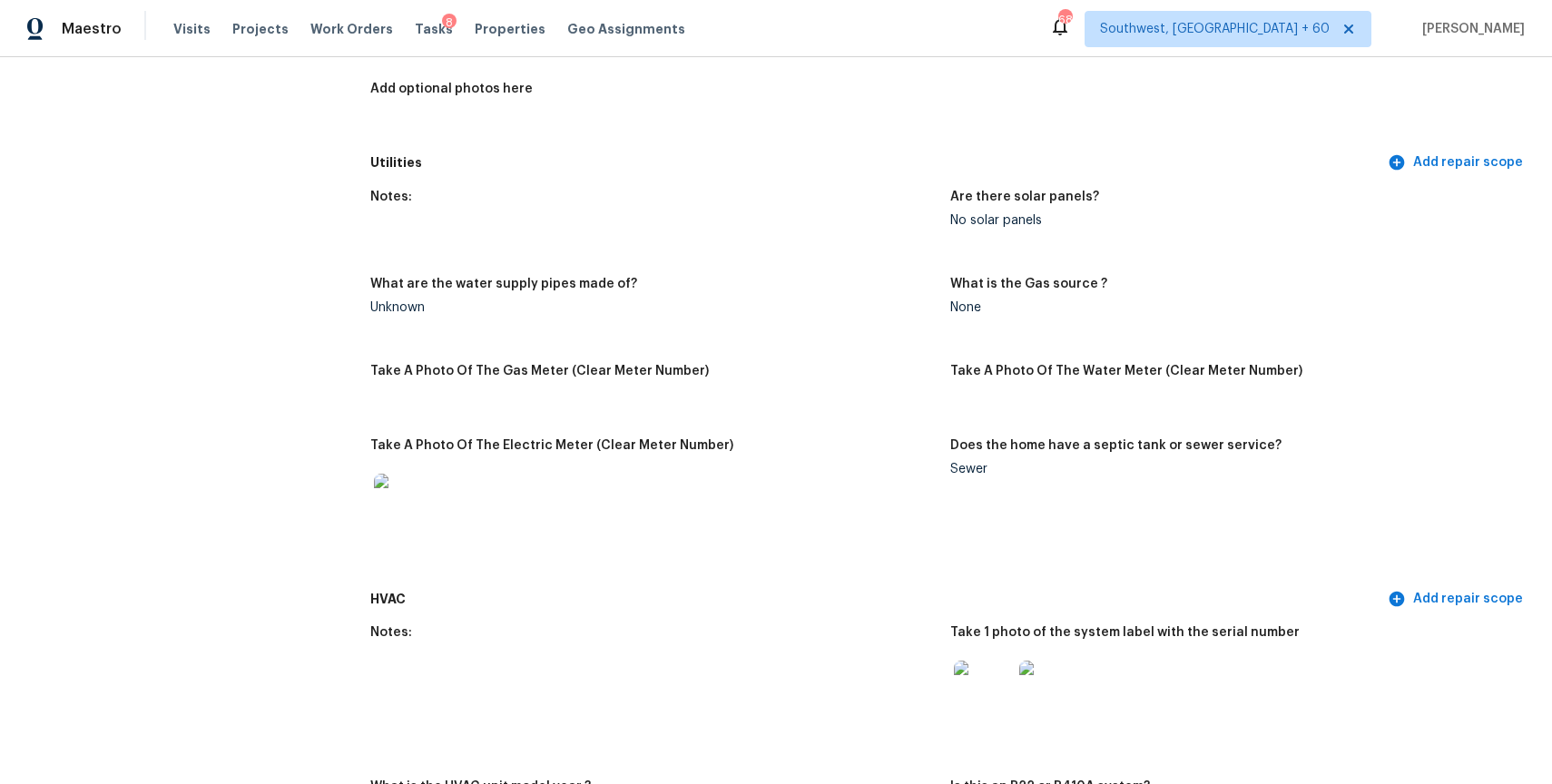
scroll to position [1025, 0]
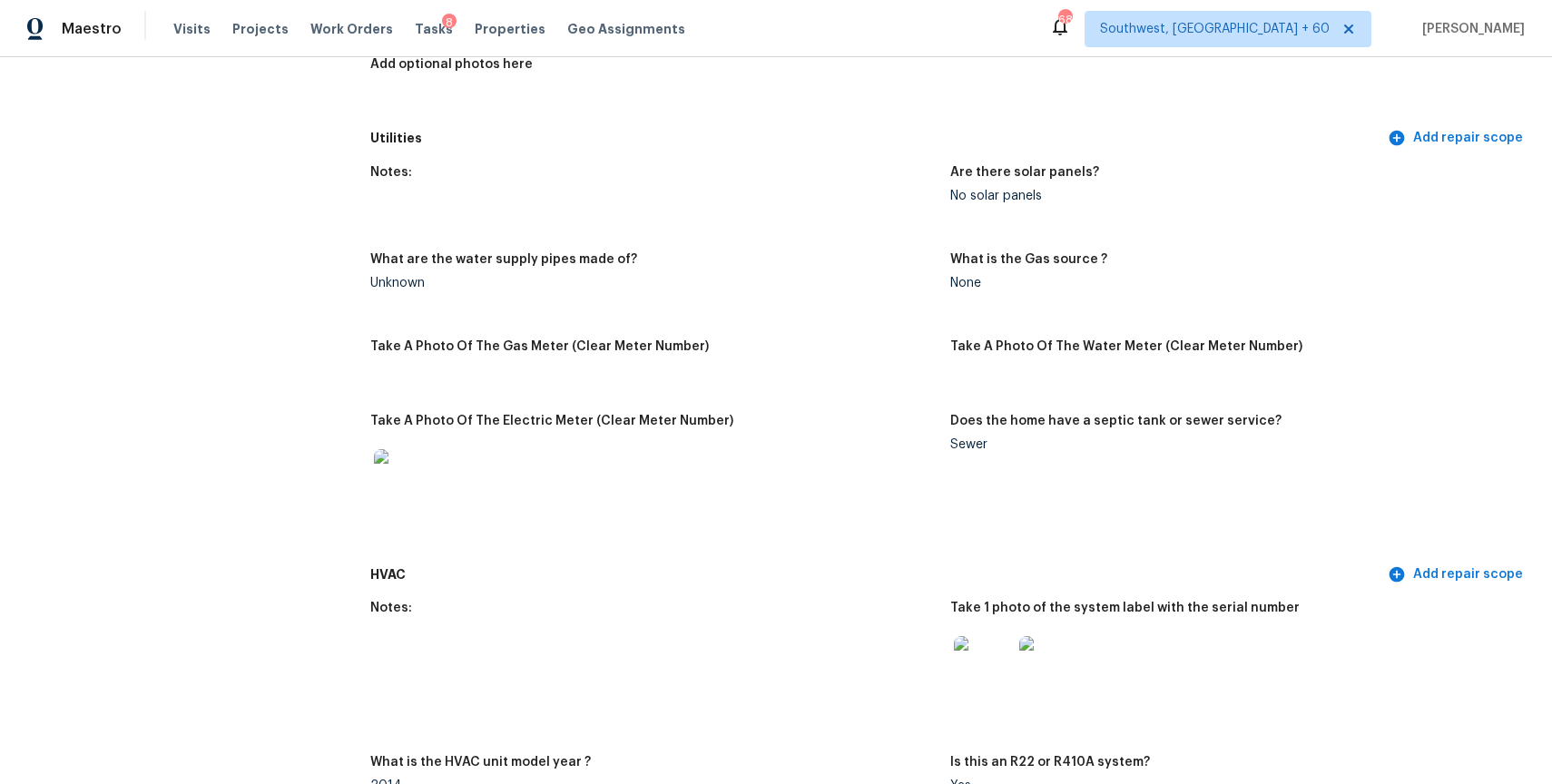
click at [1071, 653] on img at bounding box center [1048, 665] width 58 height 58
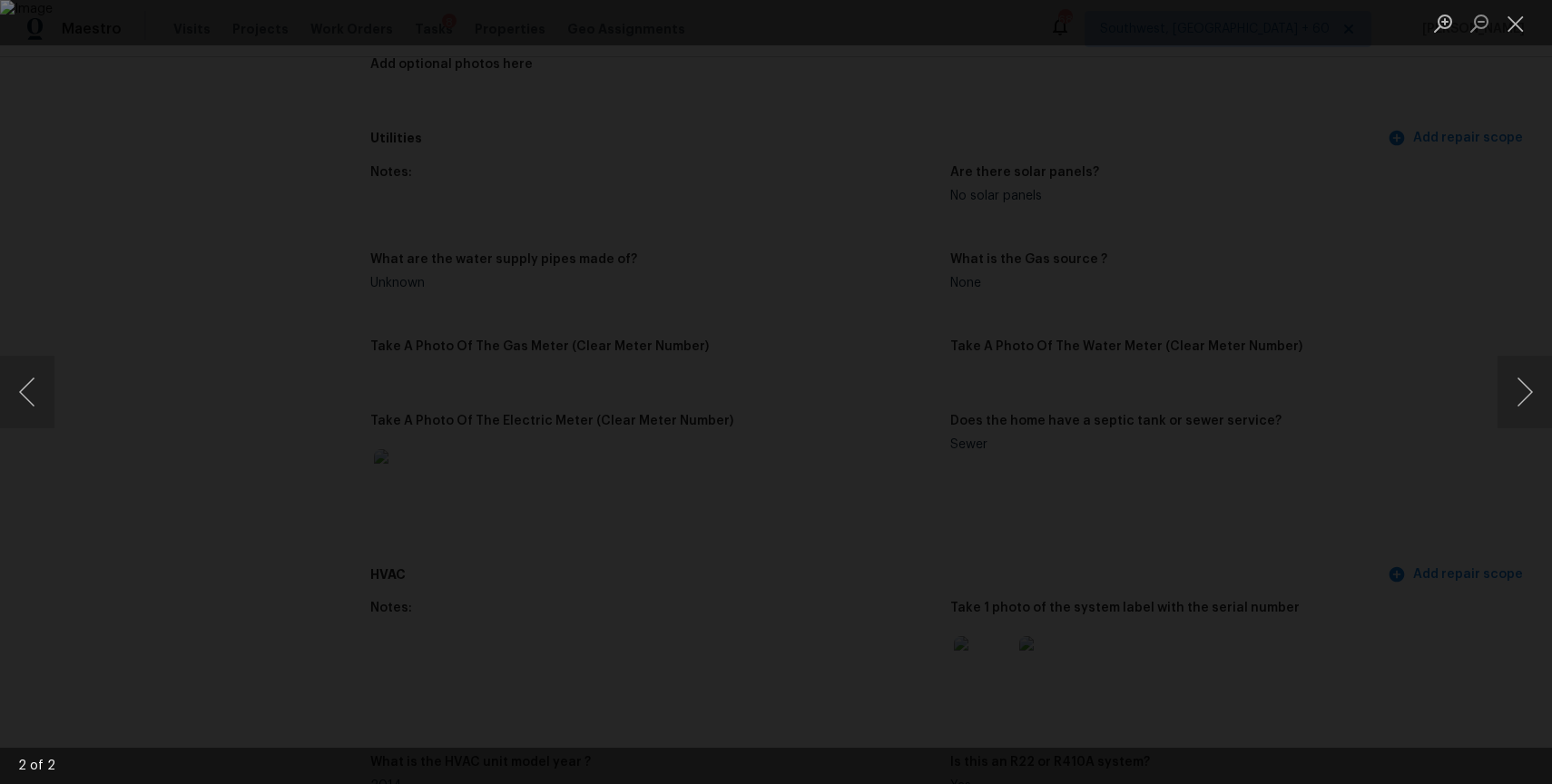
click at [1402, 342] on div "Lightbox" at bounding box center [776, 392] width 1552 height 784
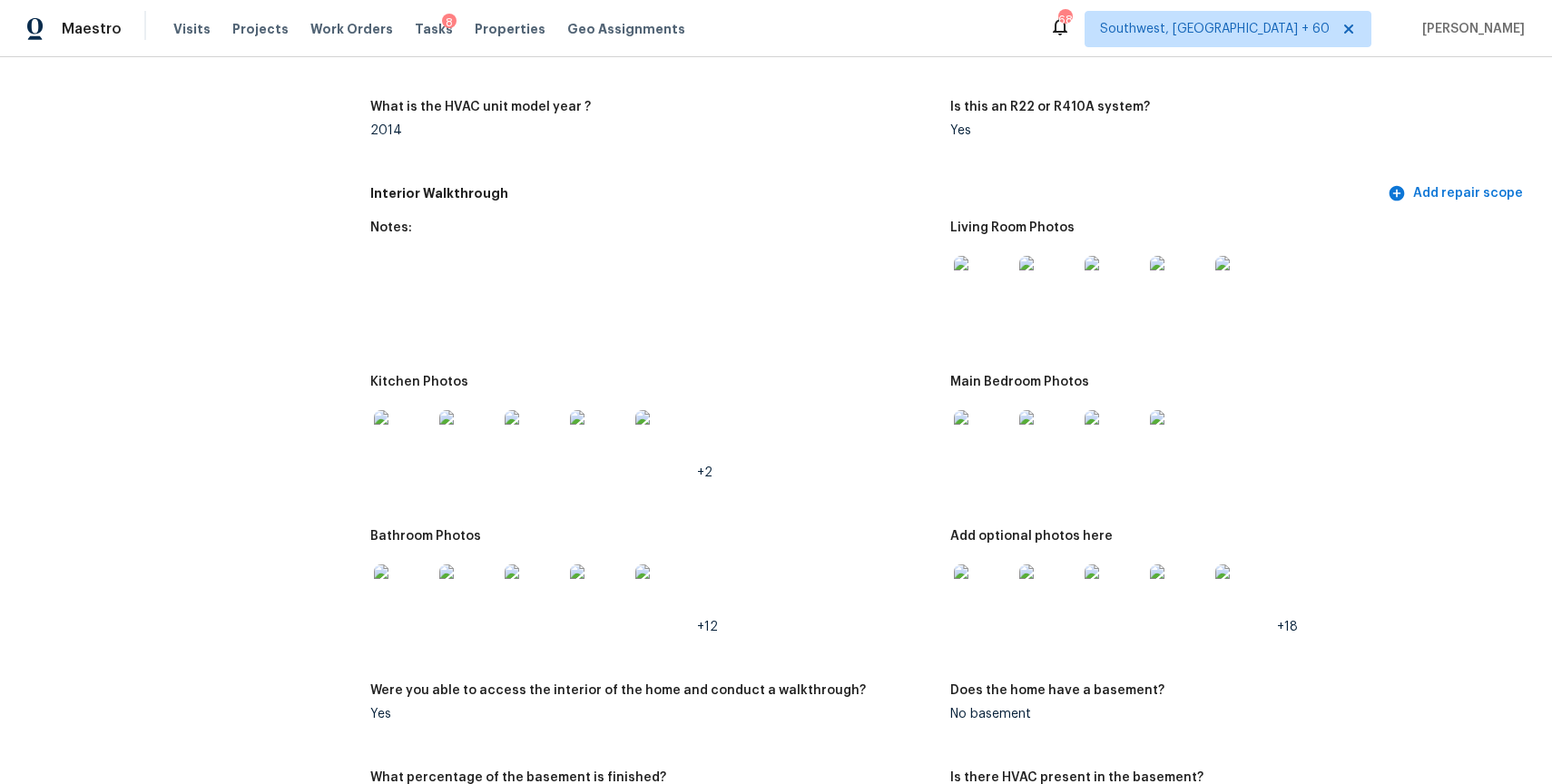
scroll to position [1678, 0]
click at [407, 545] on div "Bathroom Photos" at bounding box center [653, 543] width 565 height 23
click at [408, 590] on img at bounding box center [403, 595] width 58 height 58
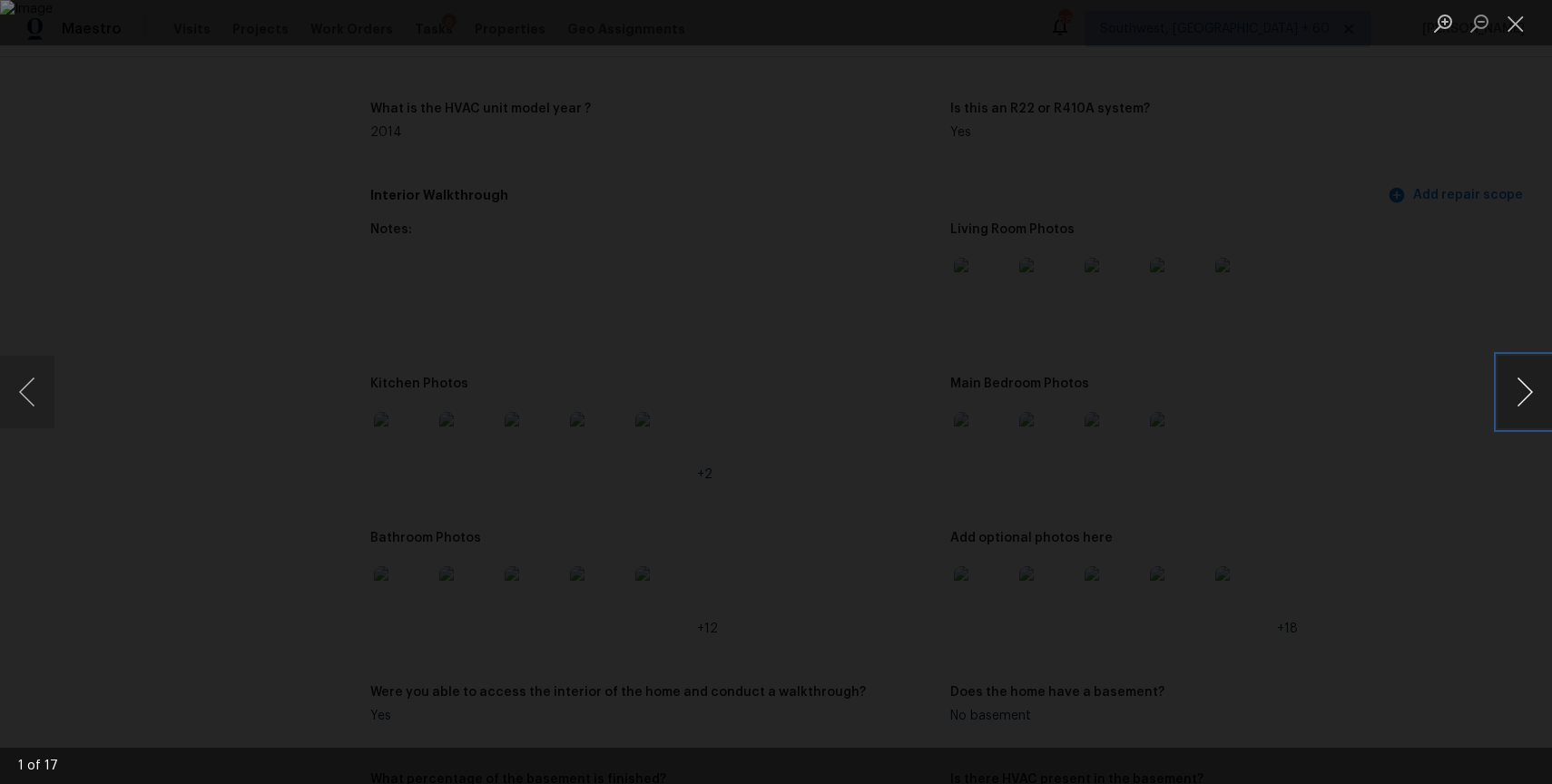
click at [1545, 384] on button "Next image" at bounding box center [1524, 392] width 54 height 73
click at [1476, 273] on div "Lightbox" at bounding box center [776, 392] width 1552 height 784
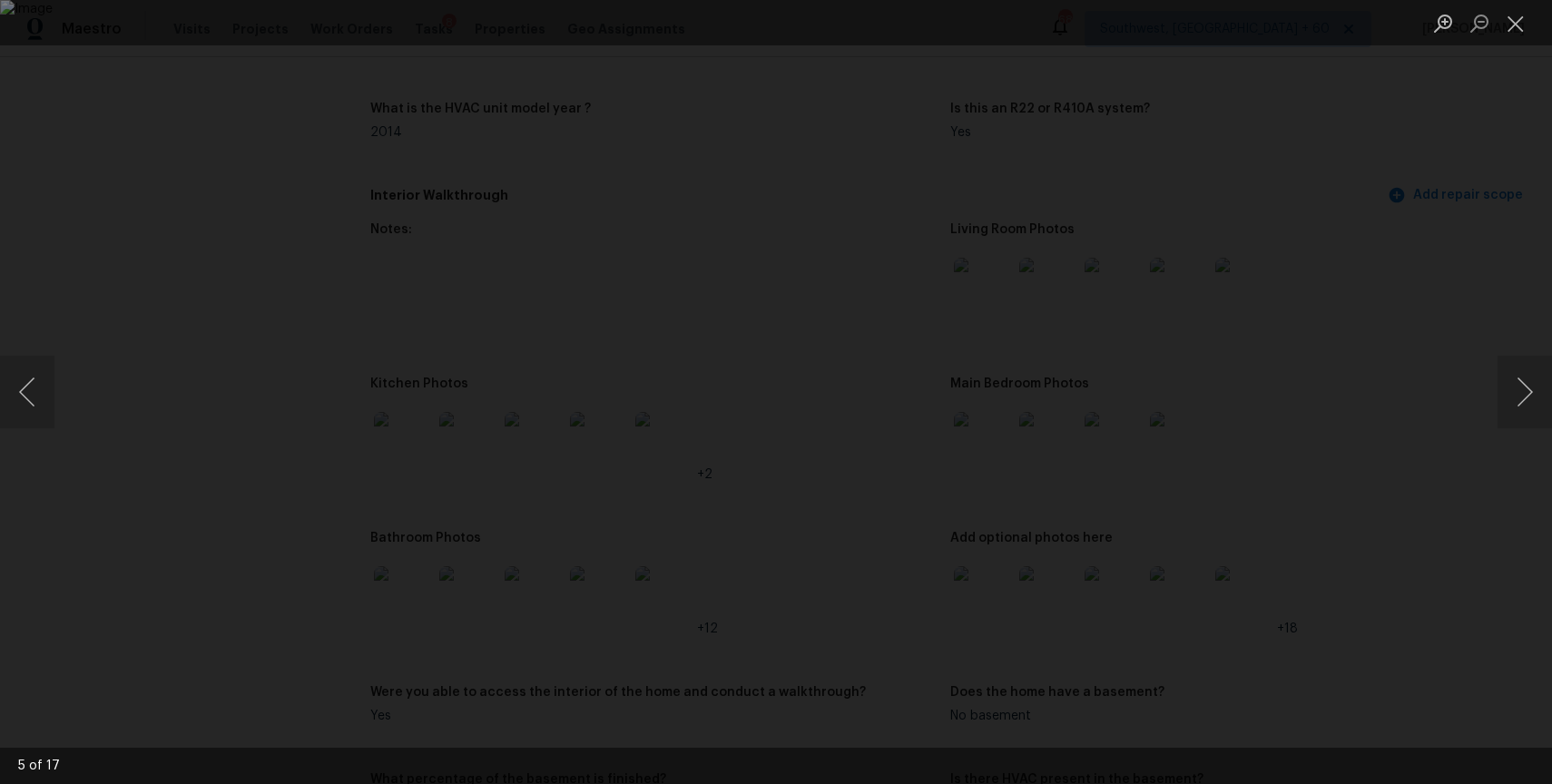
click at [1227, 335] on img "Lightbox" at bounding box center [776, 392] width 1552 height 784
click at [1437, 338] on div "Lightbox" at bounding box center [776, 392] width 1552 height 784
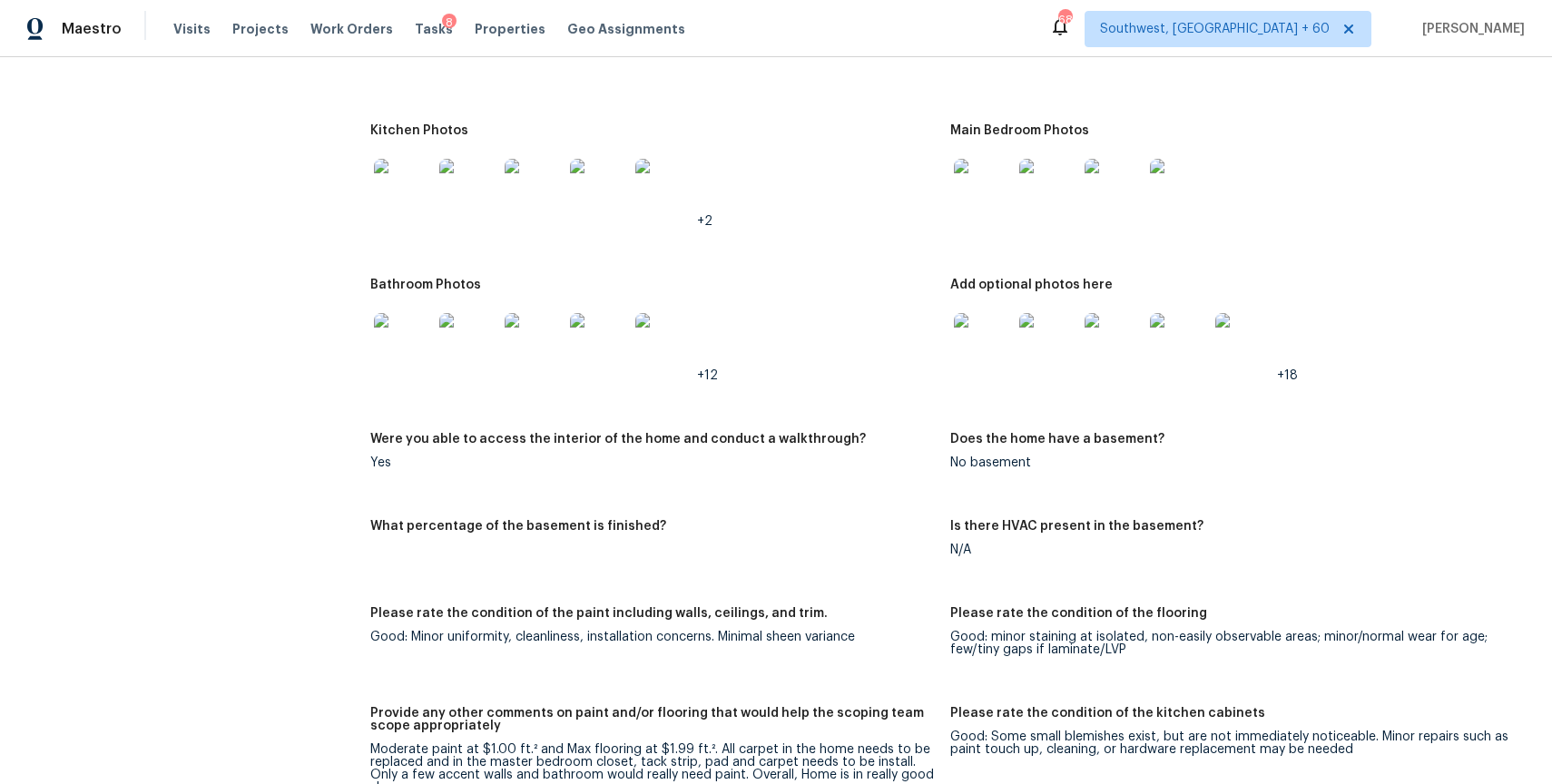
scroll to position [1982, 0]
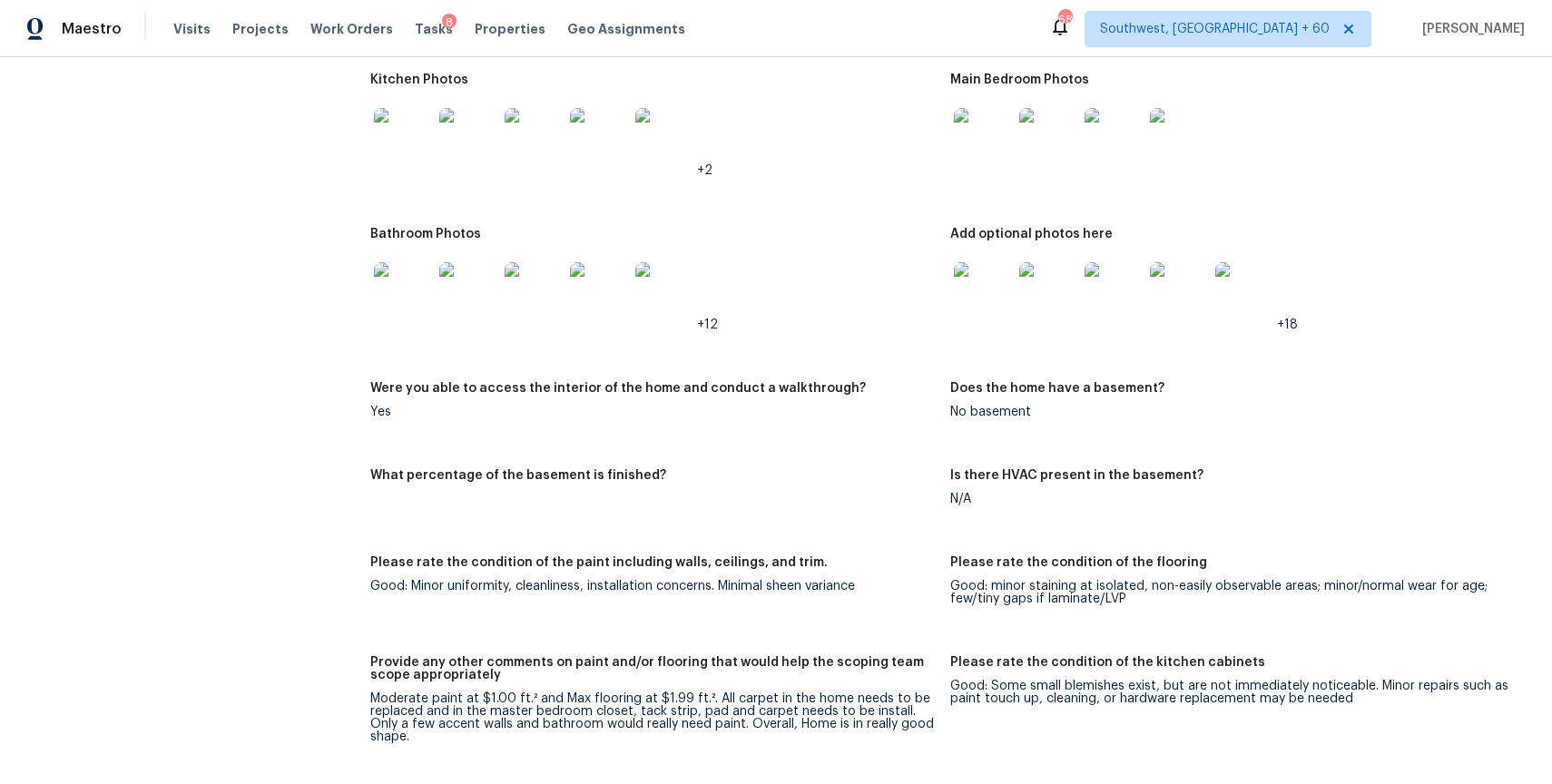
click at [972, 282] on img at bounding box center [983, 291] width 58 height 58
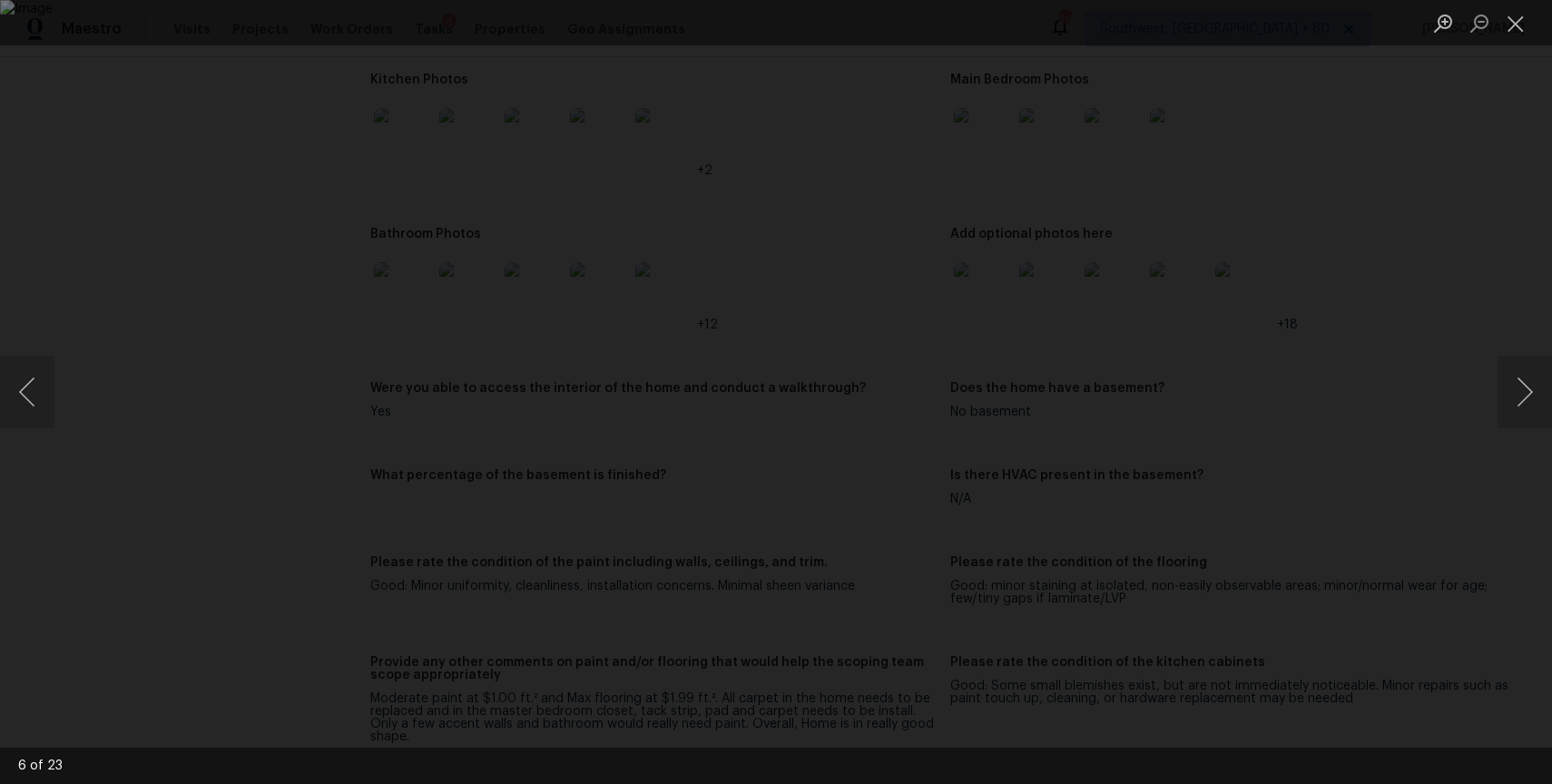
click at [1543, 166] on div "Lightbox" at bounding box center [776, 392] width 1552 height 784
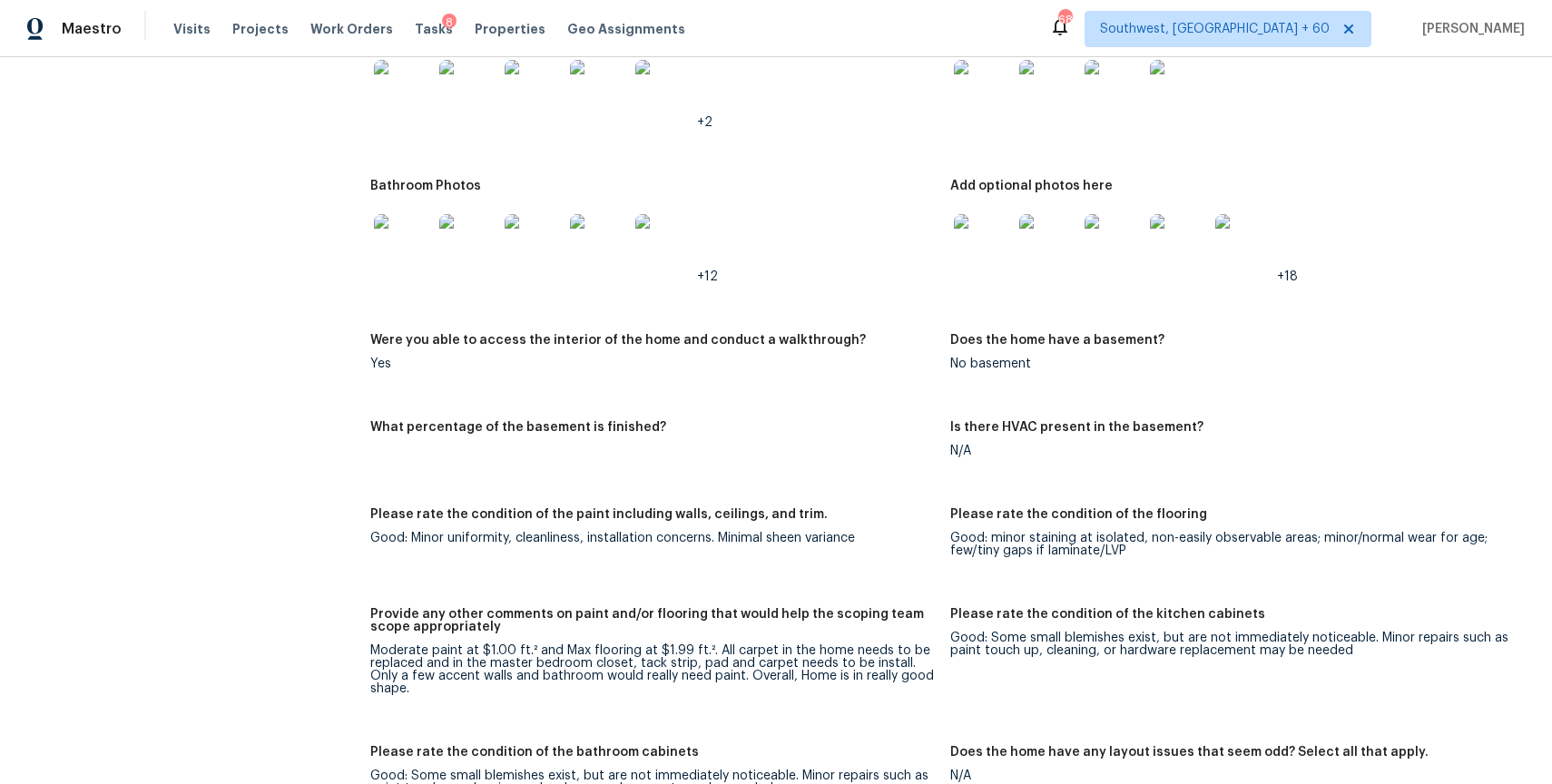
scroll to position [1090, 0]
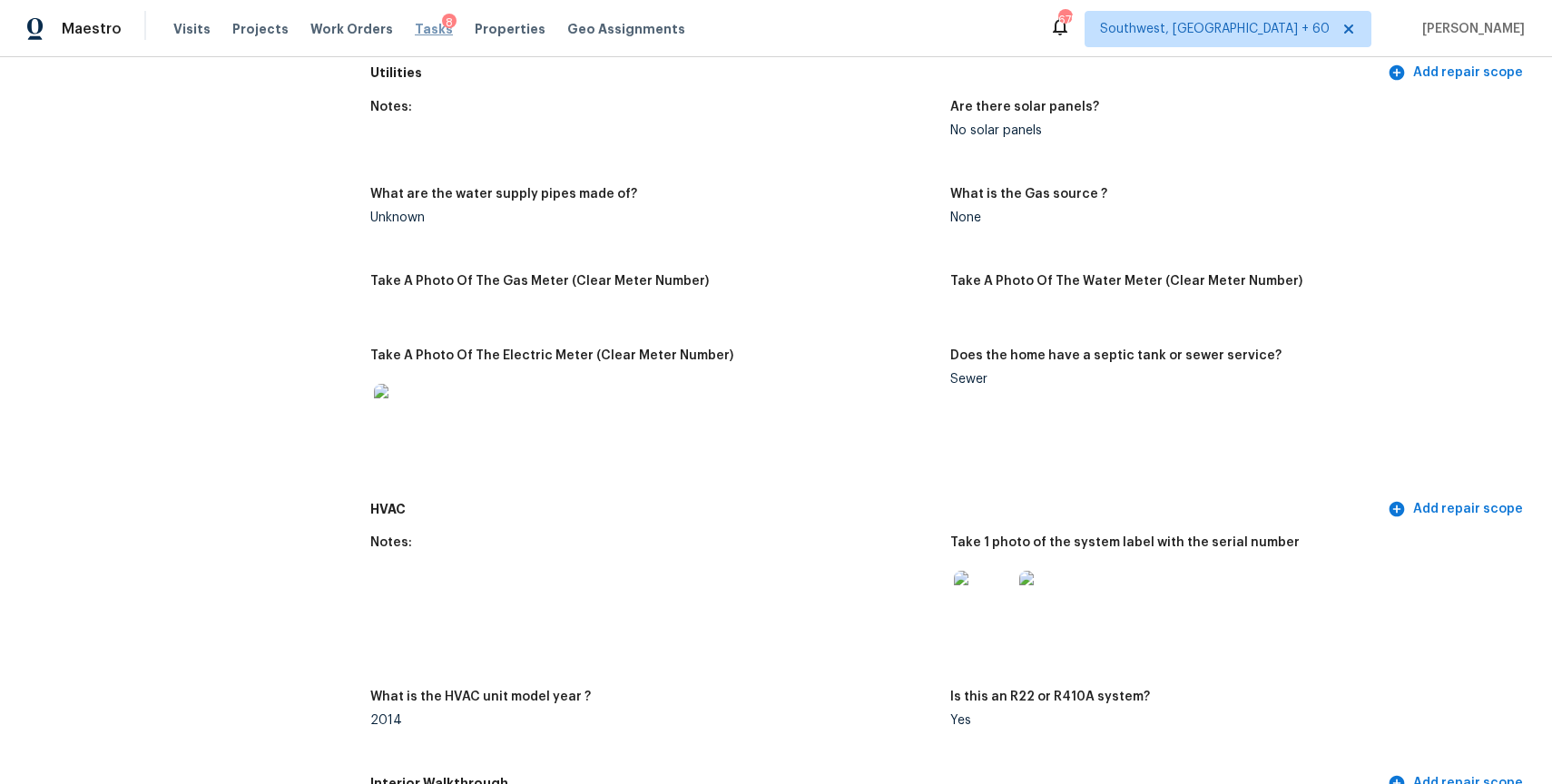
click at [415, 28] on span "Tasks" at bounding box center [434, 29] width 38 height 13
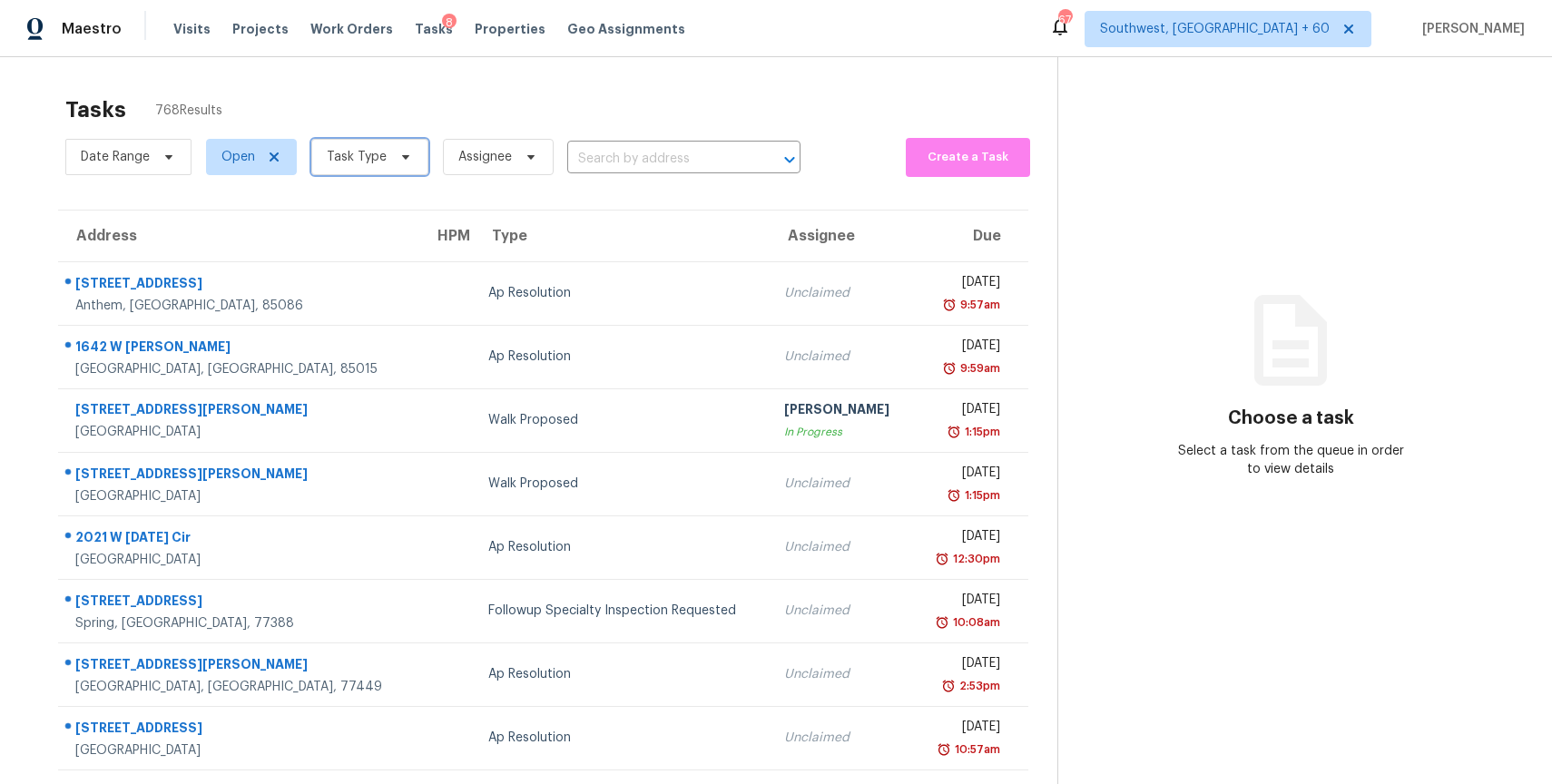
click at [353, 167] on span "Task Type" at bounding box center [370, 157] width 118 height 36
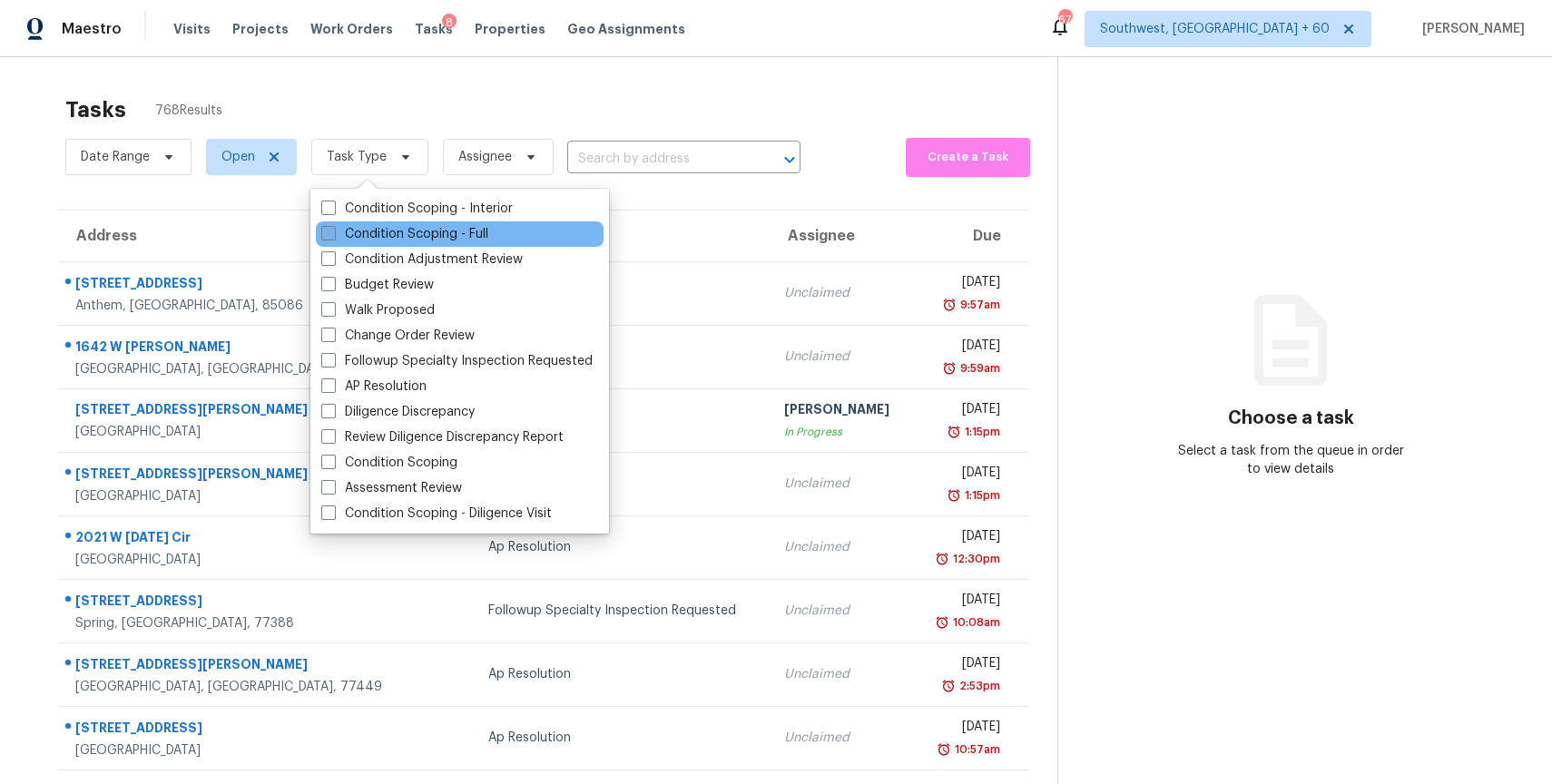
click at [474, 230] on label "Condition Scoping - Full" at bounding box center [404, 233] width 167 height 18
click at [333, 230] on input "Condition Scoping - Full" at bounding box center [326, 230] width 12 height 12
checkbox input "true"
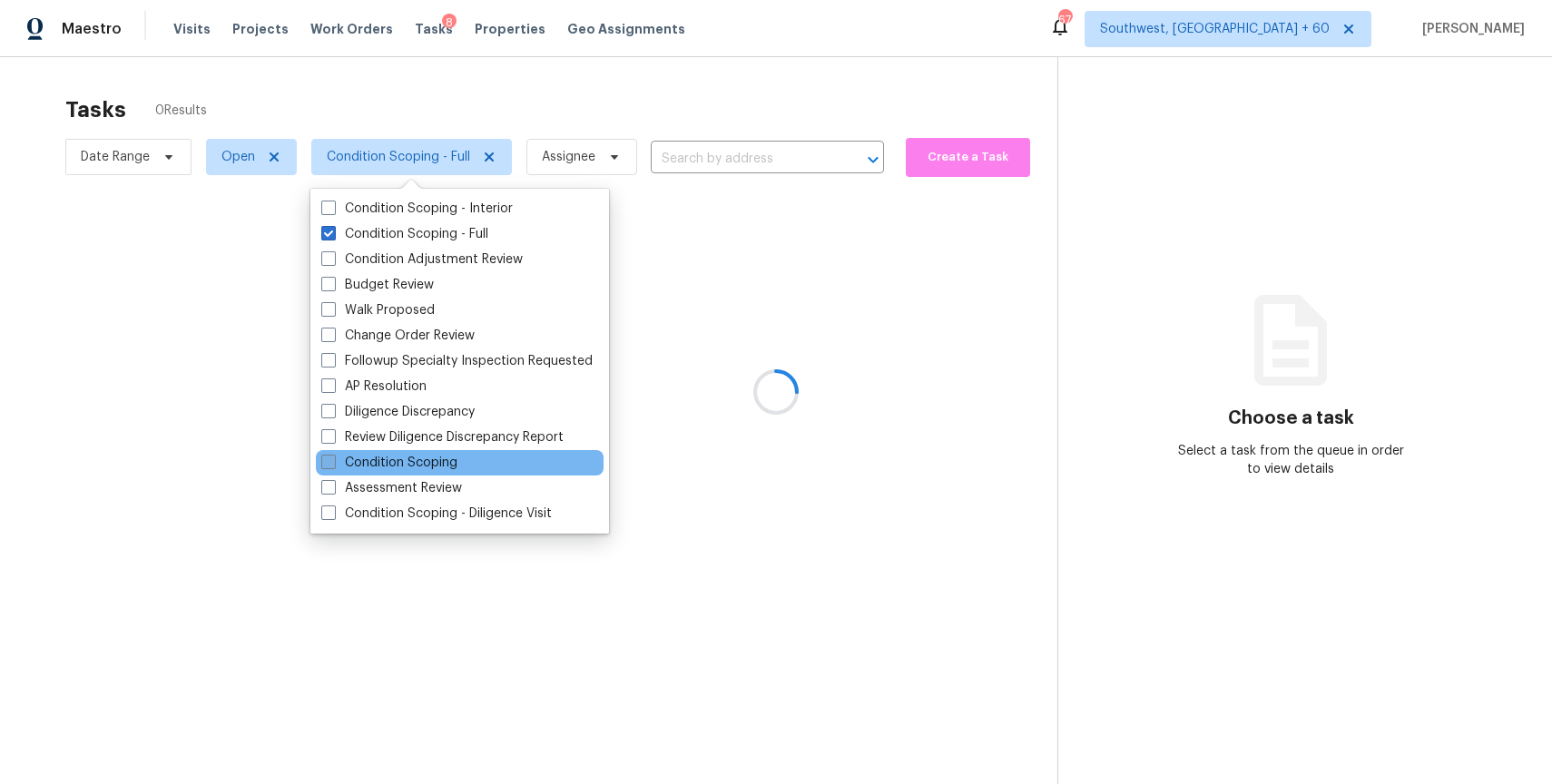
click at [435, 463] on label "Condition Scoping" at bounding box center [389, 461] width 136 height 18
click at [333, 463] on input "Condition Scoping" at bounding box center [326, 459] width 12 height 12
checkbox input "true"
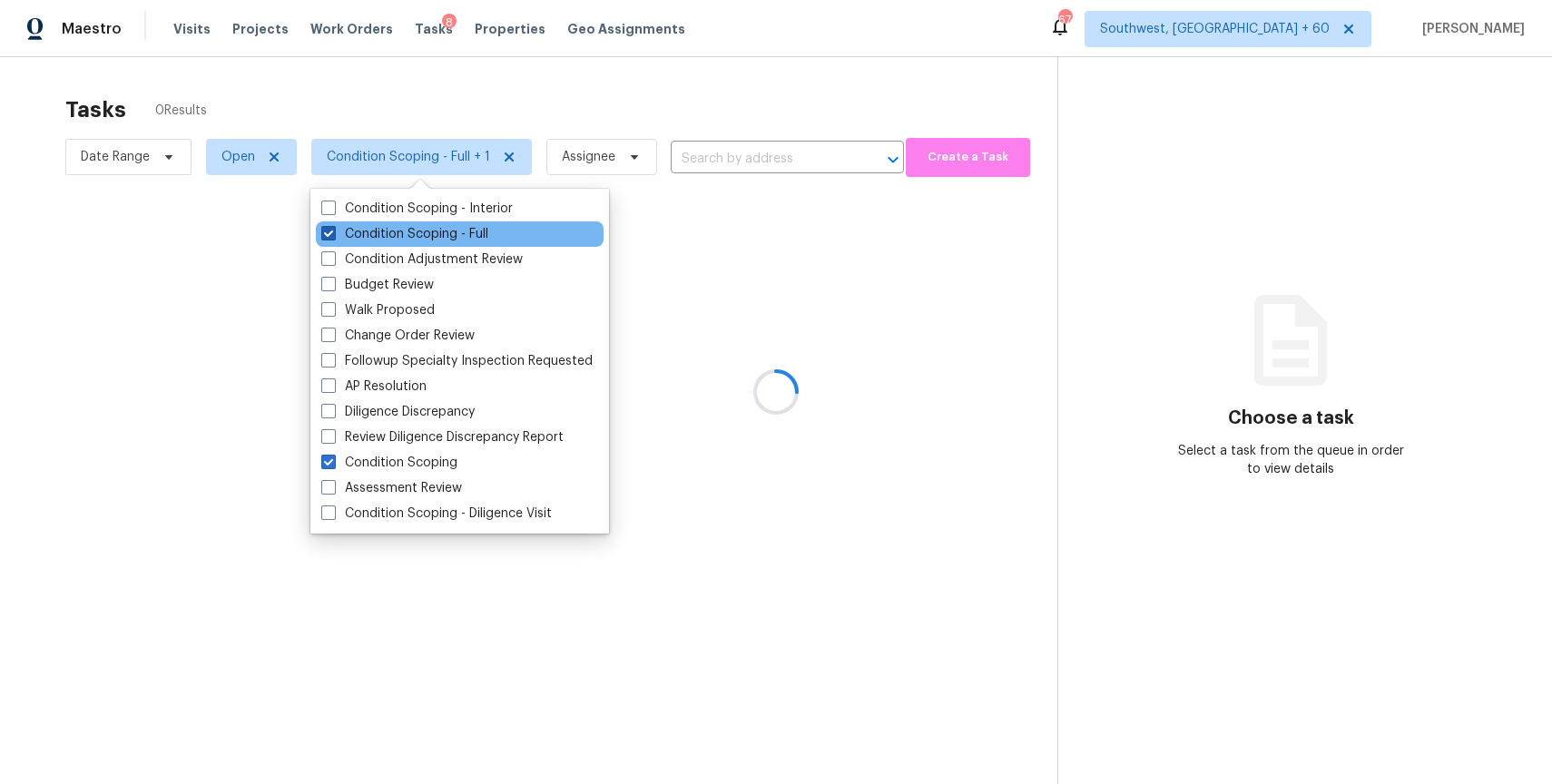
click at [430, 227] on label "Condition Scoping - Full" at bounding box center [404, 233] width 167 height 18
click at [333, 227] on input "Condition Scoping - Full" at bounding box center [326, 230] width 12 height 12
checkbox input "false"
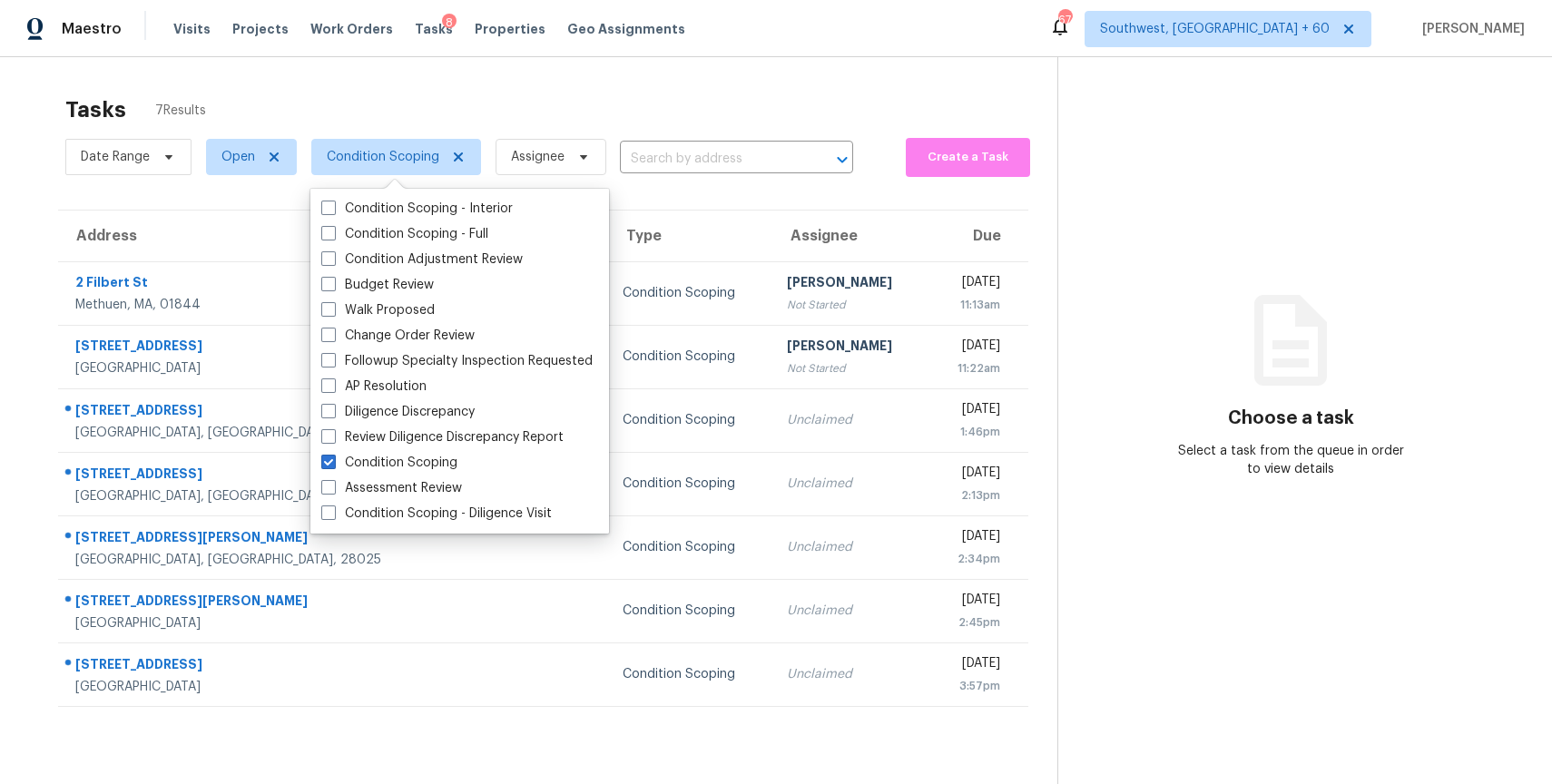
click at [606, 89] on div "Tasks 7 Results" at bounding box center [561, 109] width 991 height 48
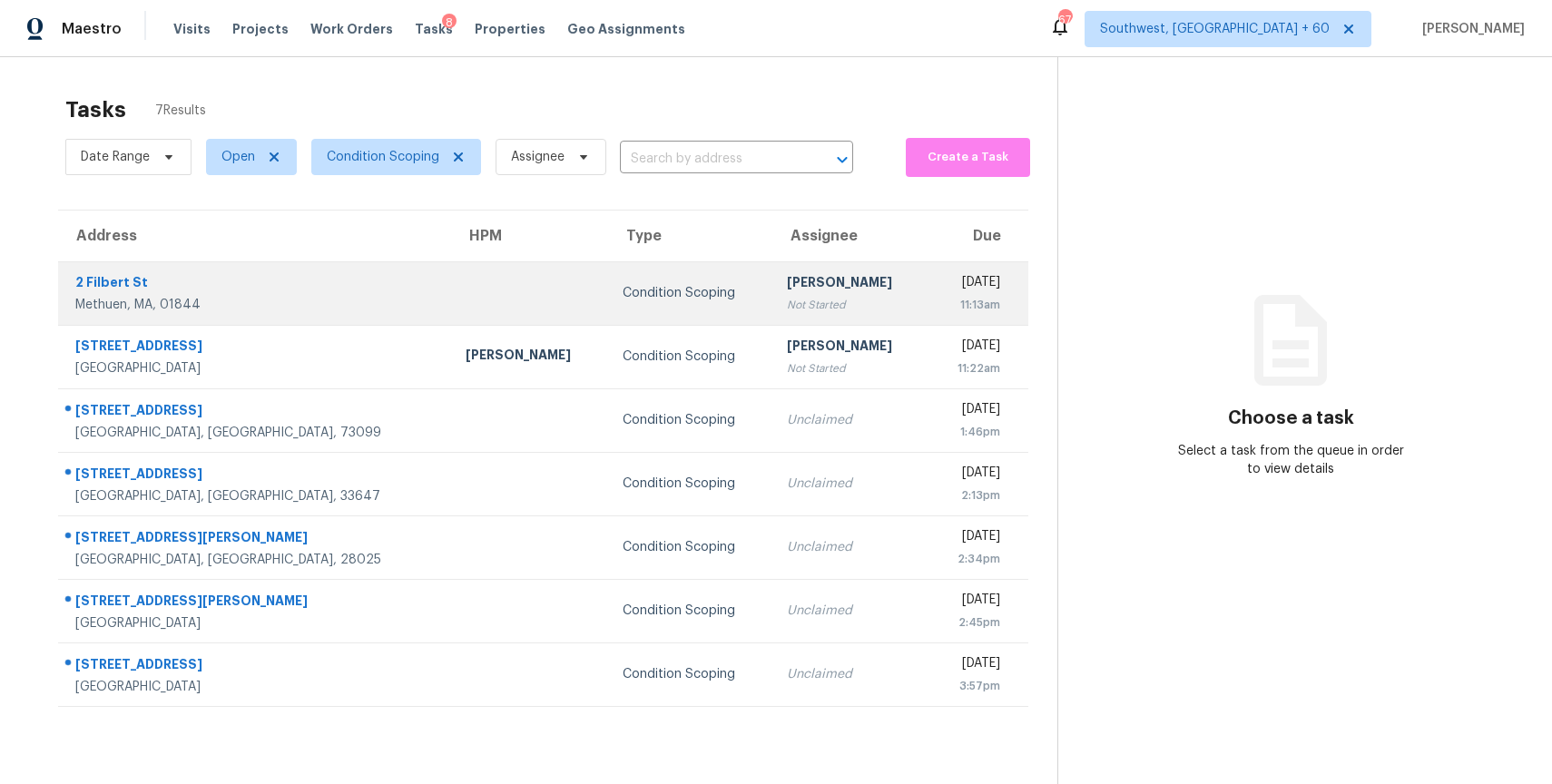
click at [787, 281] on div "[PERSON_NAME]" at bounding box center [851, 284] width 127 height 22
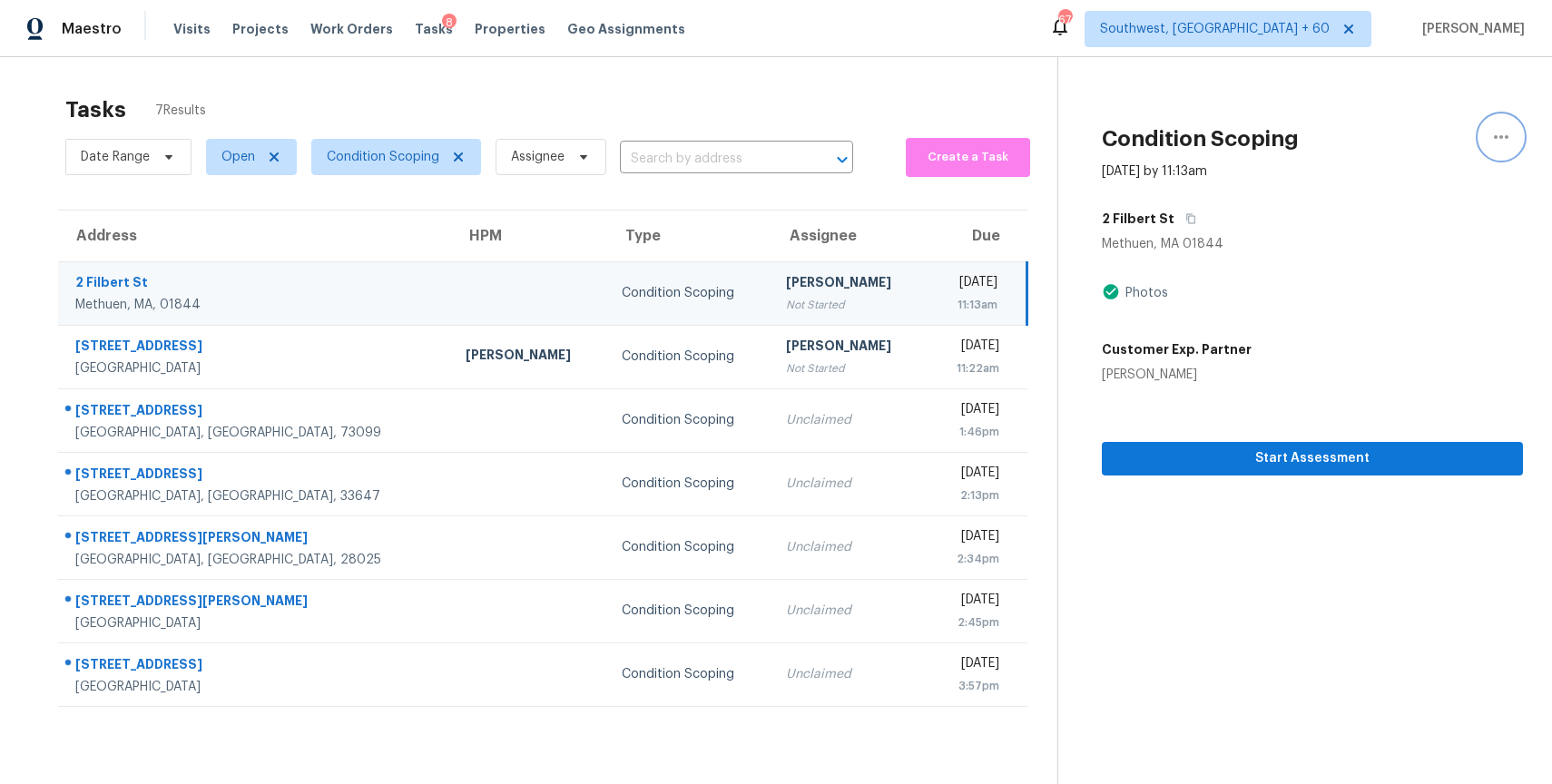
click at [1504, 143] on icon "button" at bounding box center [1501, 136] width 21 height 21
click at [1415, 144] on div "Unclaim this task" at bounding box center [1397, 140] width 142 height 18
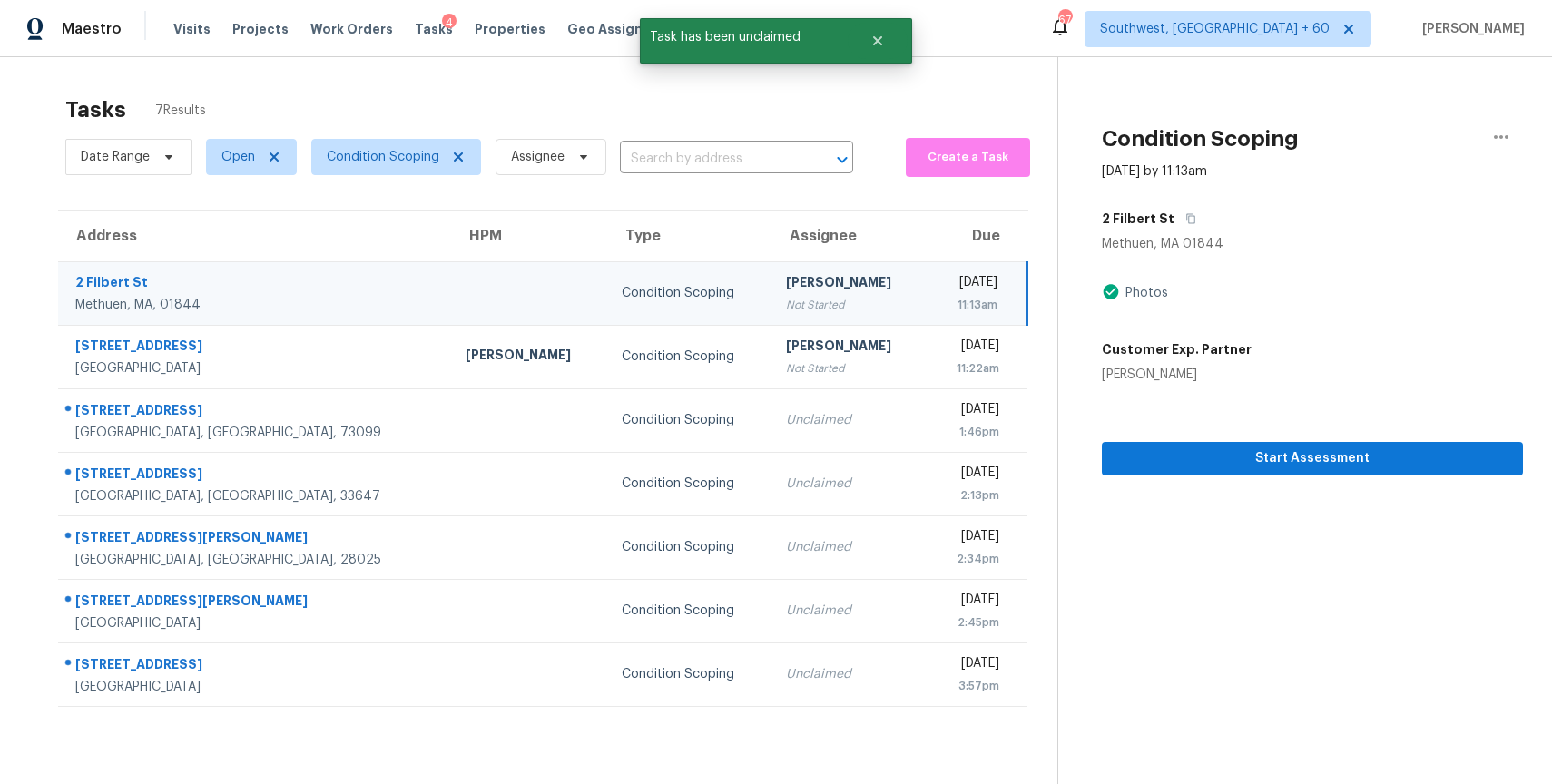
click at [911, 87] on div "Tasks 7 Results" at bounding box center [561, 109] width 991 height 48
